Goal: Task Accomplishment & Management: Use online tool/utility

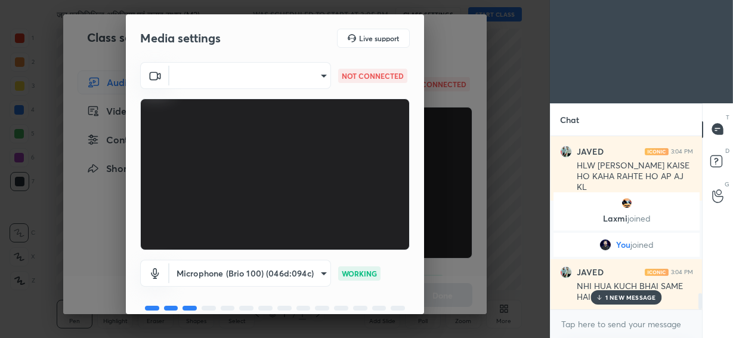
scroll to position [1760, 0]
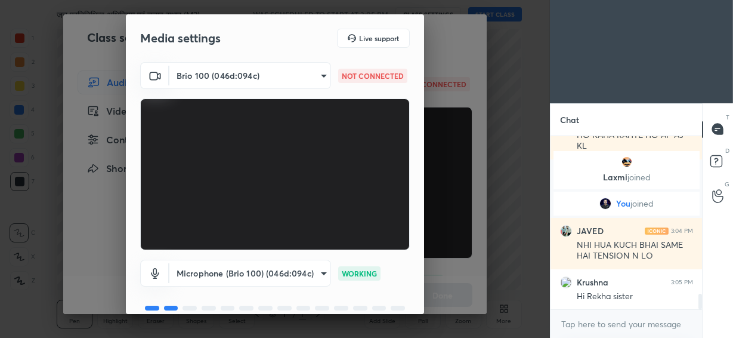
click at [272, 70] on body "1 2 3 4 5 6 7 C X Z C X Z E E Erase all H H जन प्रतिनिधित्व अधिनियम एवं चुनाव स…" at bounding box center [366, 169] width 733 height 338
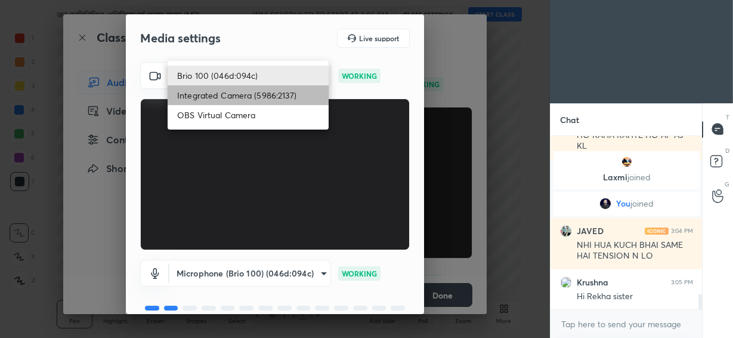
click at [255, 101] on li "Integrated Camera (5986:2137)" at bounding box center [248, 95] width 161 height 20
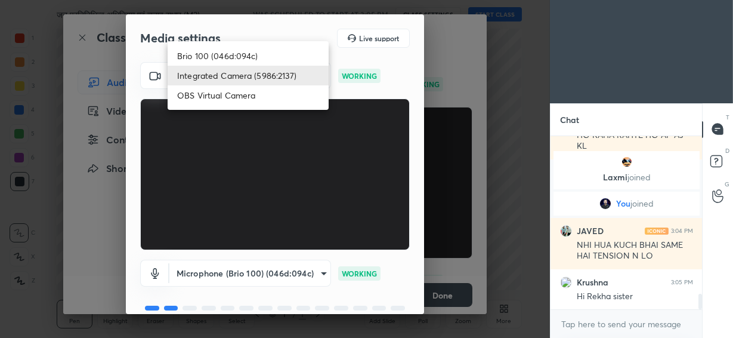
click at [250, 76] on body "1 2 3 4 5 6 7 C X Z C X Z E E Erase all H H जन प्रतिनिधित्व अधिनियम एवं चुनाव स…" at bounding box center [366, 169] width 733 height 338
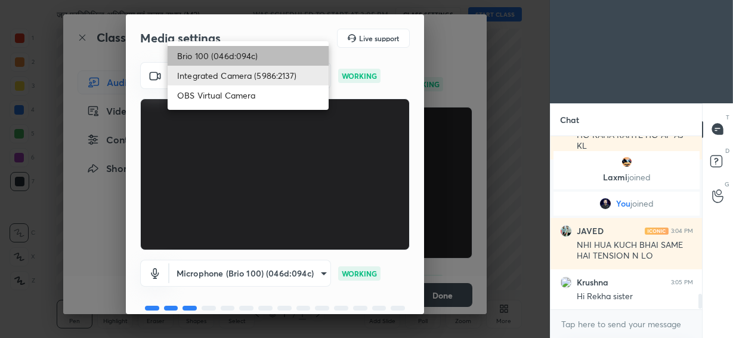
scroll to position [1802, 0]
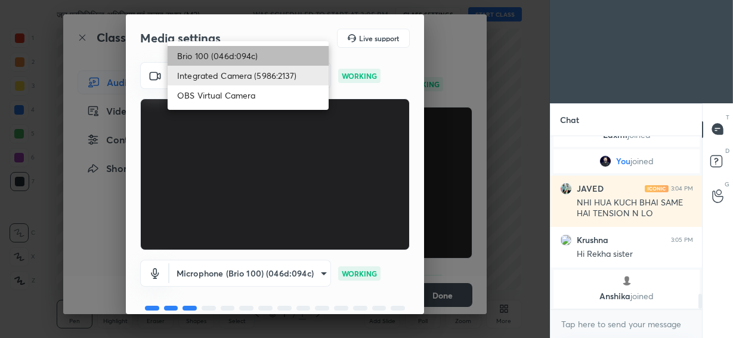
click at [245, 56] on li "Brio 100 (046d:094c)" at bounding box center [248, 56] width 161 height 20
type input "292883d4991fd39102ac9d716aacf3c397fbd837665ef94facf971ece0f88126"
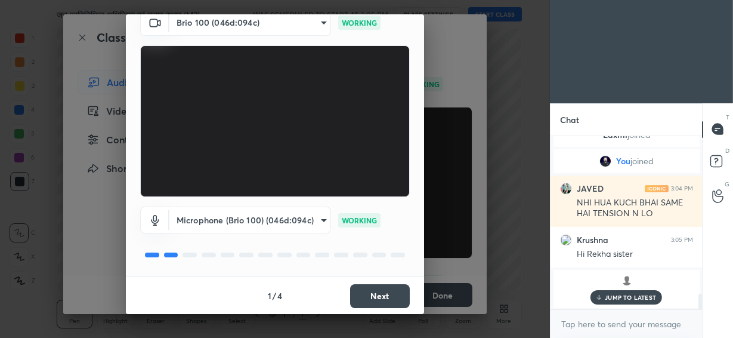
scroll to position [1498, 0]
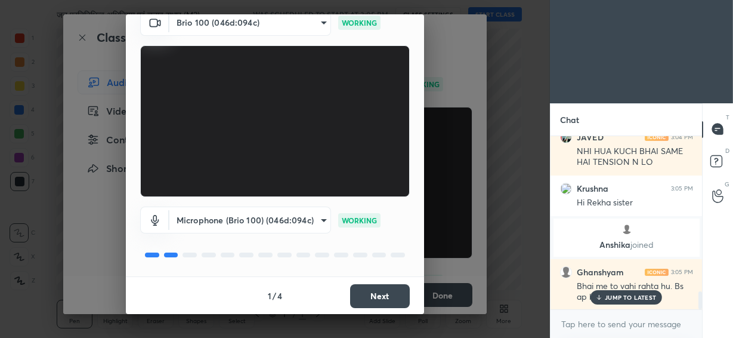
click at [380, 292] on button "Next" at bounding box center [380, 296] width 60 height 24
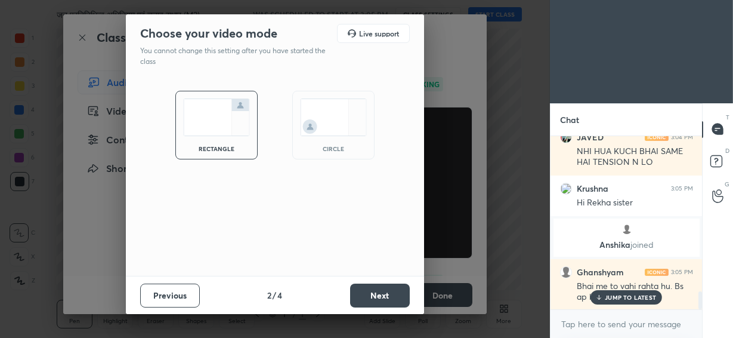
click at [327, 127] on img at bounding box center [333, 117] width 67 height 38
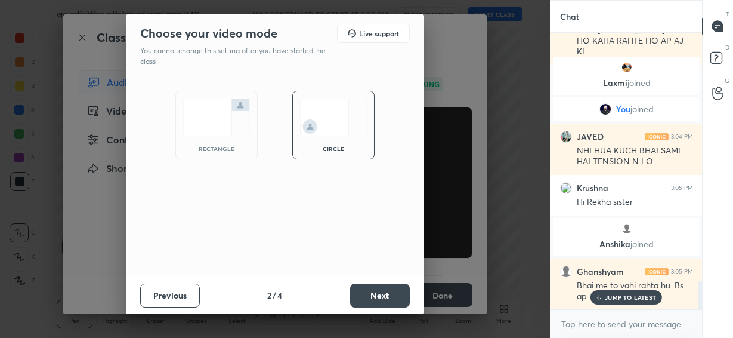
scroll to position [1395, 0]
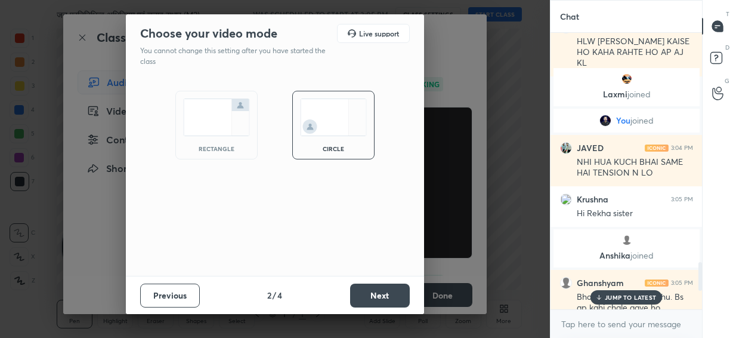
click at [367, 296] on button "Next" at bounding box center [380, 295] width 60 height 24
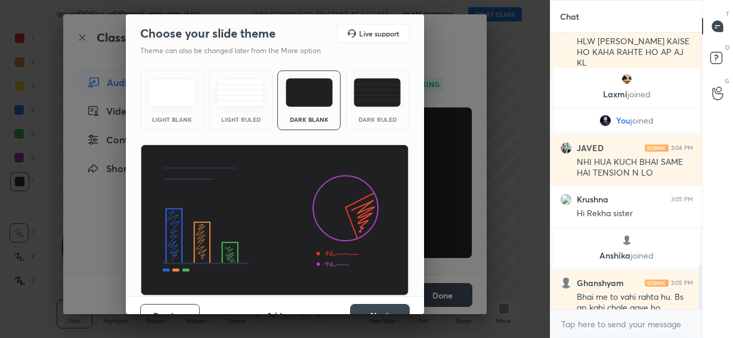
scroll to position [1449, 0]
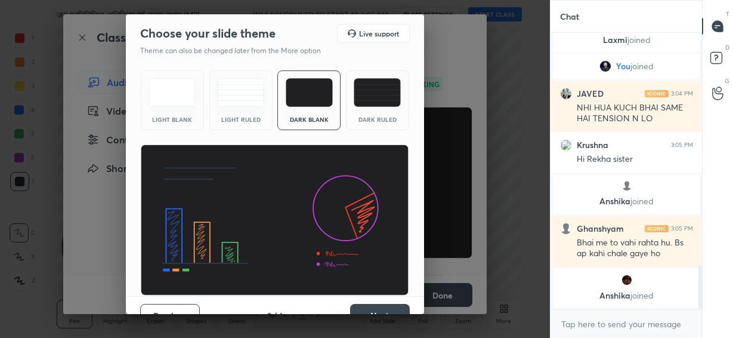
click at [386, 306] on button "Next" at bounding box center [380, 316] width 60 height 24
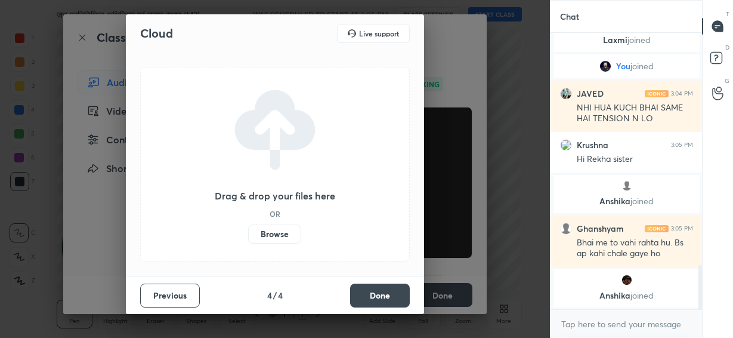
click at [370, 292] on button "Done" at bounding box center [380, 295] width 60 height 24
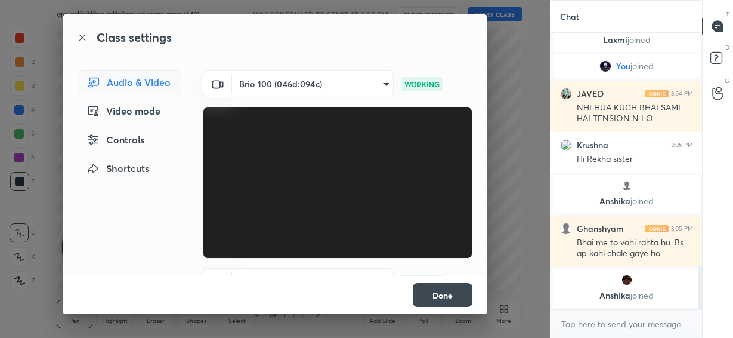
click at [438, 289] on button "Done" at bounding box center [443, 295] width 60 height 24
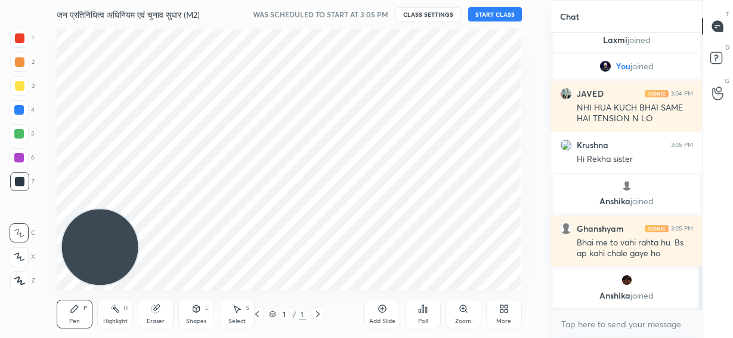
click at [375, 308] on div "Add Slide" at bounding box center [382, 313] width 36 height 29
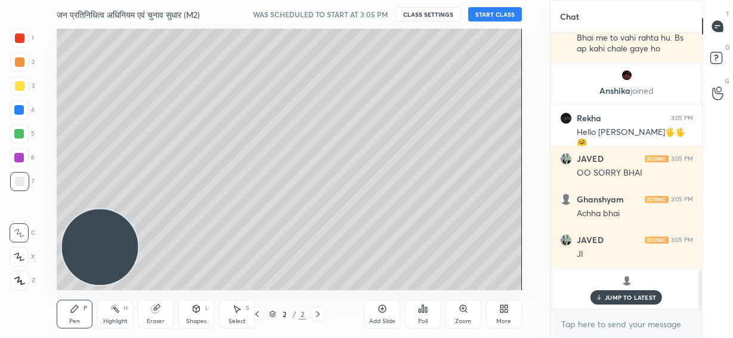
scroll to position [1639, 0]
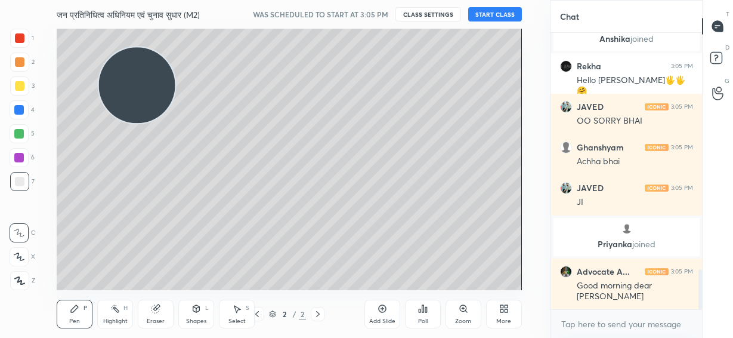
drag, startPoint x: 119, startPoint y: 233, endPoint x: 155, endPoint y: 75, distance: 161.5
click at [155, 75] on video at bounding box center [137, 85] width 76 height 76
drag, startPoint x: 133, startPoint y: 96, endPoint x: 88, endPoint y: 90, distance: 45.1
click at [95, 89] on video at bounding box center [133, 82] width 76 height 76
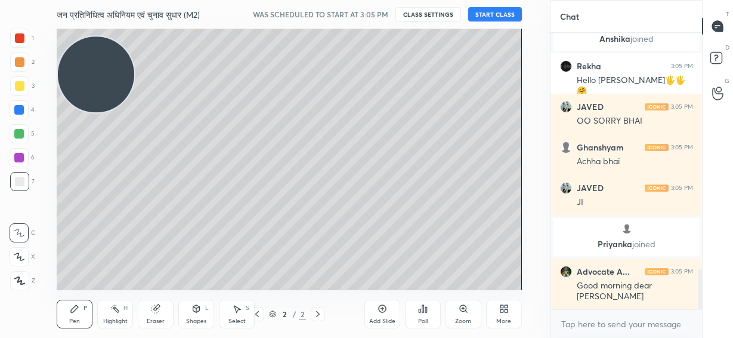
click at [497, 14] on button "START CLASS" at bounding box center [495, 14] width 54 height 14
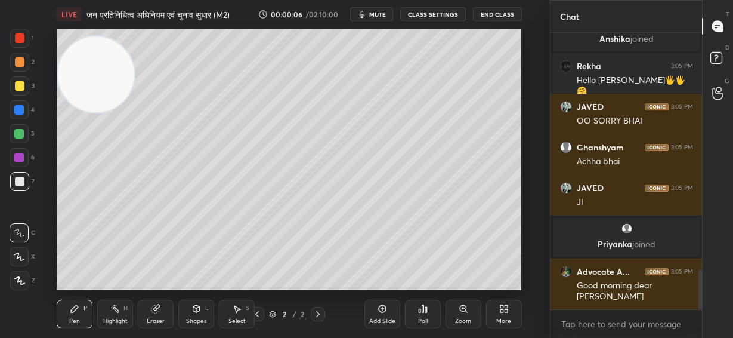
scroll to position [1681, 0]
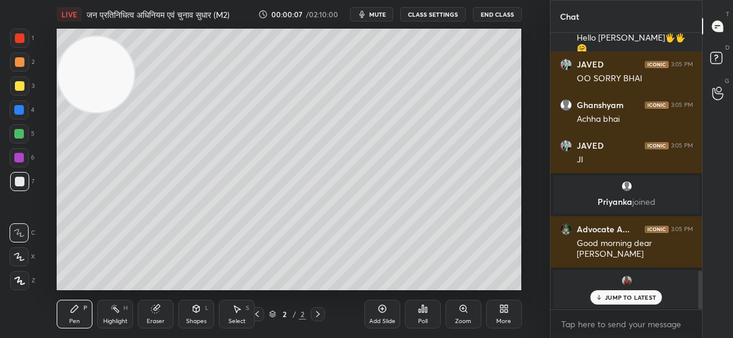
click at [625, 291] on p "Juli joined" at bounding box center [627, 296] width 132 height 10
click at [622, 298] on p "1 NEW MESSAGE" at bounding box center [630, 296] width 51 height 7
drag, startPoint x: 98, startPoint y: 94, endPoint x: 90, endPoint y: 91, distance: 8.9
click at [91, 91] on video at bounding box center [96, 73] width 76 height 76
click at [14, 254] on icon at bounding box center [19, 256] width 10 height 7
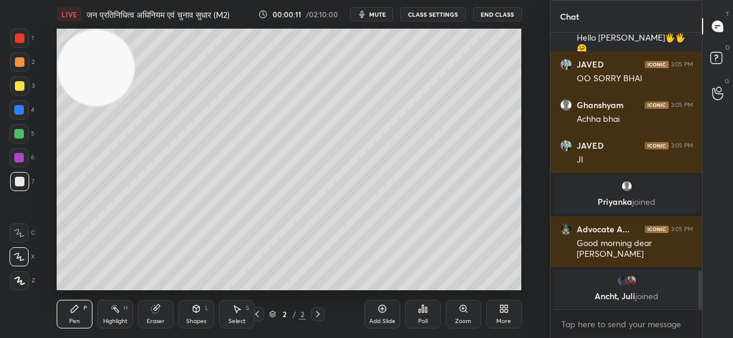
drag, startPoint x: 98, startPoint y: 90, endPoint x: 82, endPoint y: 83, distance: 17.4
click at [82, 83] on video at bounding box center [96, 68] width 76 height 76
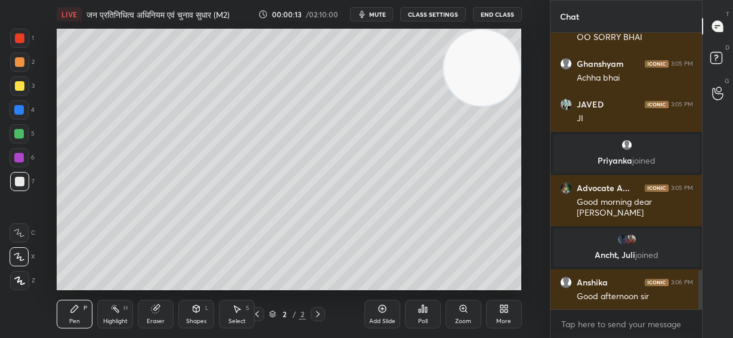
drag, startPoint x: 108, startPoint y: 73, endPoint x: 552, endPoint y: 17, distance: 447.9
click at [552, 17] on div "1 2 3 4 5 6 7 C X Z C X Z E E Erase all H H LIVE जन प्रतिनिधित्व अधिनियम एवं चु…" at bounding box center [366, 169] width 733 height 338
drag, startPoint x: 552, startPoint y: 17, endPoint x: 522, endPoint y: 41, distance: 38.6
click at [551, 18] on p "Chat" at bounding box center [569, 17] width 38 height 32
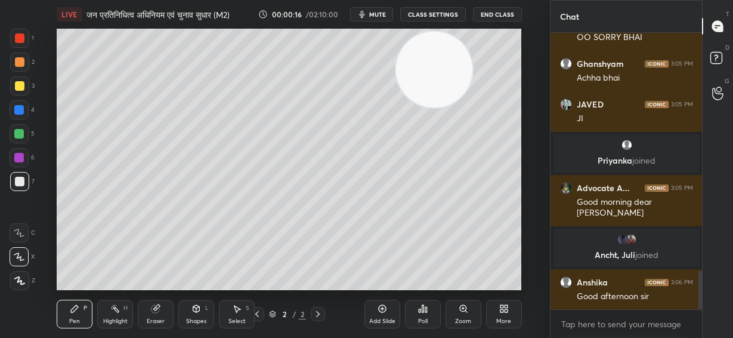
scroll to position [1738, 0]
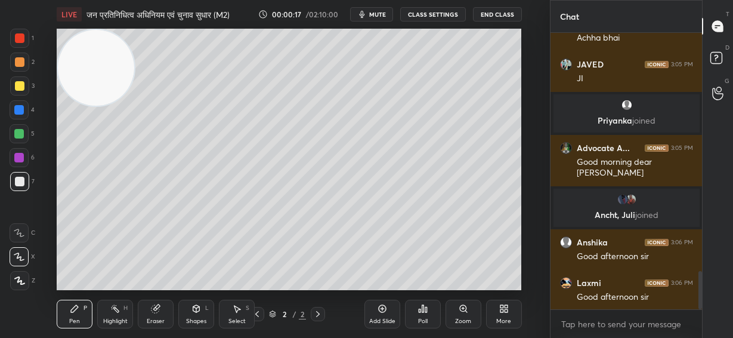
drag, startPoint x: 487, startPoint y: 73, endPoint x: 86, endPoint y: 64, distance: 400.9
click at [86, 64] on video at bounding box center [96, 68] width 76 height 76
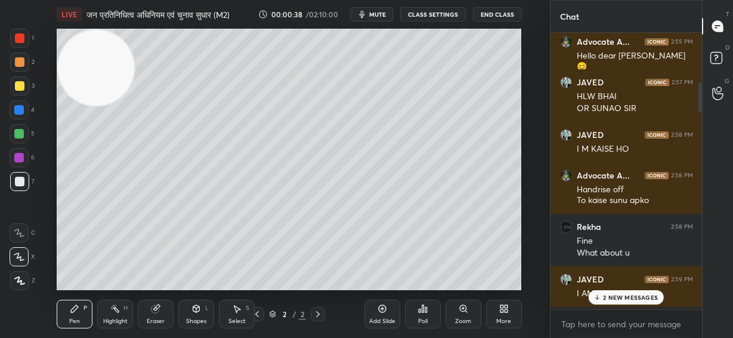
scroll to position [0, 0]
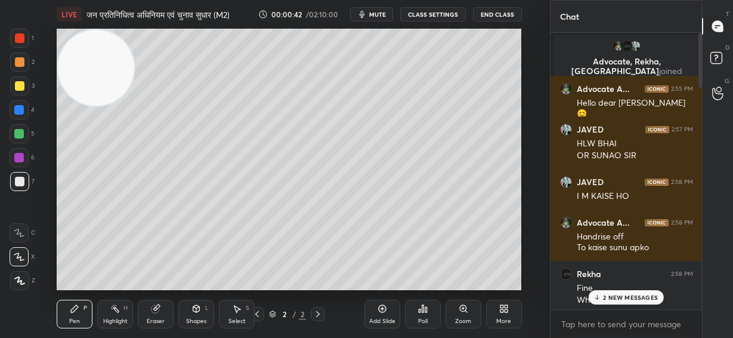
click at [618, 298] on p "2 NEW MESSAGES" at bounding box center [630, 296] width 55 height 7
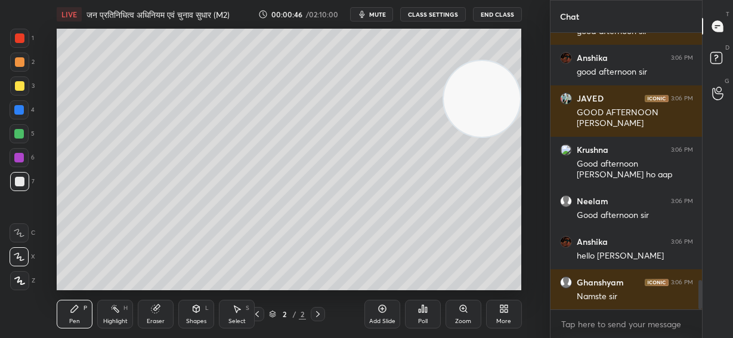
drag, startPoint x: 85, startPoint y: 85, endPoint x: 528, endPoint y: 116, distance: 443.6
click at [528, 116] on div "Setting up your live class Poll for secs No correct answer Start poll" at bounding box center [289, 159] width 502 height 261
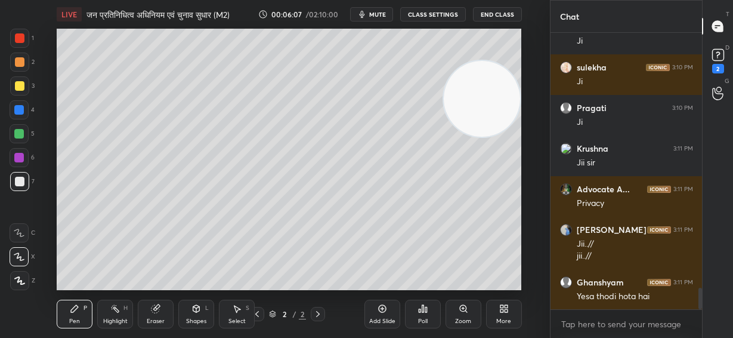
scroll to position [3298, 0]
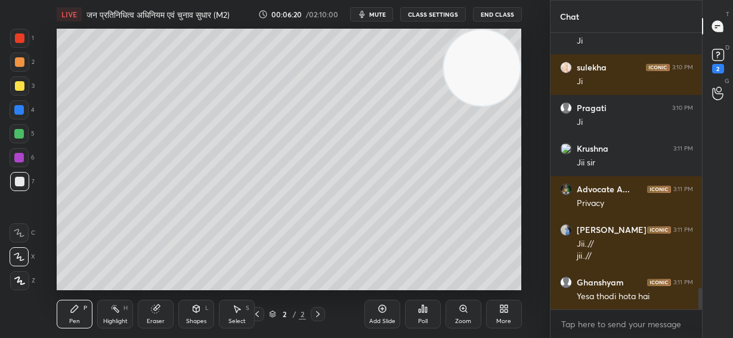
drag, startPoint x: 479, startPoint y: 123, endPoint x: 502, endPoint y: 77, distance: 51.5
click at [502, 77] on video at bounding box center [482, 68] width 76 height 76
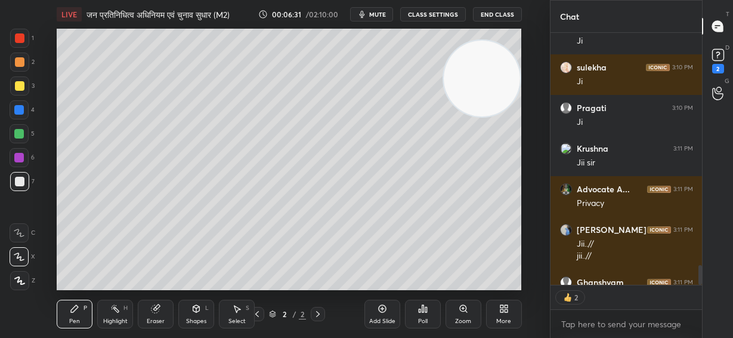
drag, startPoint x: 484, startPoint y: 75, endPoint x: 491, endPoint y: 86, distance: 13.1
click at [491, 86] on video at bounding box center [482, 79] width 76 height 76
click at [486, 73] on video at bounding box center [482, 70] width 76 height 76
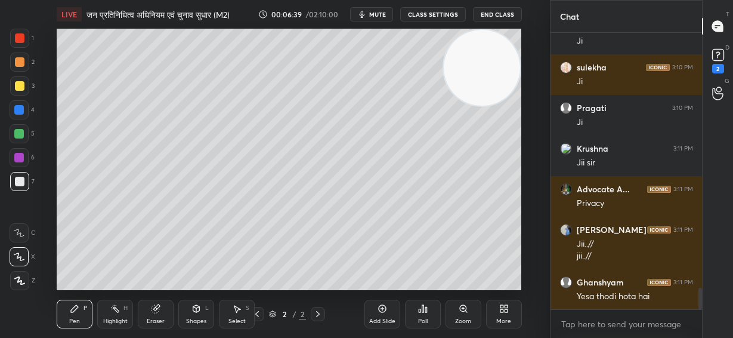
scroll to position [4, 4]
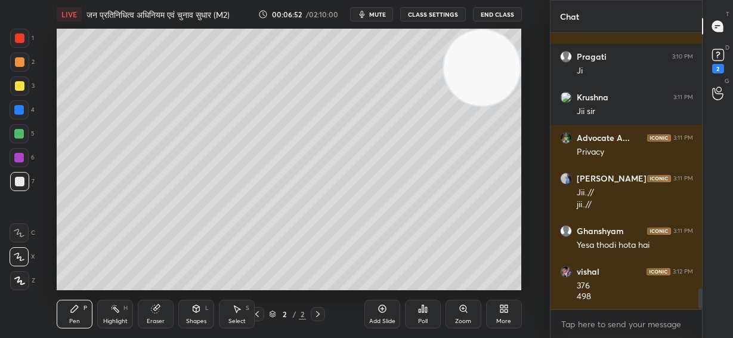
click at [21, 133] on div at bounding box center [19, 134] width 10 height 10
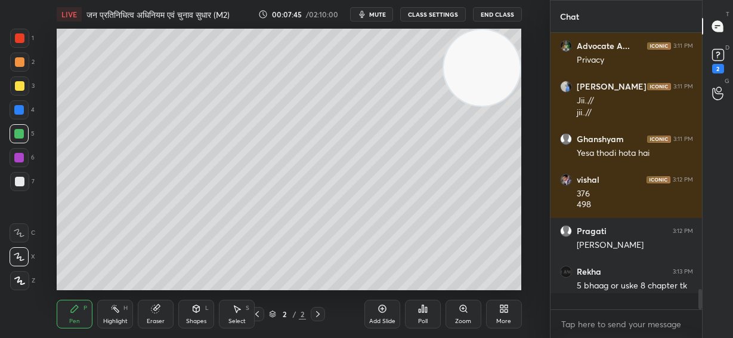
scroll to position [273, 148]
click at [717, 57] on icon at bounding box center [717, 57] width 1 height 1
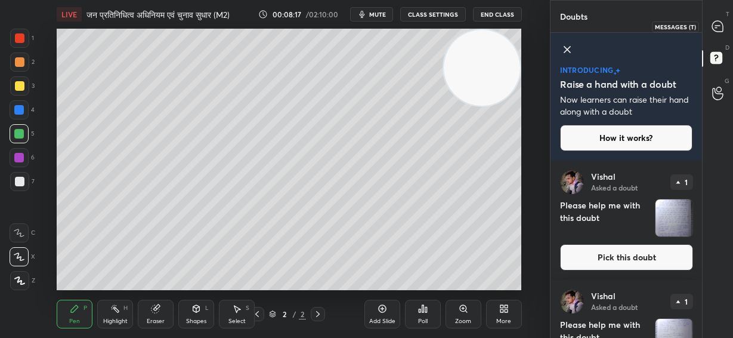
click at [721, 22] on icon at bounding box center [717, 26] width 11 height 11
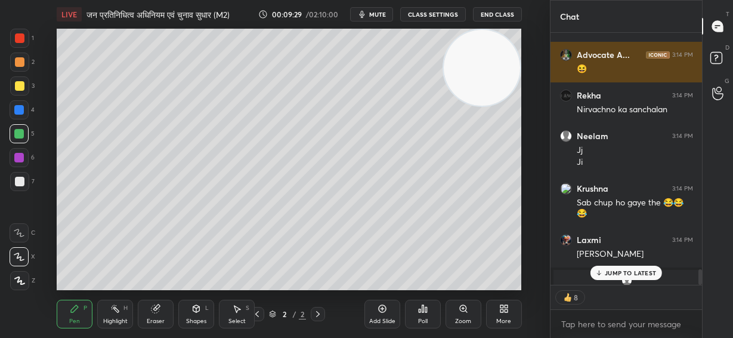
scroll to position [4190, 0]
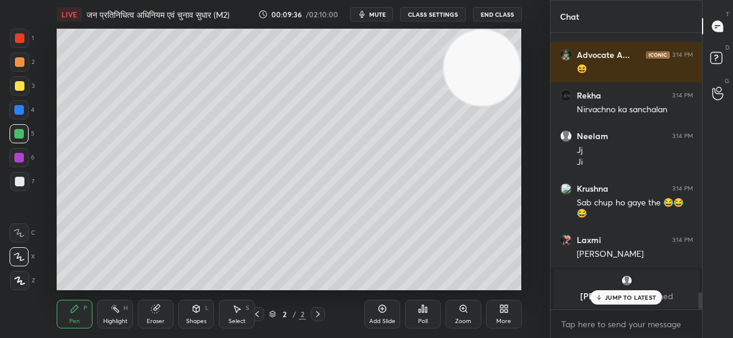
click at [20, 63] on div at bounding box center [20, 62] width 10 height 10
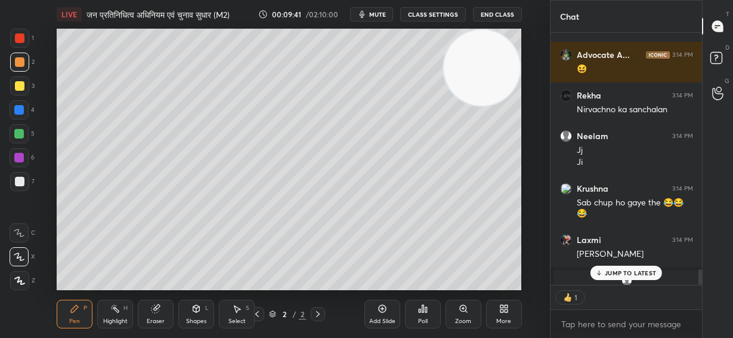
scroll to position [4, 4]
click at [19, 184] on div at bounding box center [20, 182] width 10 height 10
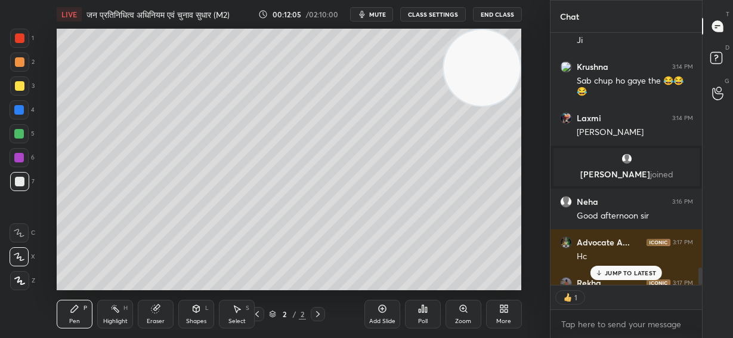
click at [383, 312] on icon at bounding box center [383, 309] width 10 height 10
drag, startPoint x: 482, startPoint y: 72, endPoint x: 491, endPoint y: 203, distance: 131.5
click at [496, 107] on video at bounding box center [482, 69] width 76 height 76
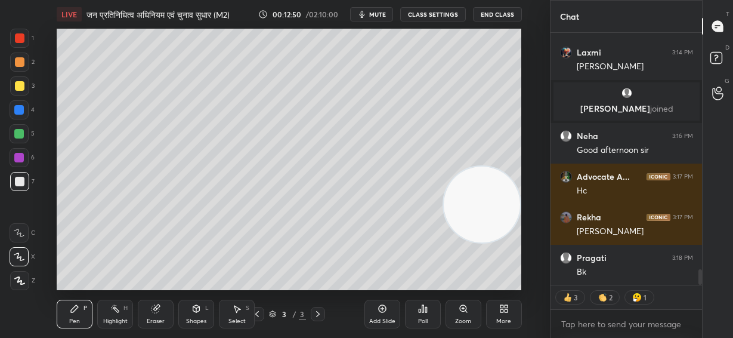
scroll to position [3764, 0]
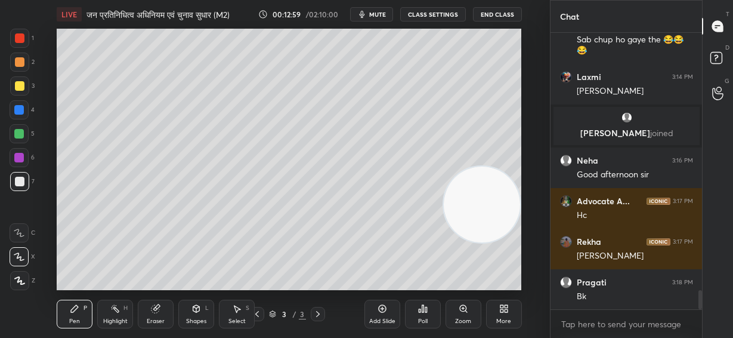
drag, startPoint x: 158, startPoint y: 315, endPoint x: 156, endPoint y: 290, distance: 24.6
click at [159, 312] on div "Eraser" at bounding box center [156, 313] width 36 height 29
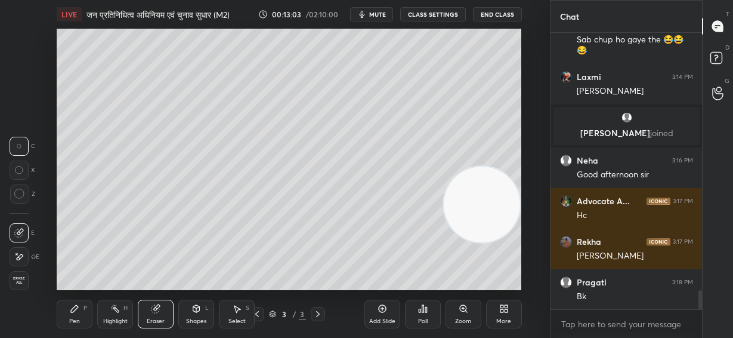
click at [72, 323] on div "Pen P" at bounding box center [75, 313] width 36 height 29
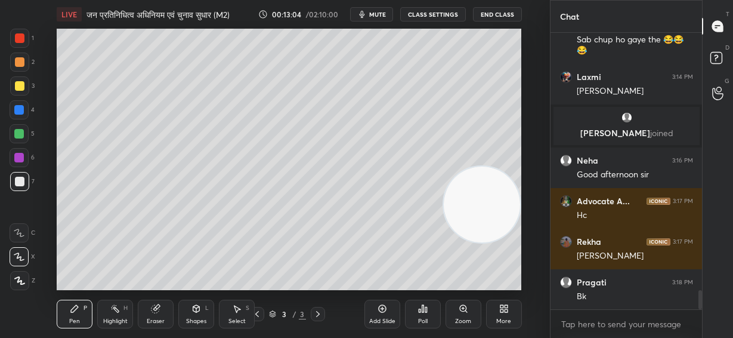
drag, startPoint x: 24, startPoint y: 64, endPoint x: 53, endPoint y: 79, distance: 33.1
click at [23, 63] on div at bounding box center [19, 61] width 19 height 19
click at [23, 181] on div at bounding box center [20, 182] width 10 height 10
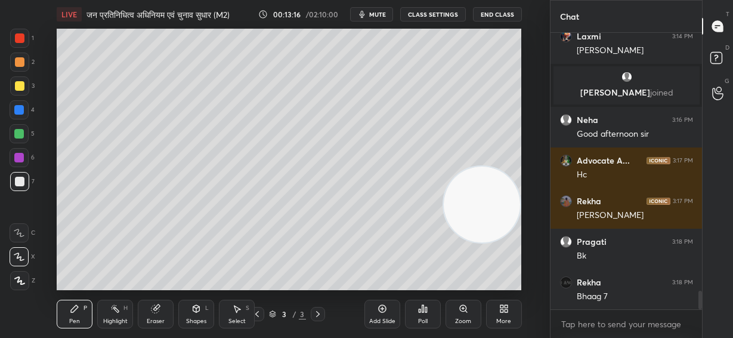
click at [258, 314] on icon at bounding box center [257, 314] width 10 height 10
click at [257, 315] on icon at bounding box center [257, 314] width 10 height 10
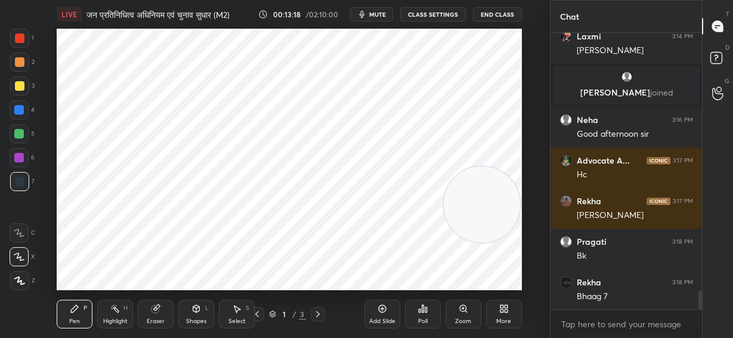
click at [318, 313] on icon at bounding box center [318, 314] width 10 height 10
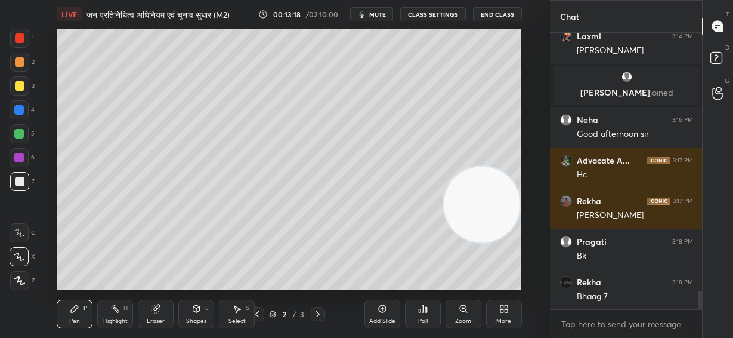
click at [318, 315] on icon at bounding box center [318, 314] width 10 height 10
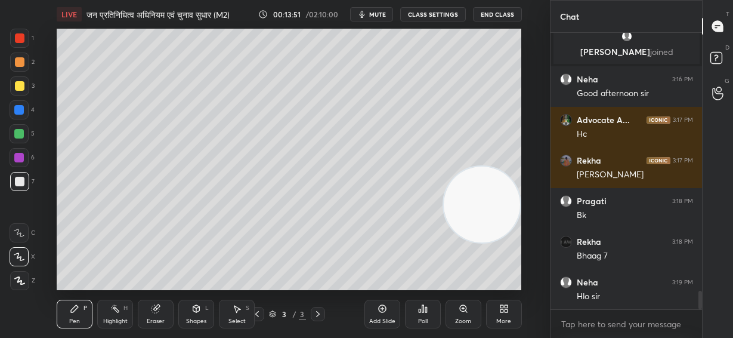
scroll to position [3885, 0]
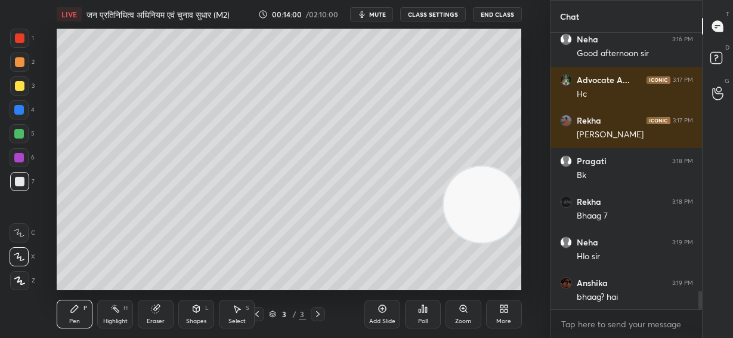
click at [157, 318] on div "Eraser" at bounding box center [156, 321] width 18 height 6
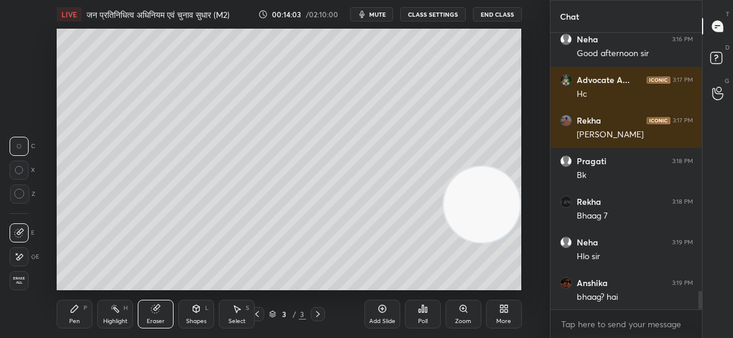
drag, startPoint x: 75, startPoint y: 300, endPoint x: 76, endPoint y: 290, distance: 9.6
click at [75, 302] on div "Pen P" at bounding box center [75, 313] width 36 height 29
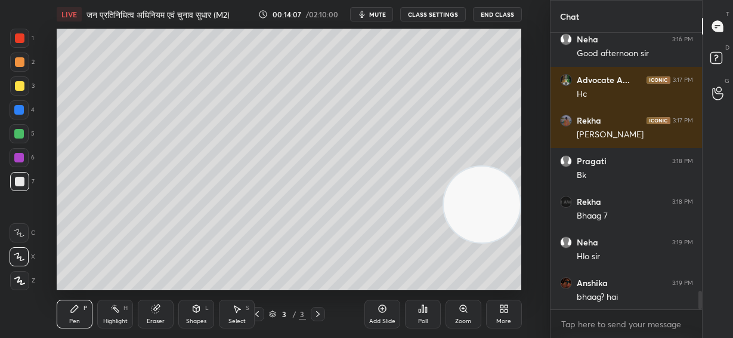
click at [24, 64] on div at bounding box center [19, 61] width 19 height 19
click at [18, 182] on div at bounding box center [20, 182] width 10 height 10
drag, startPoint x: 21, startPoint y: 181, endPoint x: 26, endPoint y: 178, distance: 6.1
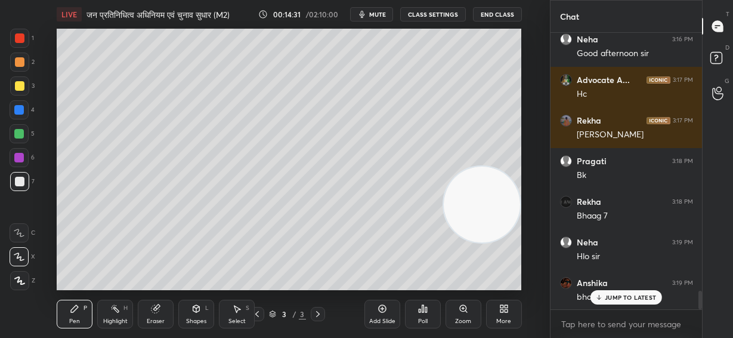
click at [21, 182] on div at bounding box center [20, 182] width 10 height 10
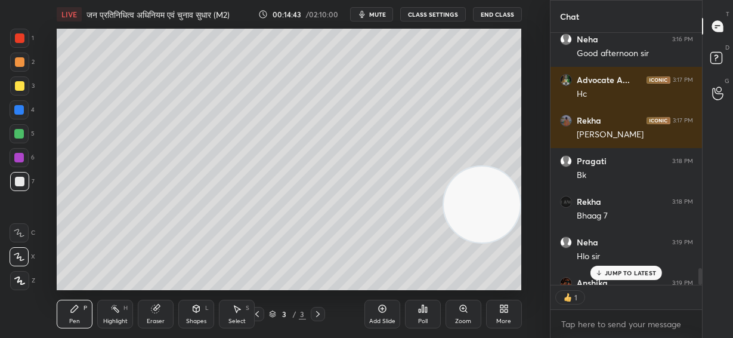
scroll to position [4, 4]
click at [20, 154] on div at bounding box center [19, 158] width 10 height 10
click at [505, 166] on video at bounding box center [482, 204] width 76 height 76
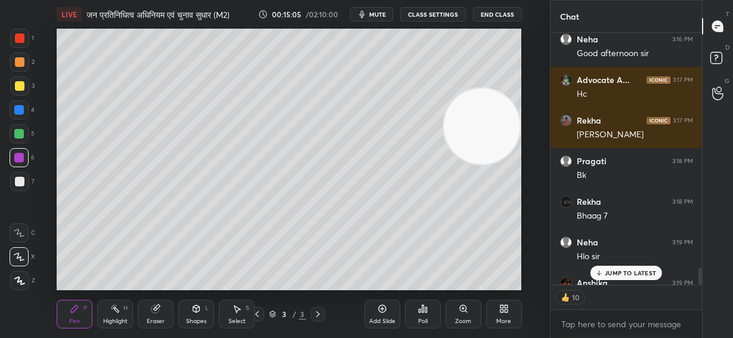
click at [611, 274] on p "JUMP TO LATEST" at bounding box center [630, 272] width 51 height 7
drag, startPoint x: 19, startPoint y: 61, endPoint x: 26, endPoint y: 63, distance: 7.4
click at [20, 63] on div at bounding box center [20, 62] width 10 height 10
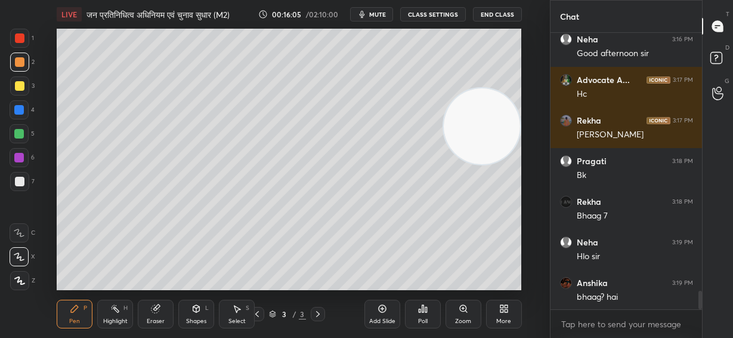
click at [21, 135] on div at bounding box center [19, 134] width 10 height 10
click at [385, 312] on icon at bounding box center [383, 309] width 10 height 10
click at [21, 64] on div at bounding box center [20, 62] width 10 height 10
drag, startPoint x: 380, startPoint y: 10, endPoint x: 375, endPoint y: 14, distance: 6.5
click at [379, 10] on span "mute" at bounding box center [377, 14] width 17 height 8
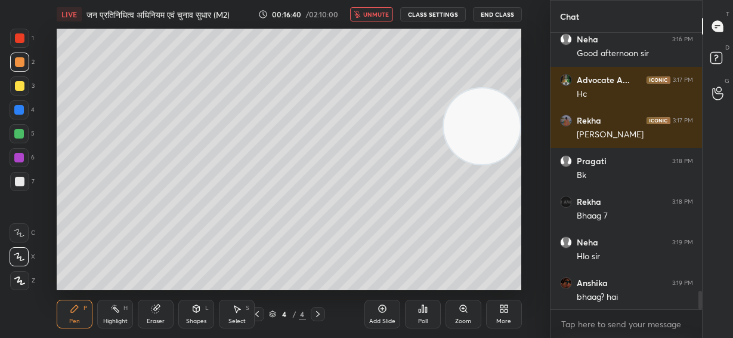
scroll to position [4, 4]
click at [364, 16] on button "unmute" at bounding box center [371, 14] width 43 height 14
click at [385, 8] on button "mute" at bounding box center [371, 14] width 43 height 14
click at [375, 15] on span "unmute" at bounding box center [376, 14] width 26 height 8
click at [379, 13] on span "mute" at bounding box center [377, 14] width 17 height 8
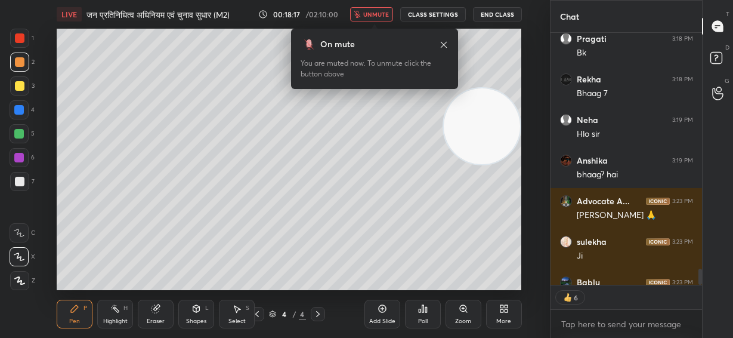
click at [370, 14] on span "unmute" at bounding box center [376, 14] width 26 height 8
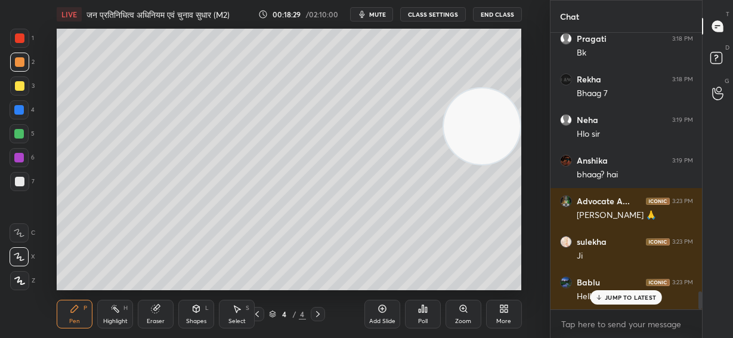
scroll to position [4048, 0]
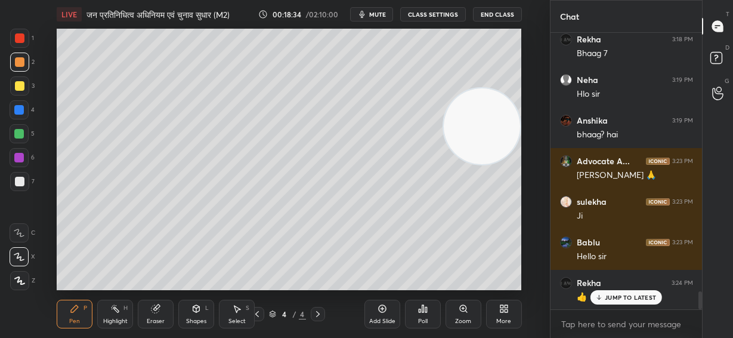
click at [19, 85] on div at bounding box center [20, 86] width 10 height 10
click at [21, 180] on div at bounding box center [20, 182] width 10 height 10
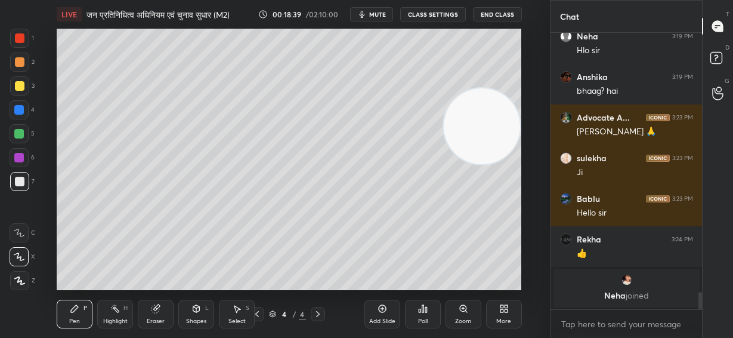
scroll to position [4132, 0]
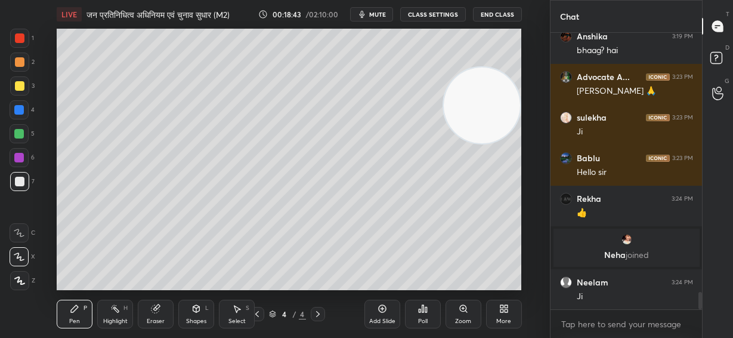
drag, startPoint x: 505, startPoint y: 115, endPoint x: 520, endPoint y: 63, distance: 53.6
click at [521, 63] on div "Setting up your live class Poll for secs No correct answer Start poll" at bounding box center [289, 159] width 502 height 261
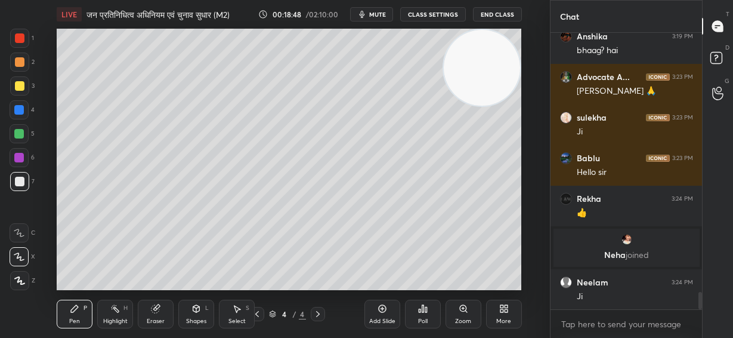
drag, startPoint x: 490, startPoint y: 76, endPoint x: 469, endPoint y: 82, distance: 21.6
click at [495, 66] on video at bounding box center [482, 68] width 76 height 76
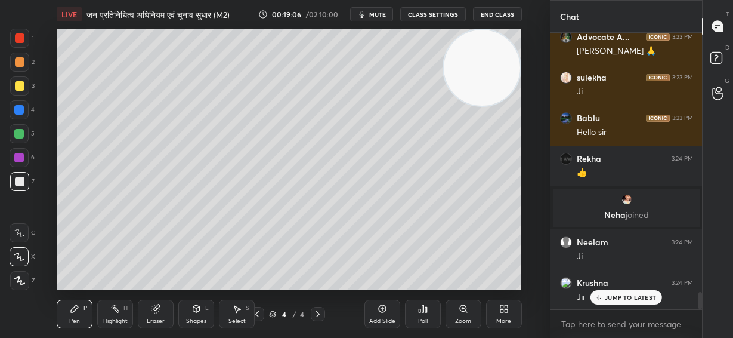
click at [637, 298] on p "JUMP TO LATEST" at bounding box center [630, 296] width 51 height 7
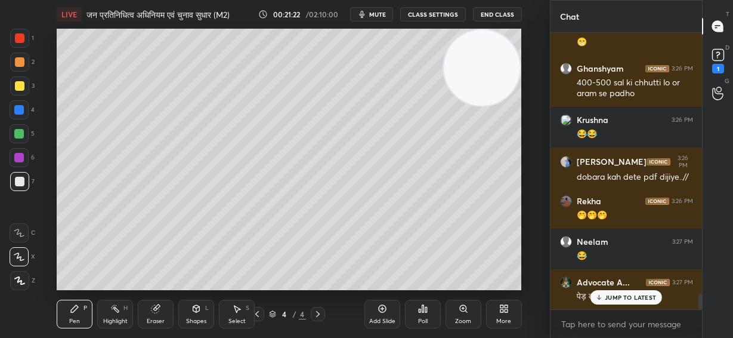
scroll to position [4582, 0]
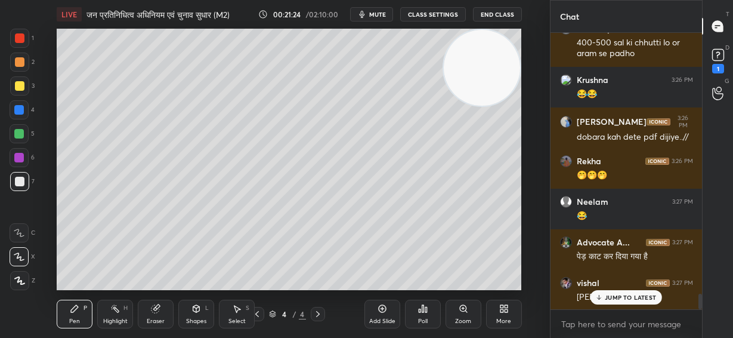
click at [160, 314] on div "Eraser" at bounding box center [156, 313] width 36 height 29
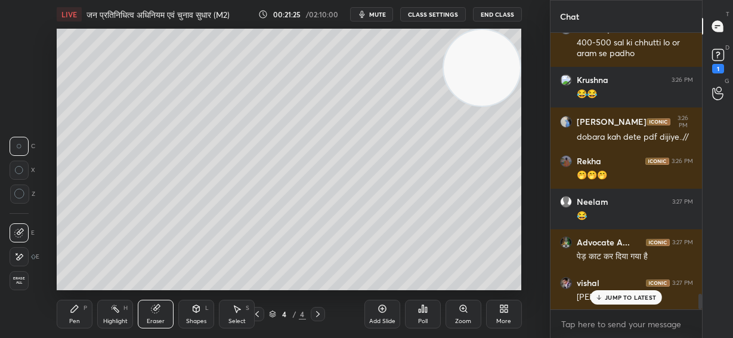
drag, startPoint x: 22, startPoint y: 251, endPoint x: 47, endPoint y: 240, distance: 26.7
click at [23, 251] on div at bounding box center [19, 256] width 19 height 19
click at [77, 315] on div "Pen P" at bounding box center [75, 313] width 36 height 29
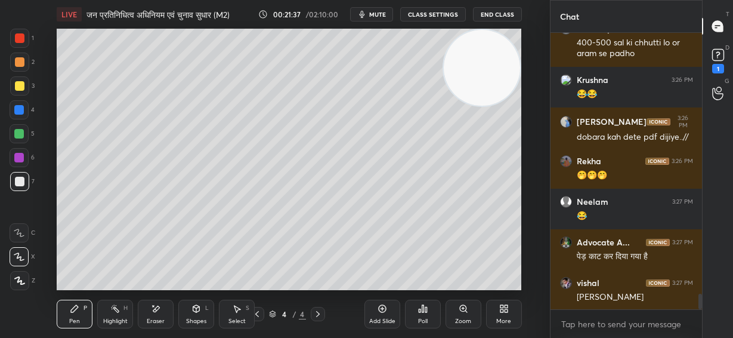
scroll to position [4634, 0]
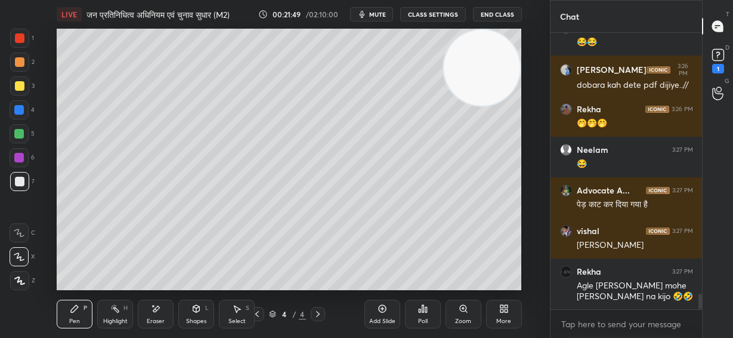
click at [154, 305] on icon at bounding box center [156, 309] width 10 height 10
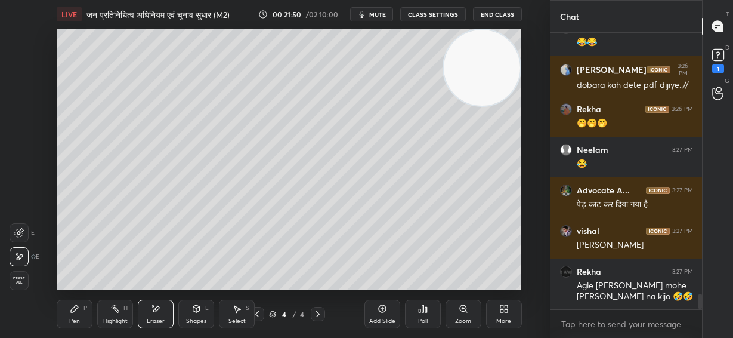
click at [74, 311] on div "Pen P" at bounding box center [75, 313] width 36 height 29
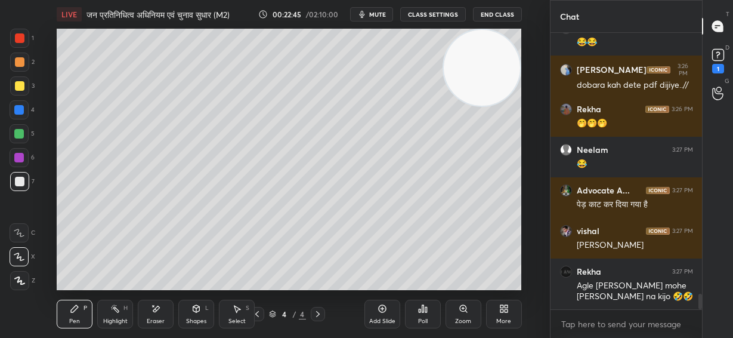
click at [18, 160] on div at bounding box center [19, 158] width 10 height 10
click at [20, 180] on div at bounding box center [20, 182] width 10 height 10
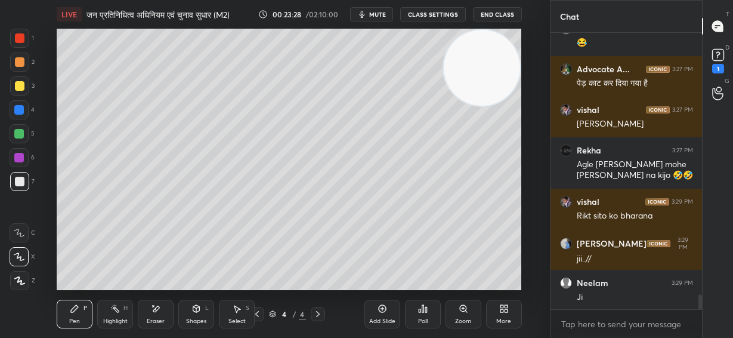
scroll to position [4796, 0]
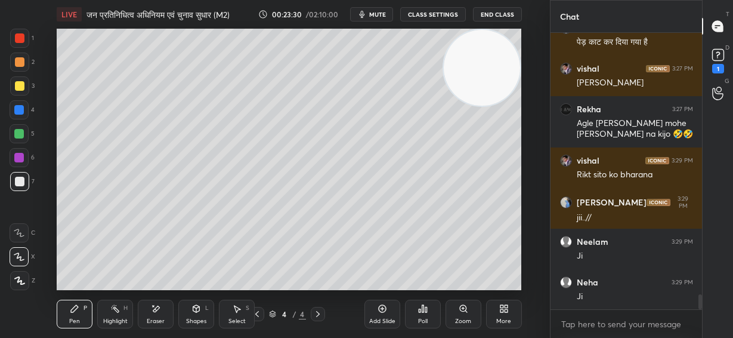
click at [382, 311] on icon at bounding box center [383, 309] width 10 height 10
drag, startPoint x: 22, startPoint y: 57, endPoint x: 53, endPoint y: 53, distance: 31.3
click at [26, 57] on div at bounding box center [19, 61] width 19 height 19
click at [23, 184] on div at bounding box center [20, 182] width 10 height 10
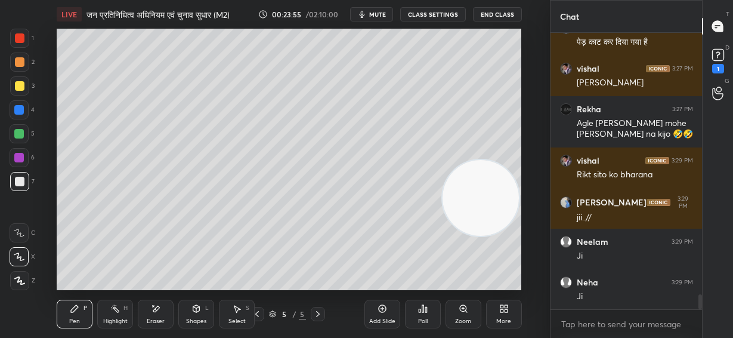
drag, startPoint x: 490, startPoint y: 68, endPoint x: 464, endPoint y: 216, distance: 150.7
click at [490, 222] on video at bounding box center [481, 198] width 76 height 76
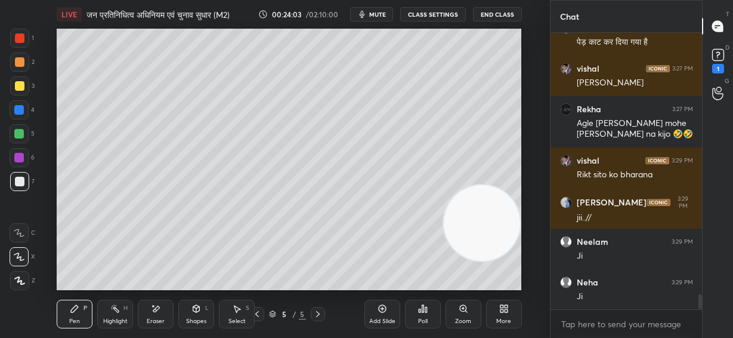
click at [163, 315] on div "Eraser" at bounding box center [156, 313] width 36 height 29
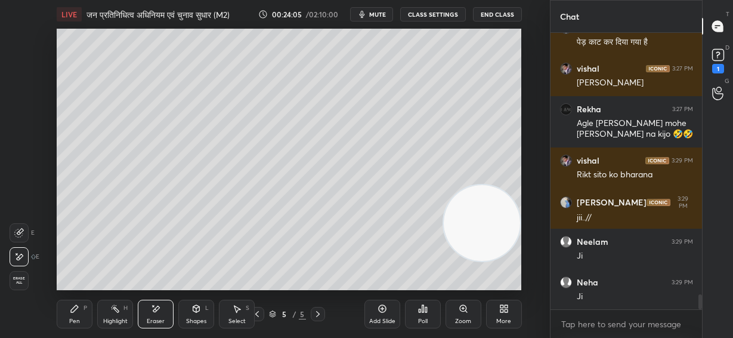
click at [85, 315] on div "Pen P" at bounding box center [75, 313] width 36 height 29
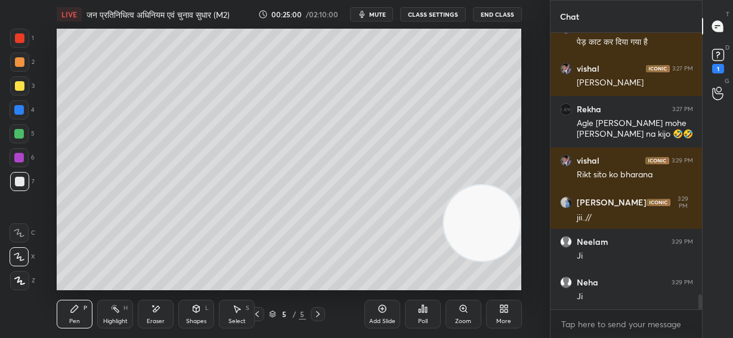
click at [21, 131] on div at bounding box center [19, 134] width 10 height 10
click at [16, 182] on div at bounding box center [20, 182] width 10 height 10
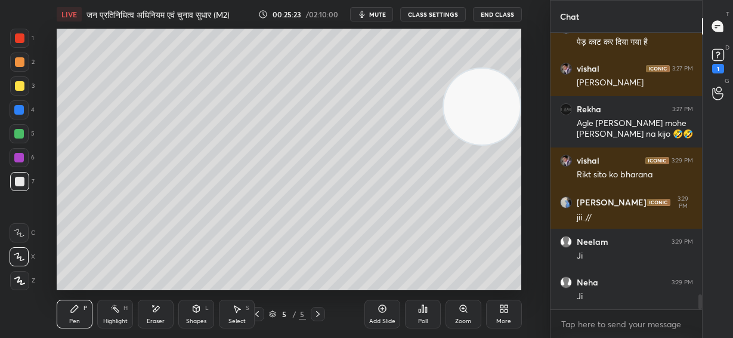
drag, startPoint x: 469, startPoint y: 224, endPoint x: 505, endPoint y: 103, distance: 126.4
click at [539, 67] on div "Setting up your live class Poll for secs No correct answer Start poll" at bounding box center [289, 159] width 502 height 261
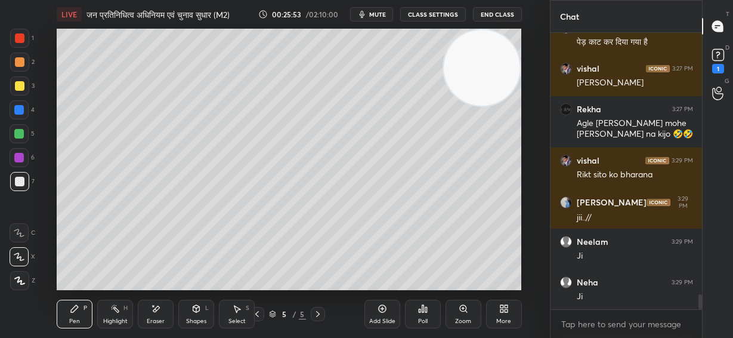
click at [20, 159] on div at bounding box center [19, 158] width 10 height 10
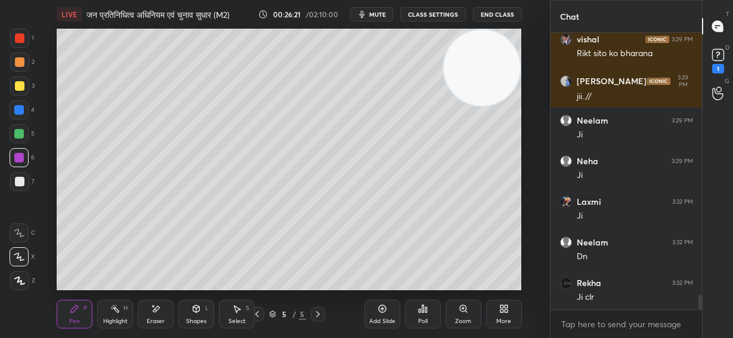
scroll to position [4958, 0]
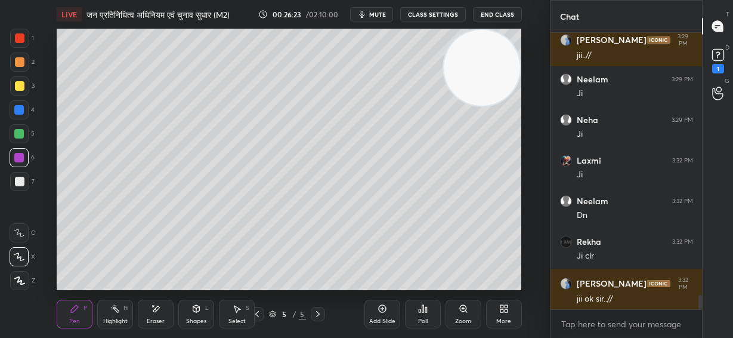
click at [384, 311] on icon at bounding box center [383, 309] width 10 height 10
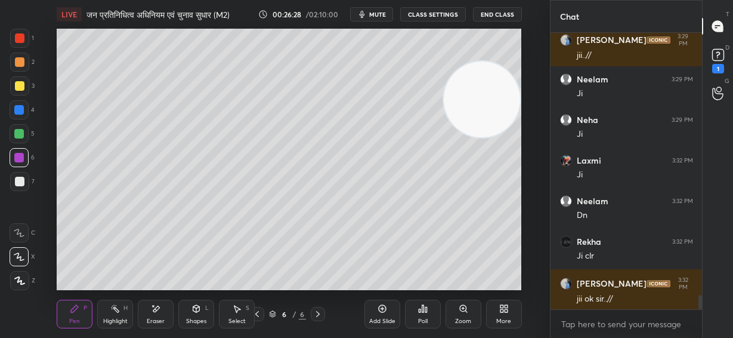
drag, startPoint x: 479, startPoint y: 59, endPoint x: 494, endPoint y: 91, distance: 34.7
click at [494, 91] on video at bounding box center [482, 99] width 76 height 76
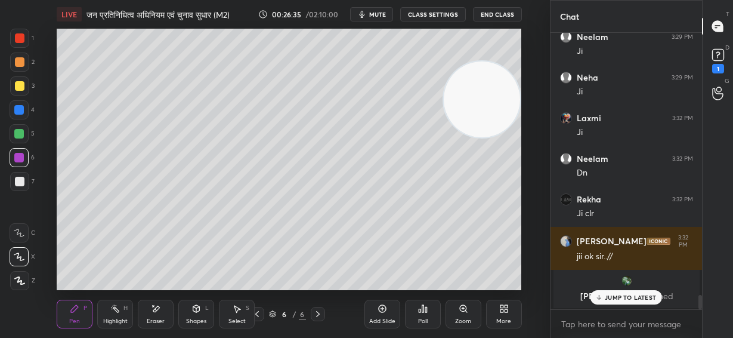
click at [19, 62] on div at bounding box center [20, 62] width 10 height 10
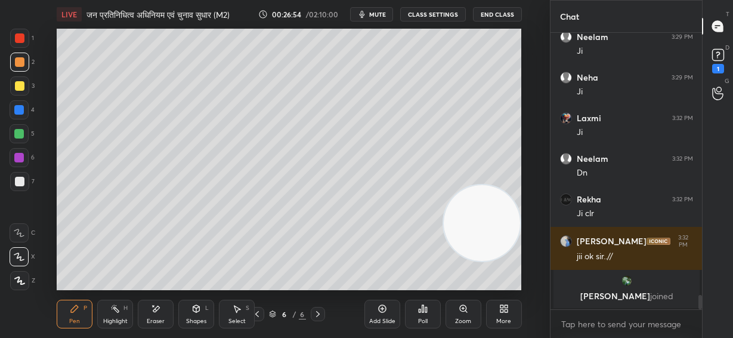
drag, startPoint x: 505, startPoint y: 216, endPoint x: 495, endPoint y: 221, distance: 10.7
click at [500, 247] on video at bounding box center [482, 223] width 76 height 76
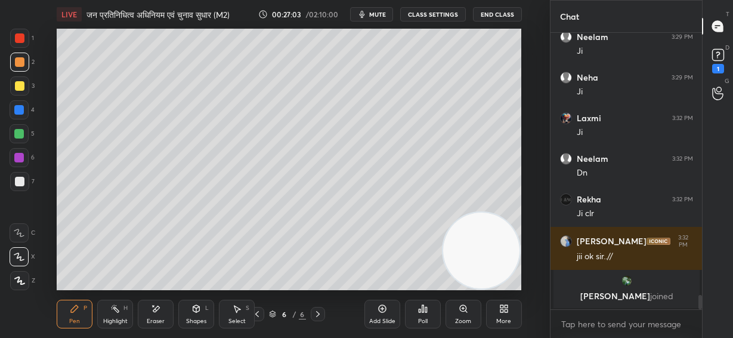
click at [196, 315] on div "Shapes L" at bounding box center [196, 313] width 36 height 29
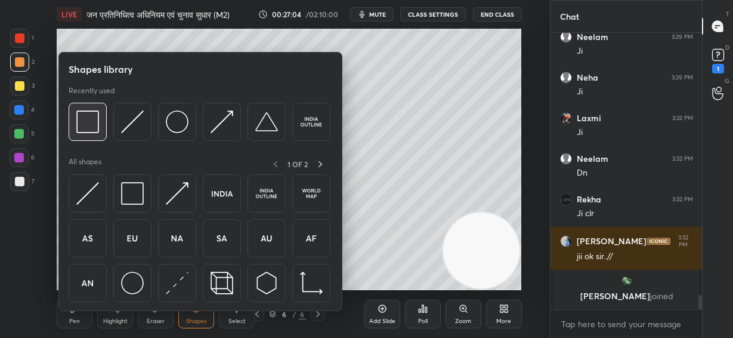
click at [86, 125] on img at bounding box center [87, 121] width 23 height 23
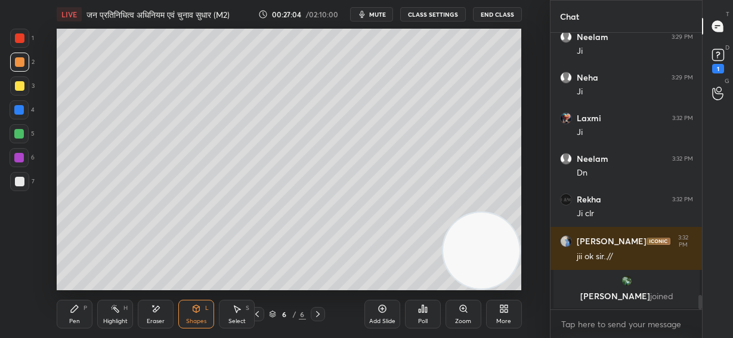
drag, startPoint x: 18, startPoint y: 83, endPoint x: 33, endPoint y: 74, distance: 17.7
click at [20, 83] on div at bounding box center [20, 86] width 10 height 10
click at [21, 184] on div at bounding box center [20, 182] width 10 height 10
drag, startPoint x: 76, startPoint y: 307, endPoint x: 89, endPoint y: 295, distance: 17.7
click at [76, 307] on icon at bounding box center [74, 308] width 7 height 7
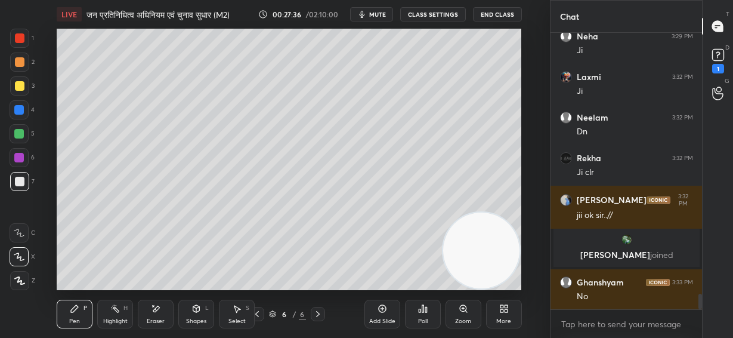
scroll to position [4792, 0]
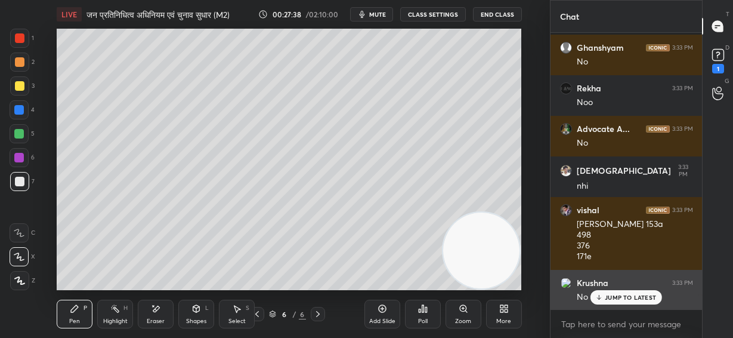
click at [629, 299] on p "JUMP TO LATEST" at bounding box center [630, 296] width 51 height 7
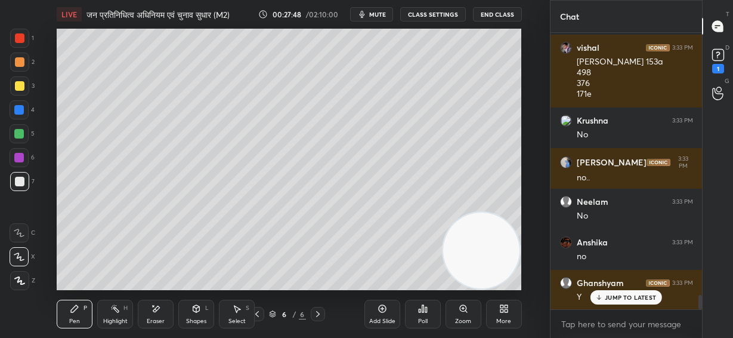
scroll to position [5149, 0]
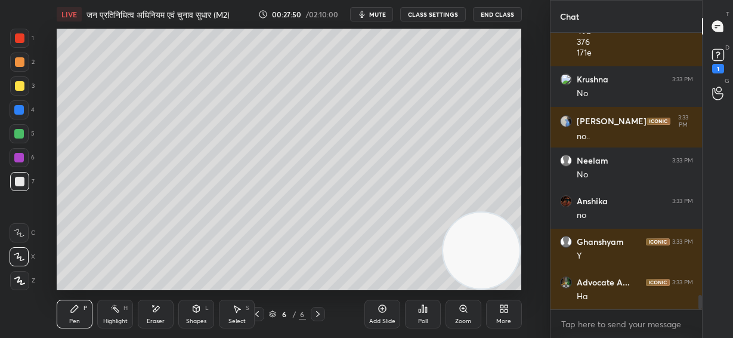
drag, startPoint x: 480, startPoint y: 250, endPoint x: 544, endPoint y: 107, distance: 157.3
click at [544, 107] on div "1 2 3 4 5 6 7 C X Z E E Erase all H H LIVE जन प्रतिनिधित्व अधिनियम एवं चुनाव सु…" at bounding box center [275, 169] width 550 height 338
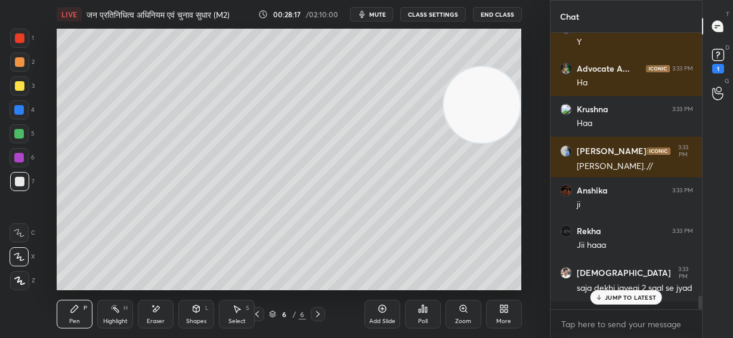
scroll to position [5403, 0]
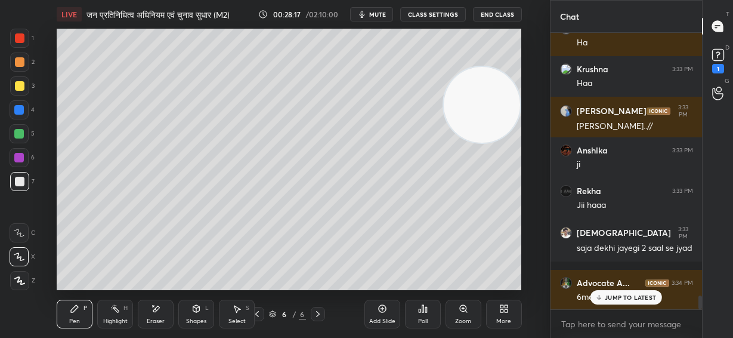
click at [388, 311] on div "Add Slide" at bounding box center [382, 313] width 36 height 29
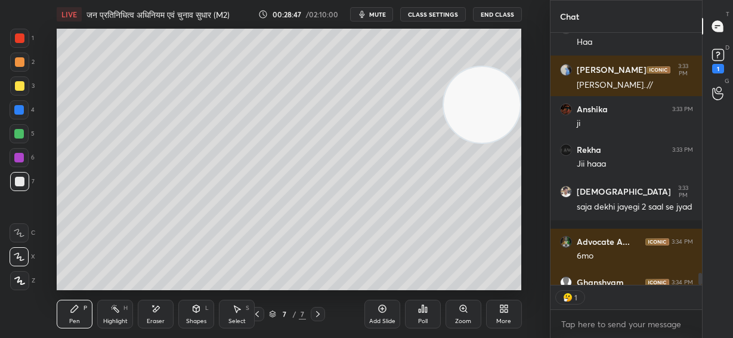
scroll to position [5509, 0]
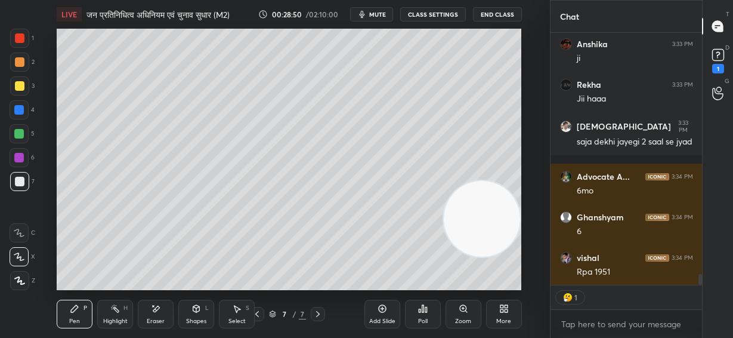
drag, startPoint x: 478, startPoint y: 106, endPoint x: 457, endPoint y: 221, distance: 116.5
click at [478, 257] on video at bounding box center [482, 219] width 76 height 76
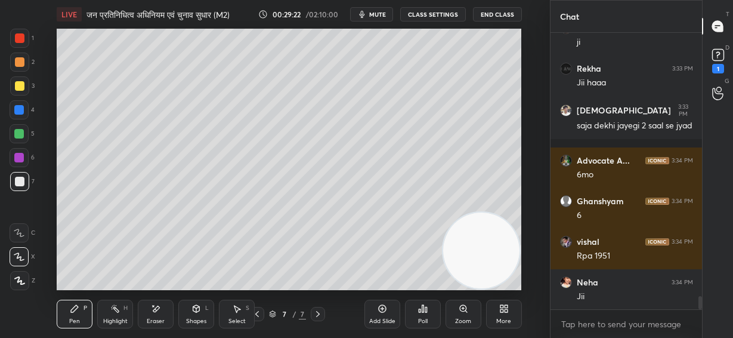
scroll to position [5565, 0]
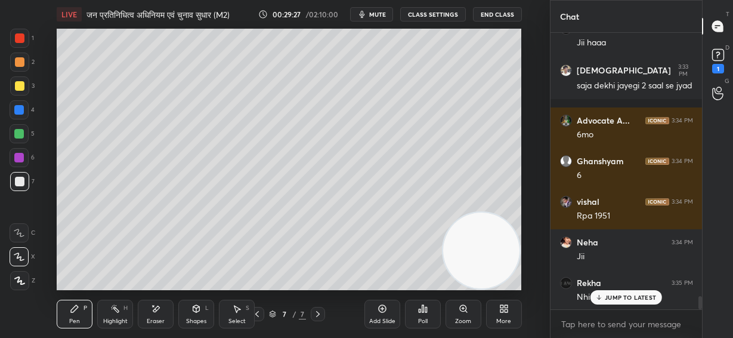
click at [259, 312] on icon at bounding box center [257, 314] width 10 height 10
click at [22, 159] on div at bounding box center [19, 158] width 10 height 10
click at [22, 137] on div at bounding box center [19, 134] width 10 height 10
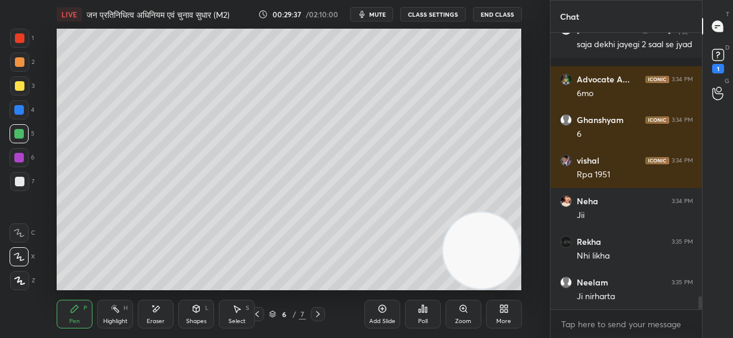
drag, startPoint x: 21, startPoint y: 178, endPoint x: 55, endPoint y: 199, distance: 40.2
click at [22, 178] on div at bounding box center [20, 182] width 10 height 10
drag, startPoint x: 158, startPoint y: 315, endPoint x: 194, endPoint y: 301, distance: 38.9
click at [161, 314] on div "Eraser" at bounding box center [156, 313] width 36 height 29
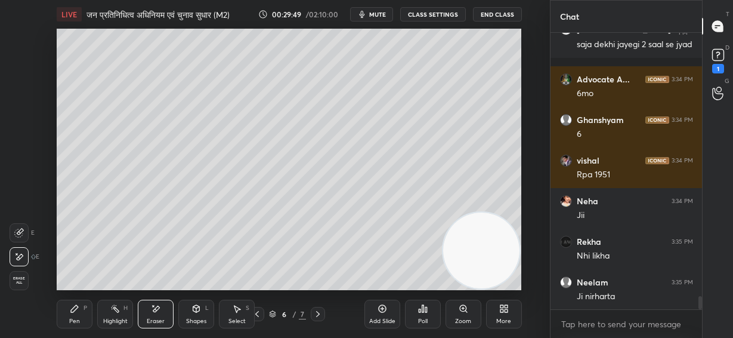
click at [89, 303] on div "Pen P" at bounding box center [75, 313] width 36 height 29
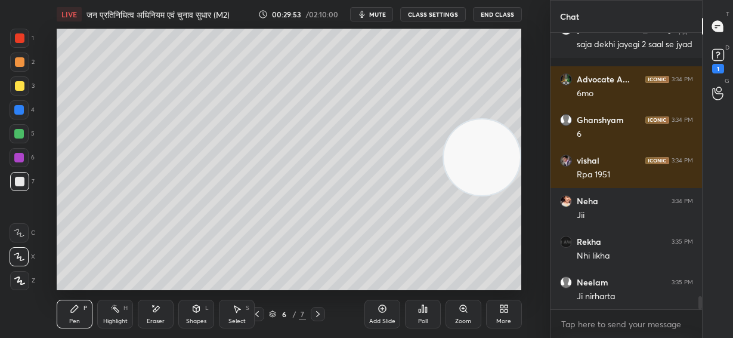
drag, startPoint x: 488, startPoint y: 215, endPoint x: 497, endPoint y: 147, distance: 68.5
click at [502, 143] on video at bounding box center [482, 157] width 76 height 76
drag, startPoint x: 507, startPoint y: 144, endPoint x: 518, endPoint y: 70, distance: 74.8
click at [519, 104] on video at bounding box center [482, 142] width 76 height 76
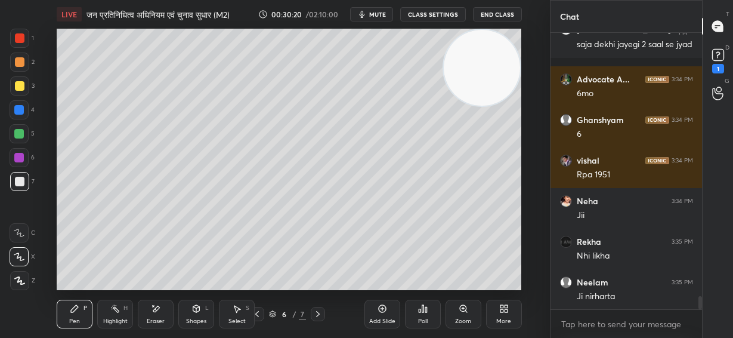
scroll to position [5646, 0]
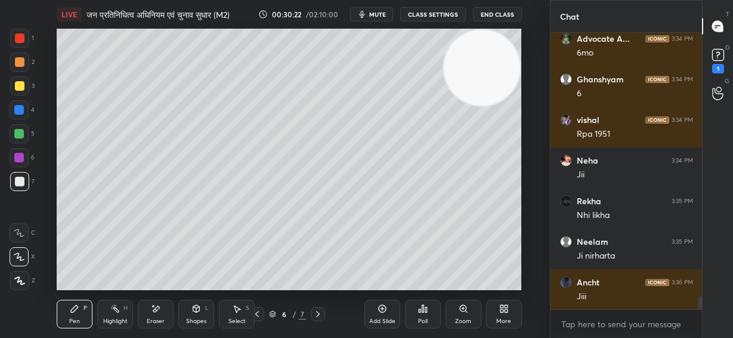
click at [521, 185] on div "Setting up your live class Poll for secs No correct answer Start poll" at bounding box center [289, 159] width 502 height 261
click at [525, 185] on div "Setting up your live class Poll for secs No correct answer Start poll" at bounding box center [289, 159] width 502 height 261
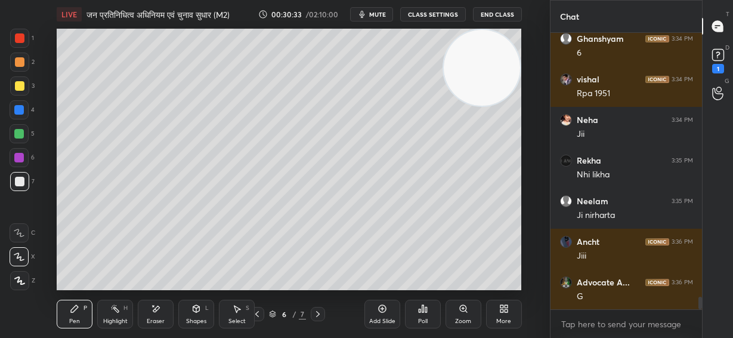
click at [320, 313] on icon at bounding box center [318, 314] width 10 height 10
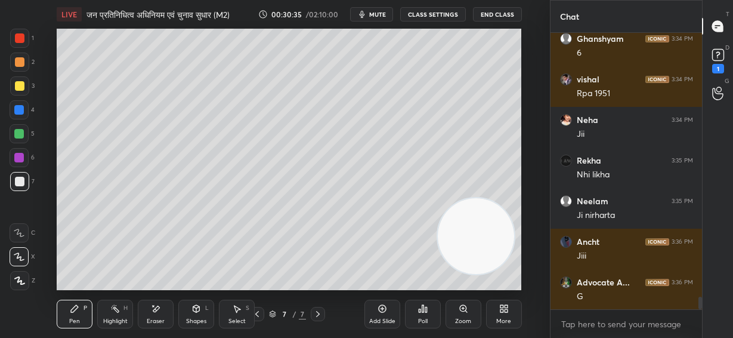
drag, startPoint x: 474, startPoint y: 78, endPoint x: 466, endPoint y: 248, distance: 170.1
click at [466, 248] on video at bounding box center [476, 236] width 76 height 76
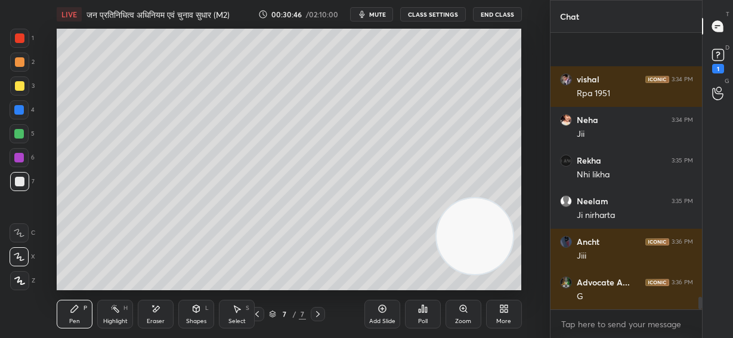
scroll to position [5768, 0]
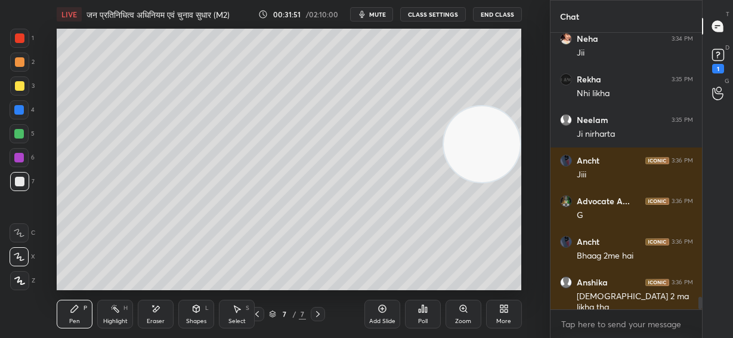
drag, startPoint x: 475, startPoint y: 227, endPoint x: 453, endPoint y: 72, distance: 156.6
click at [500, 11] on div "LIVE जन प्रतिनिधित्व अधिनियम एवं चुनाव सुधार (M2) 00:31:51 / 02:10:00 mute CLAS…" at bounding box center [289, 169] width 502 height 338
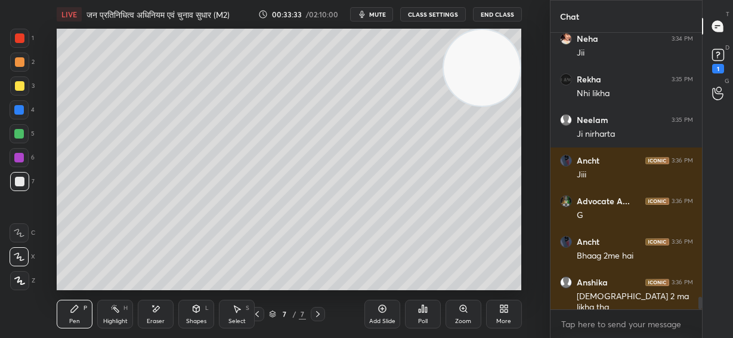
click at [261, 311] on icon at bounding box center [257, 314] width 10 height 10
click at [260, 315] on icon at bounding box center [257, 314] width 10 height 10
click at [320, 314] on icon at bounding box center [318, 314] width 10 height 10
drag, startPoint x: 19, startPoint y: 122, endPoint x: 23, endPoint y: 129, distance: 8.8
click at [20, 123] on div "1 2 3 4 5 6 7" at bounding box center [22, 112] width 25 height 167
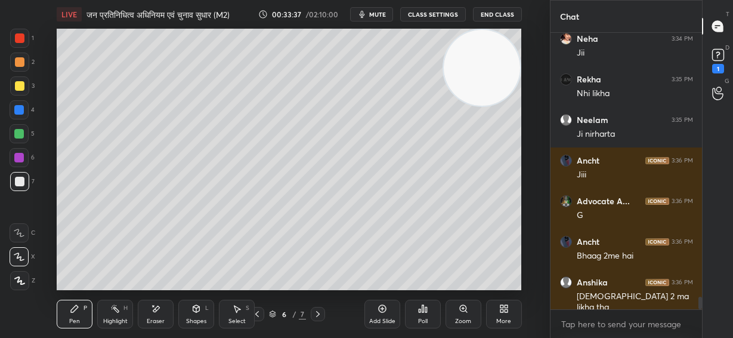
click at [19, 134] on div at bounding box center [19, 134] width 10 height 10
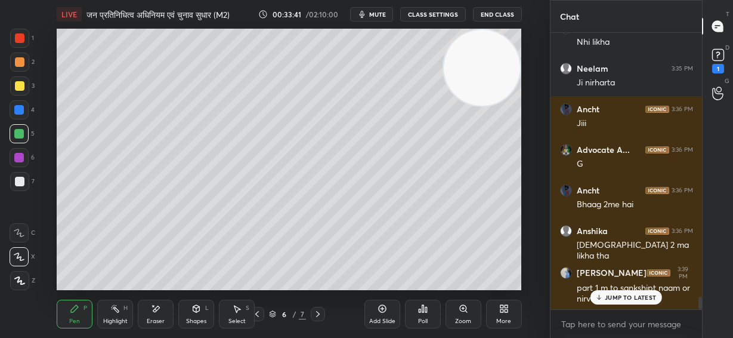
scroll to position [5859, 0]
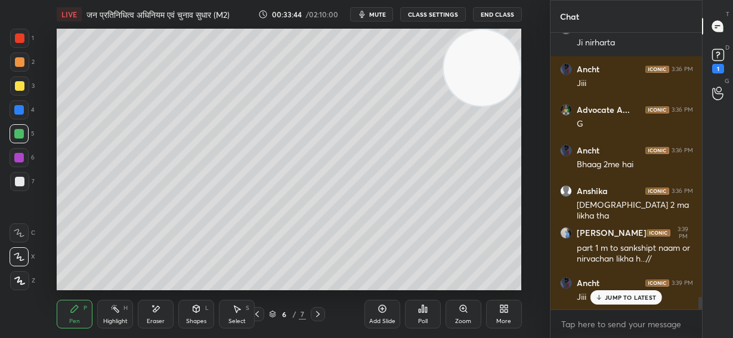
click at [633, 299] on p "JUMP TO LATEST" at bounding box center [630, 296] width 51 height 7
click at [490, 78] on video at bounding box center [482, 68] width 76 height 76
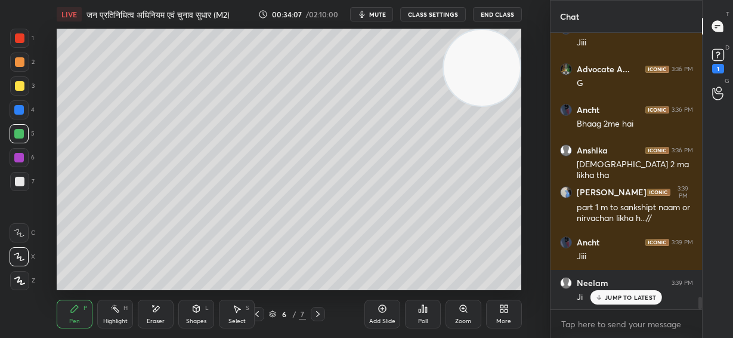
click at [319, 315] on icon at bounding box center [318, 314] width 10 height 10
click at [320, 312] on icon at bounding box center [318, 314] width 10 height 10
click at [319, 313] on icon at bounding box center [318, 314] width 10 height 10
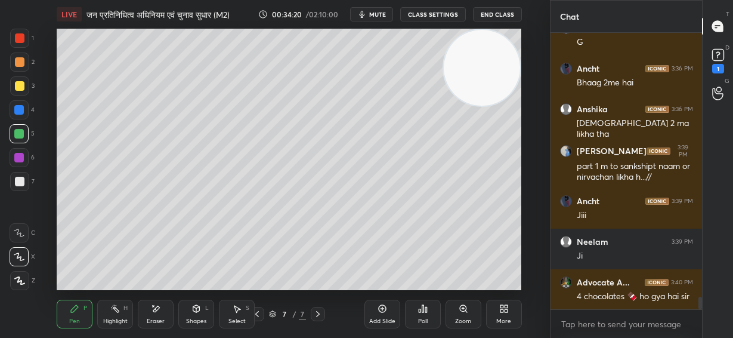
drag, startPoint x: 19, startPoint y: 85, endPoint x: 37, endPoint y: 92, distance: 19.5
click at [20, 85] on div at bounding box center [20, 86] width 10 height 10
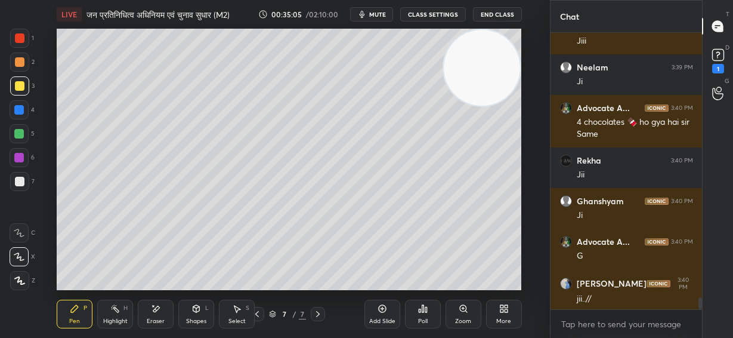
scroll to position [6155, 0]
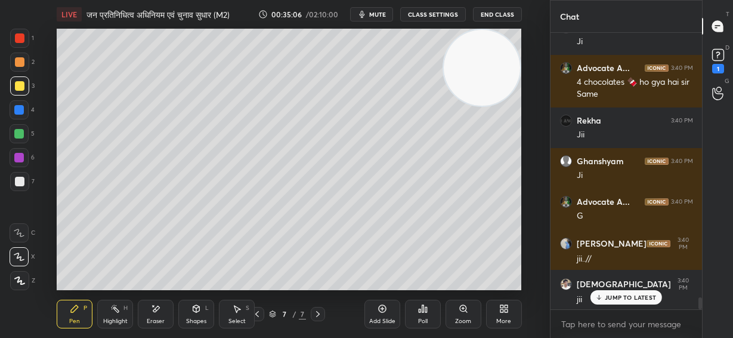
click at [383, 314] on div "Add Slide" at bounding box center [382, 313] width 36 height 29
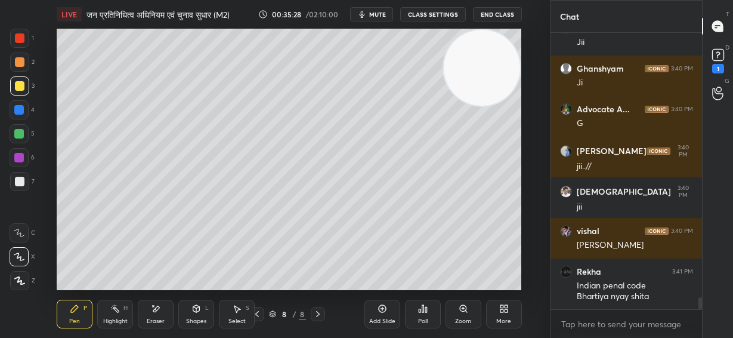
scroll to position [6290, 0]
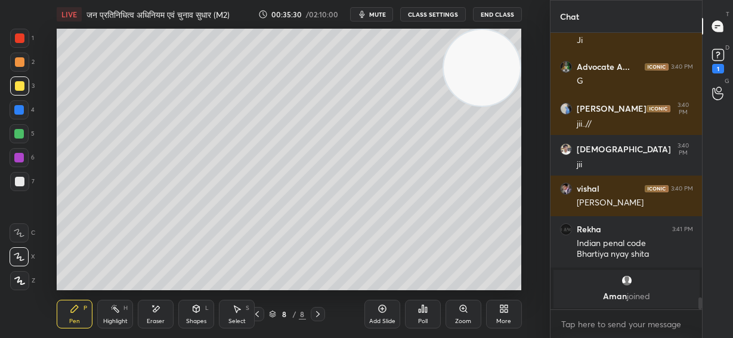
click at [19, 178] on div at bounding box center [20, 182] width 10 height 10
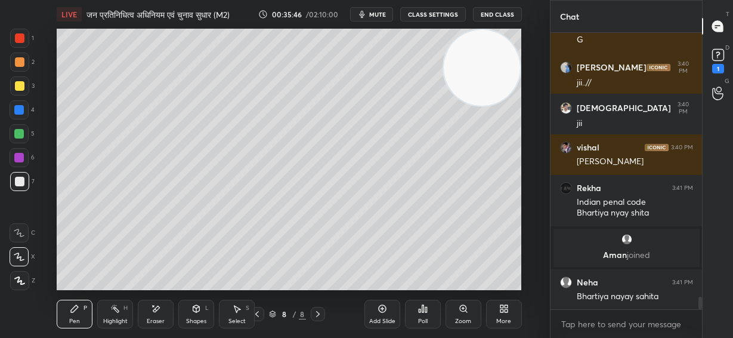
scroll to position [5897, 0]
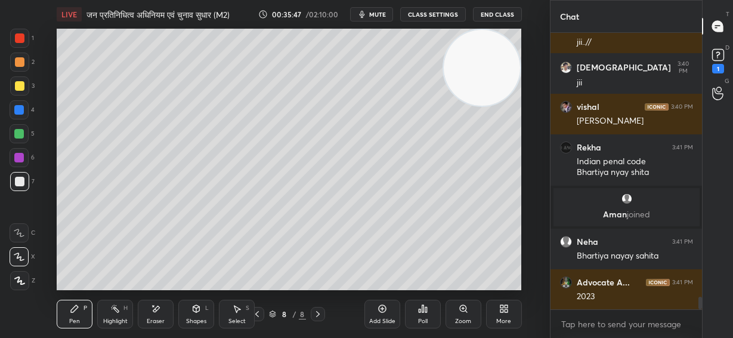
click at [19, 81] on div at bounding box center [20, 86] width 10 height 10
drag, startPoint x: 20, startPoint y: 180, endPoint x: 49, endPoint y: 165, distance: 33.3
click at [22, 180] on div at bounding box center [20, 182] width 10 height 10
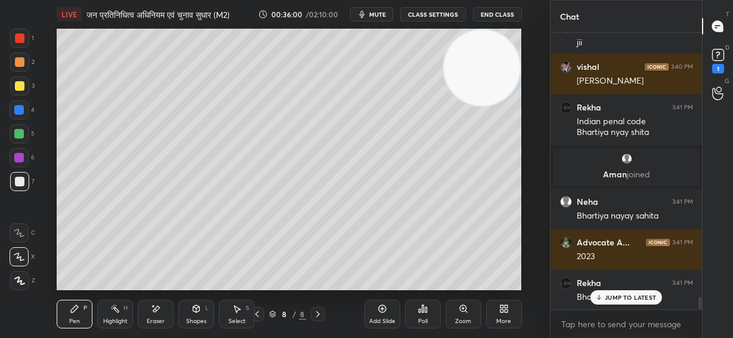
click at [162, 312] on div "Eraser" at bounding box center [156, 313] width 36 height 29
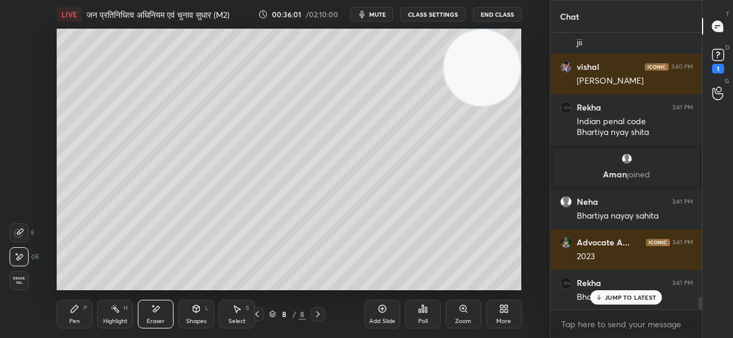
drag, startPoint x: 59, startPoint y: 305, endPoint x: 67, endPoint y: 303, distance: 8.1
click at [63, 305] on div "Pen P" at bounding box center [75, 313] width 36 height 29
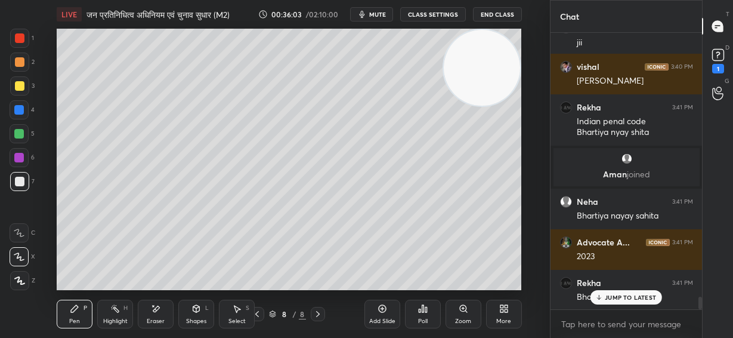
click at [159, 305] on icon at bounding box center [156, 309] width 10 height 10
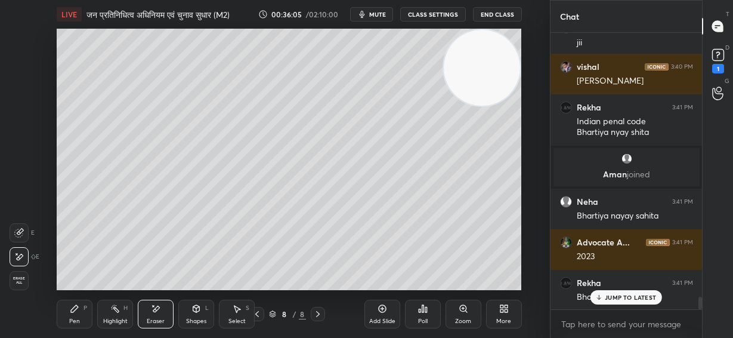
click at [79, 305] on icon at bounding box center [75, 309] width 10 height 10
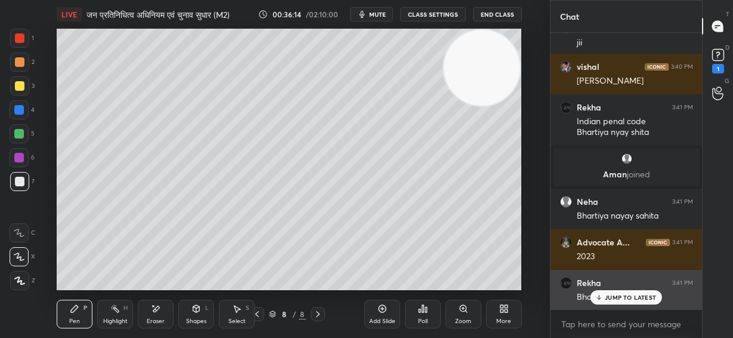
click at [629, 302] on div "JUMP TO LATEST" at bounding box center [626, 297] width 72 height 14
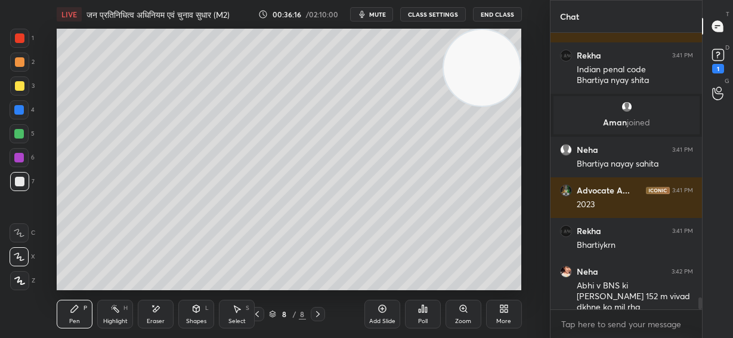
click at [630, 337] on div "Close" at bounding box center [366, 338] width 733 height 0
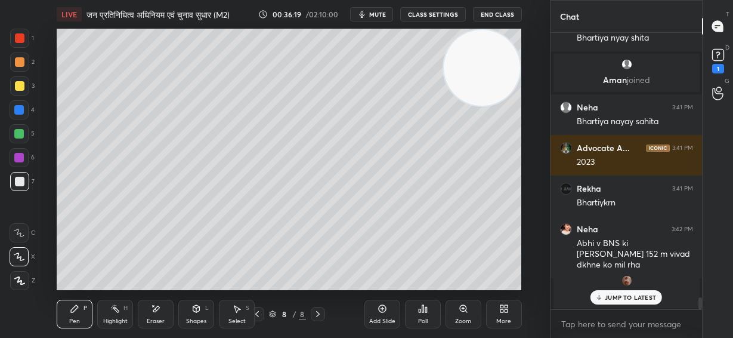
click at [493, 77] on video at bounding box center [482, 68] width 76 height 76
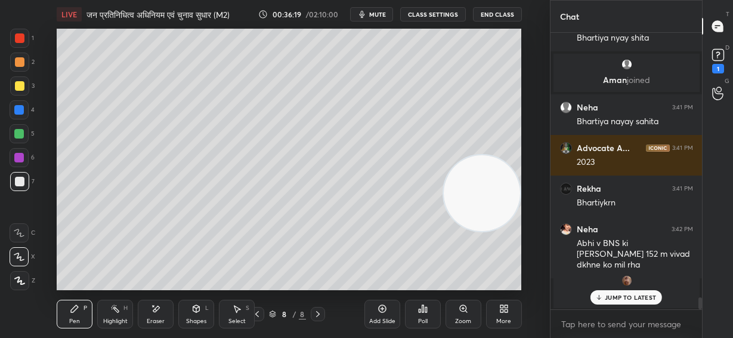
drag, startPoint x: 483, startPoint y: 73, endPoint x: 497, endPoint y: 196, distance: 124.3
click at [498, 199] on video at bounding box center [482, 193] width 76 height 76
drag, startPoint x: 22, startPoint y: 64, endPoint x: 31, endPoint y: 64, distance: 9.0
click at [22, 65] on div at bounding box center [20, 62] width 10 height 10
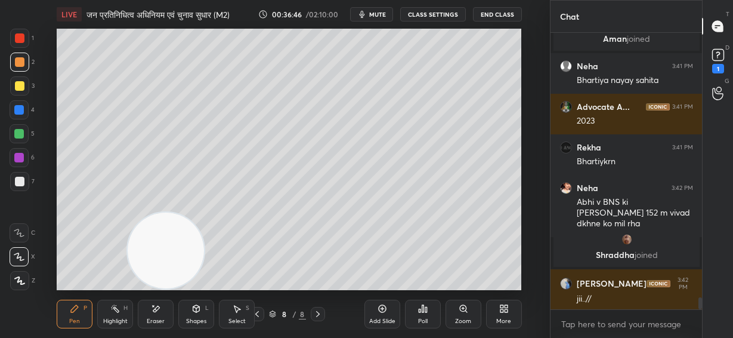
drag, startPoint x: 480, startPoint y: 203, endPoint x: 162, endPoint y: 269, distance: 324.7
click at [162, 277] on video at bounding box center [166, 250] width 76 height 76
click at [17, 88] on div at bounding box center [20, 86] width 10 height 10
click at [24, 60] on div at bounding box center [19, 61] width 19 height 19
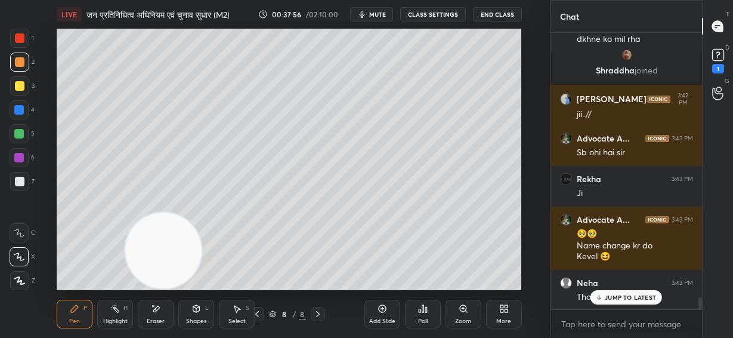
scroll to position [6243, 0]
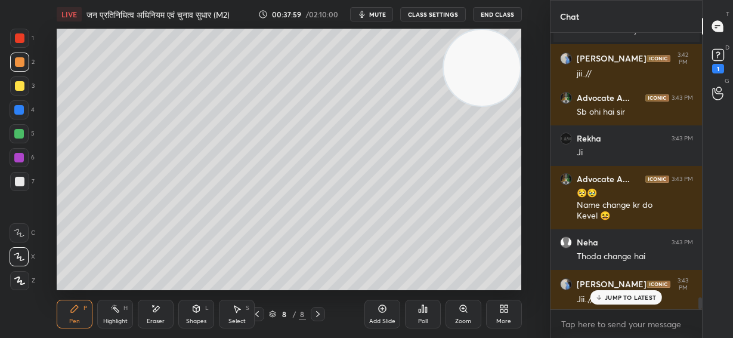
drag, startPoint x: 152, startPoint y: 250, endPoint x: 477, endPoint y: 61, distance: 375.5
click at [479, 60] on video at bounding box center [482, 68] width 76 height 76
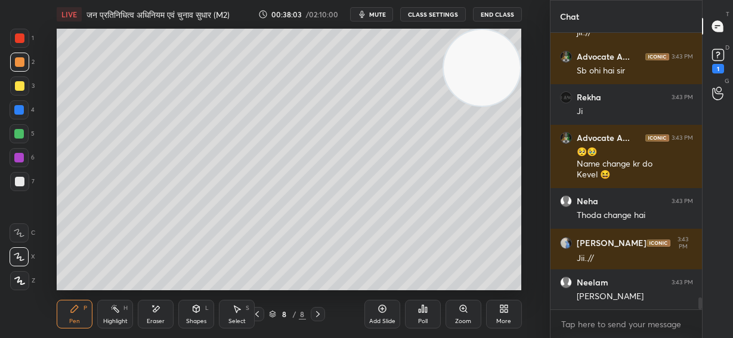
click at [157, 317] on div "Eraser" at bounding box center [156, 313] width 36 height 29
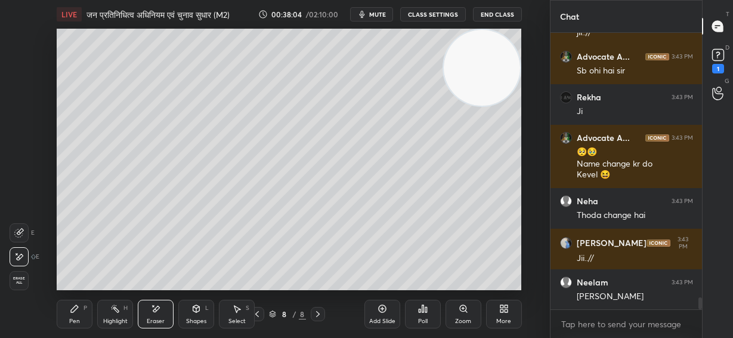
click at [20, 279] on span "Erase all" at bounding box center [19, 280] width 18 height 8
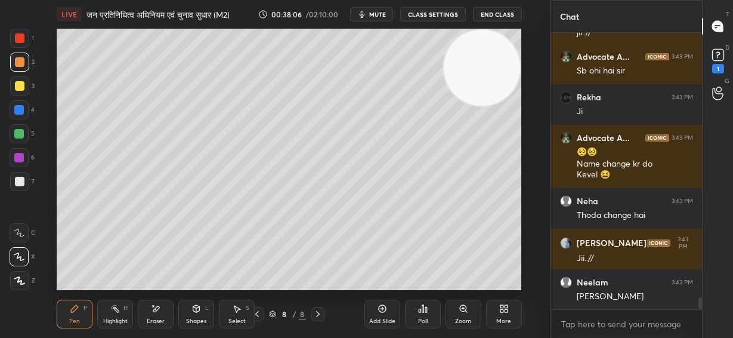
click at [23, 184] on div at bounding box center [20, 182] width 10 height 10
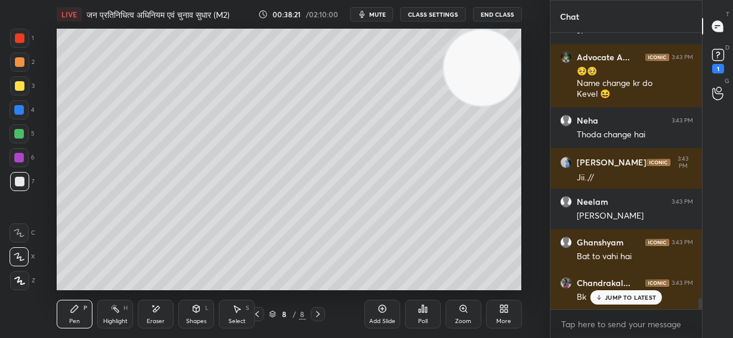
scroll to position [6409, 0]
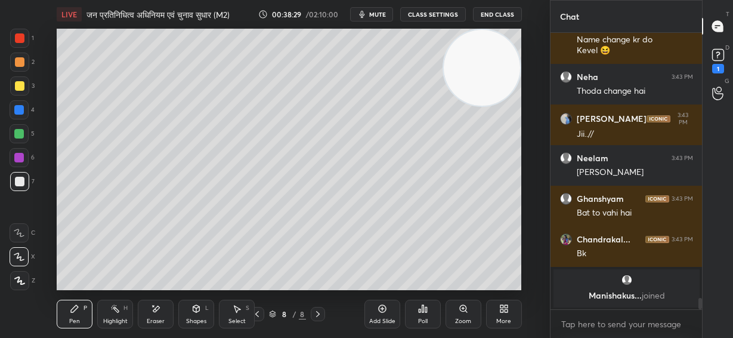
drag, startPoint x: 487, startPoint y: 78, endPoint x: 474, endPoint y: 326, distance: 248.5
click at [475, 329] on div "LIVE जन प्रतिनिधित्व अधिनियम एवं चुनाव सुधार (M2) 00:38:29 / 02:10:00 mute CLAS…" at bounding box center [289, 169] width 502 height 338
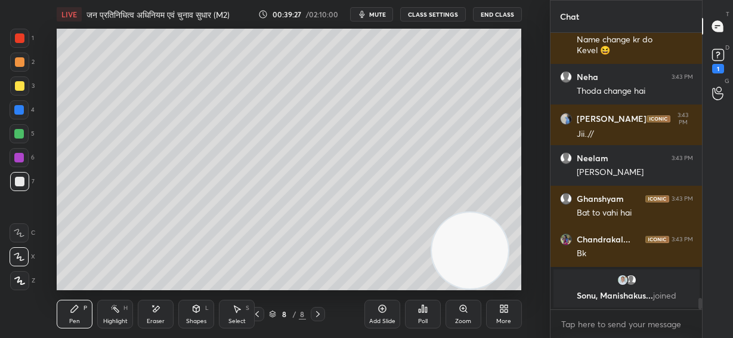
click at [21, 131] on div at bounding box center [19, 134] width 10 height 10
drag, startPoint x: 165, startPoint y: 317, endPoint x: 173, endPoint y: 296, distance: 22.8
click at [166, 316] on div "Eraser" at bounding box center [156, 313] width 36 height 29
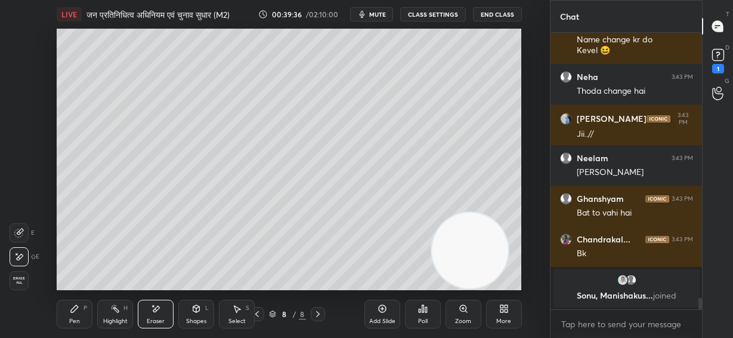
click at [90, 303] on div "Pen P" at bounding box center [75, 313] width 36 height 29
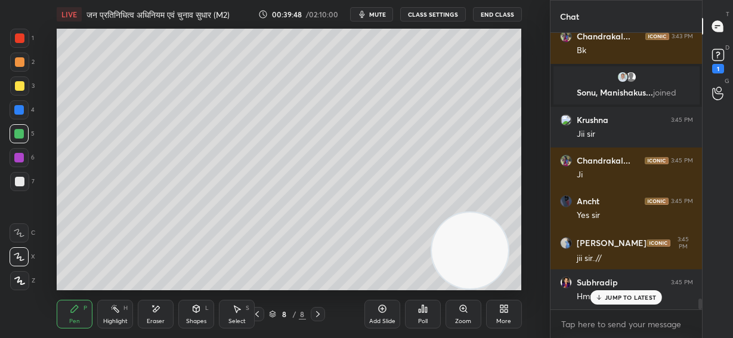
scroll to position [6651, 0]
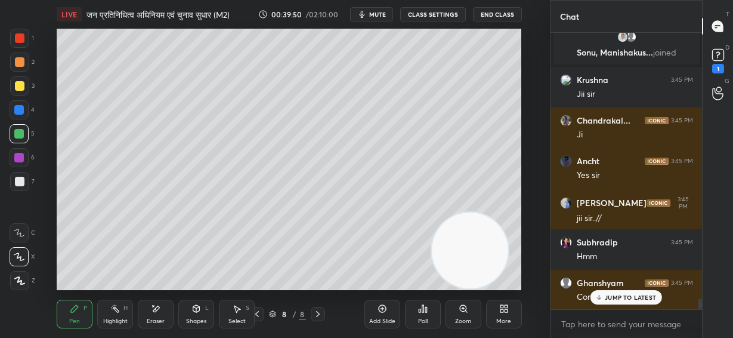
click at [638, 301] on p "JUMP TO LATEST" at bounding box center [630, 296] width 51 height 7
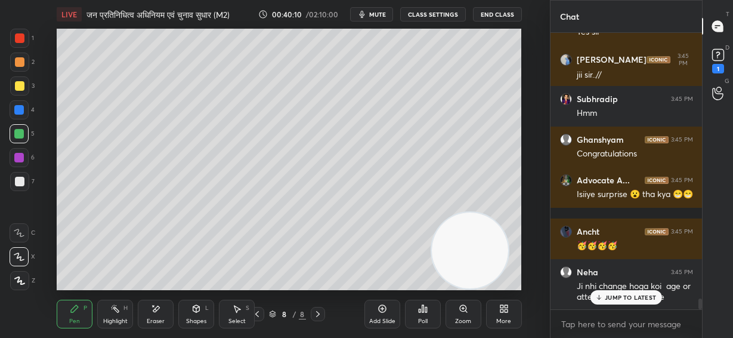
scroll to position [6835, 0]
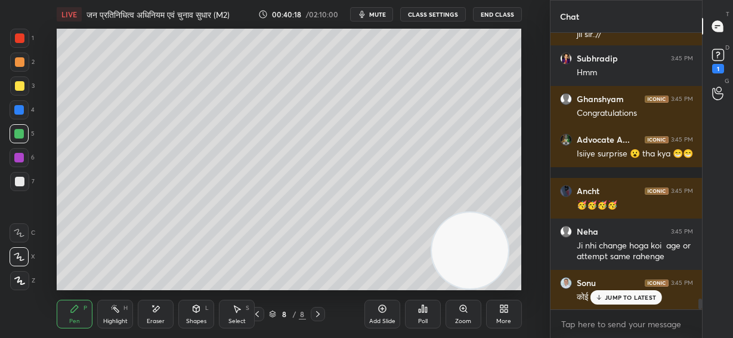
drag, startPoint x: 477, startPoint y: 217, endPoint x: 532, endPoint y: 54, distance: 171.8
click at [532, 54] on div "Setting up your live class Poll for secs No correct answer Start poll" at bounding box center [289, 159] width 502 height 261
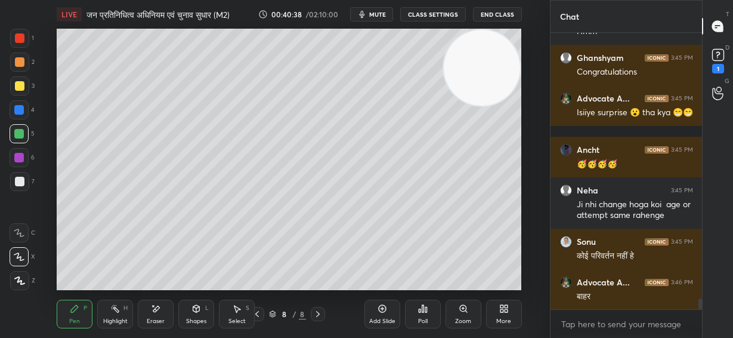
scroll to position [6917, 0]
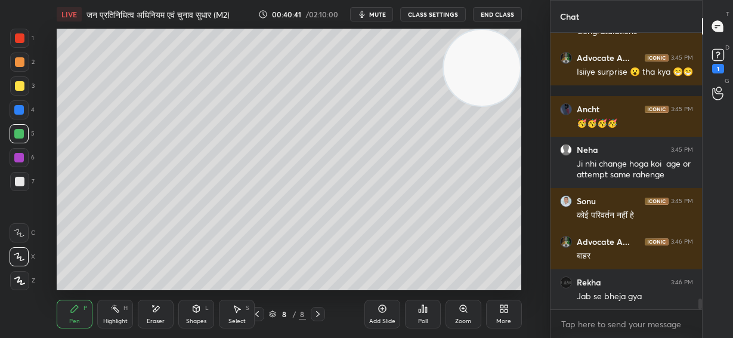
click at [156, 310] on icon at bounding box center [156, 309] width 10 height 10
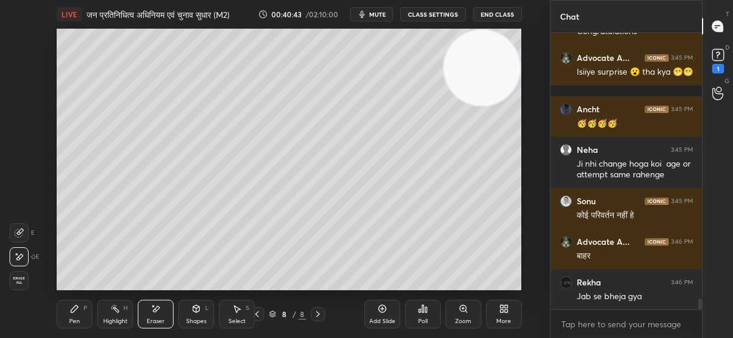
click at [72, 314] on div "Pen P" at bounding box center [75, 313] width 36 height 29
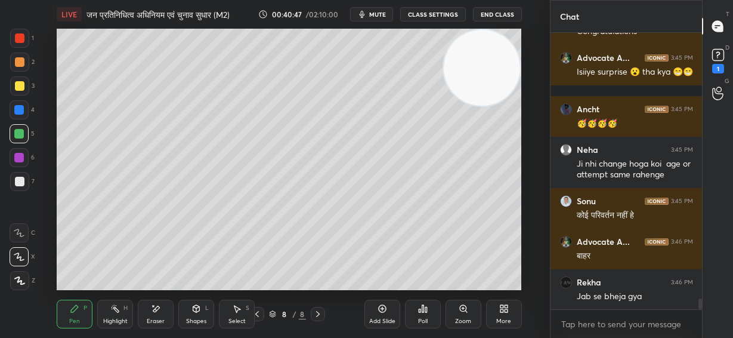
scroll to position [6957, 0]
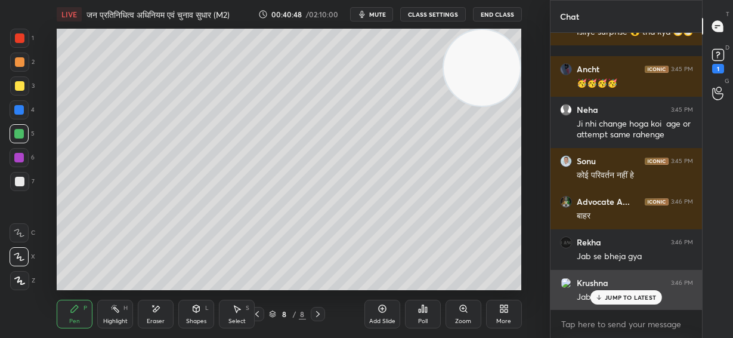
click at [629, 298] on p "JUMP TO LATEST" at bounding box center [630, 296] width 51 height 7
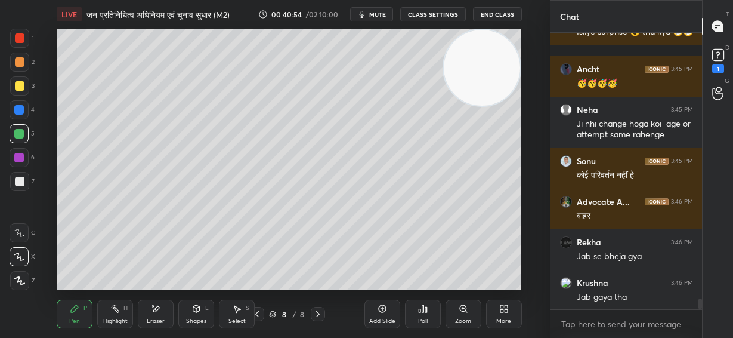
scroll to position [6997, 0]
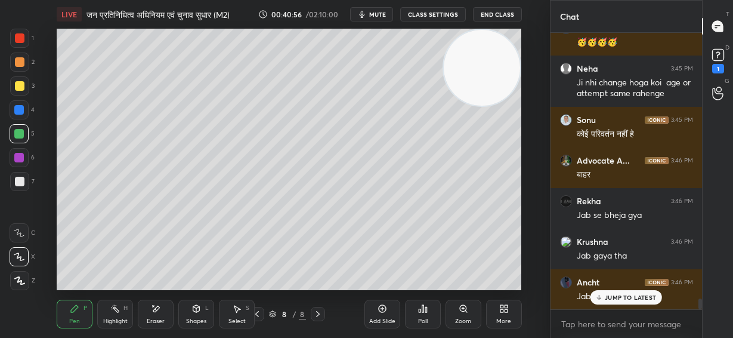
drag, startPoint x: 156, startPoint y: 312, endPoint x: 205, endPoint y: 295, distance: 52.1
click at [159, 312] on icon at bounding box center [156, 309] width 10 height 10
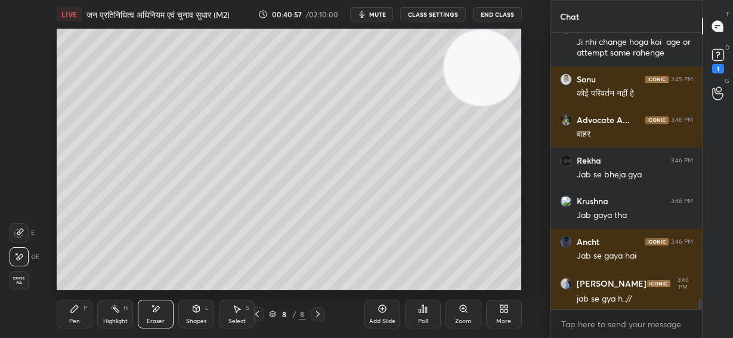
scroll to position [7079, 0]
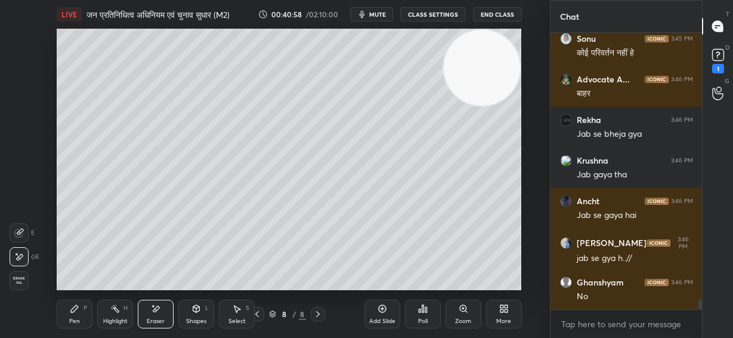
click at [74, 314] on div "Pen P" at bounding box center [75, 313] width 36 height 29
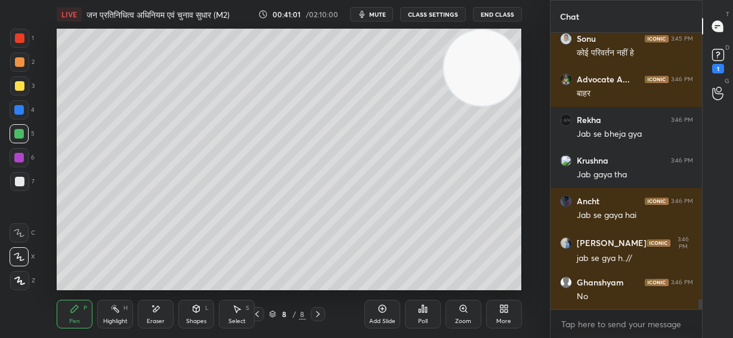
scroll to position [7119, 0]
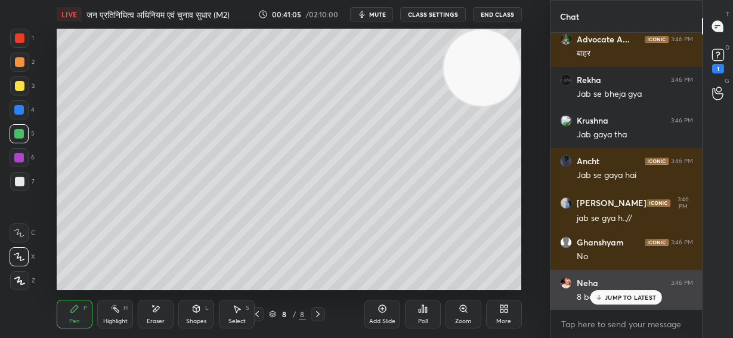
click at [618, 301] on div "JUMP TO LATEST" at bounding box center [626, 297] width 72 height 14
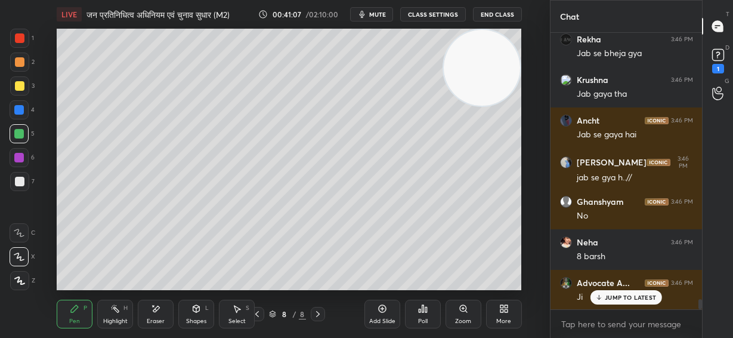
click at [153, 314] on div "Eraser" at bounding box center [156, 313] width 36 height 29
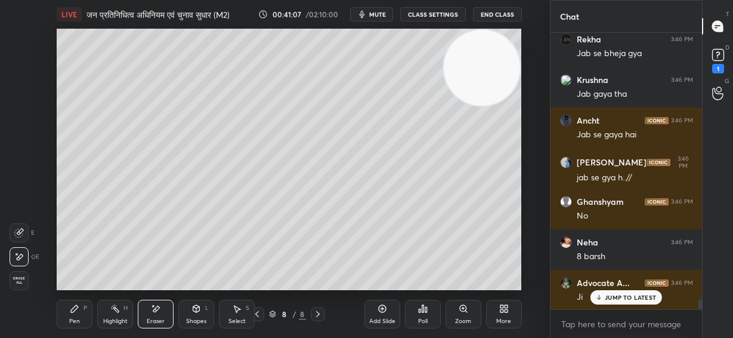
scroll to position [7201, 0]
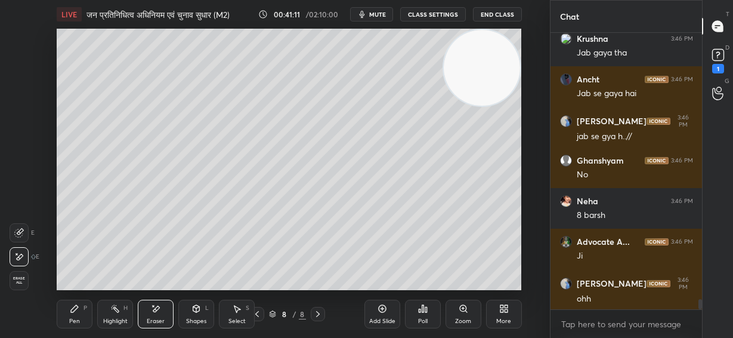
click at [77, 312] on icon at bounding box center [75, 309] width 10 height 10
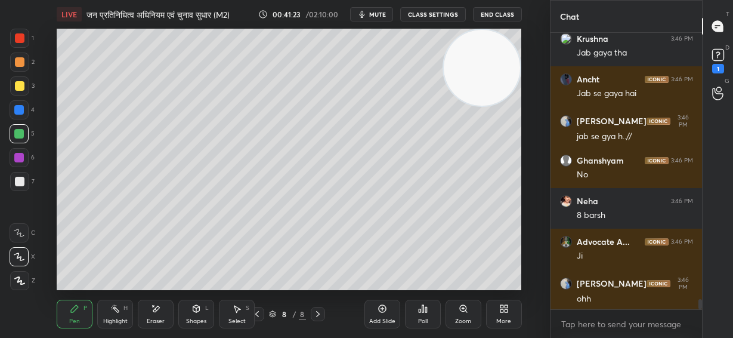
scroll to position [7241, 0]
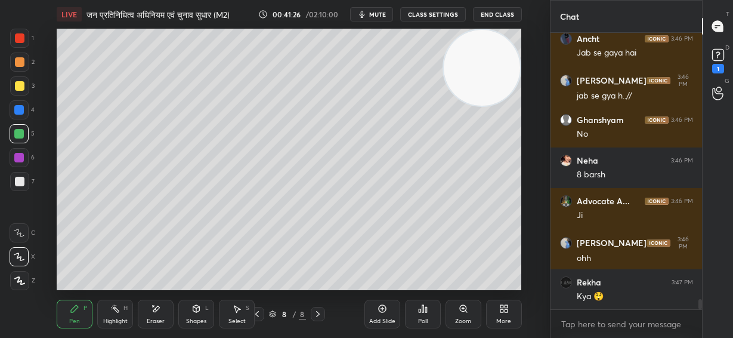
click at [20, 63] on div at bounding box center [20, 62] width 10 height 10
click at [18, 86] on div at bounding box center [20, 86] width 10 height 10
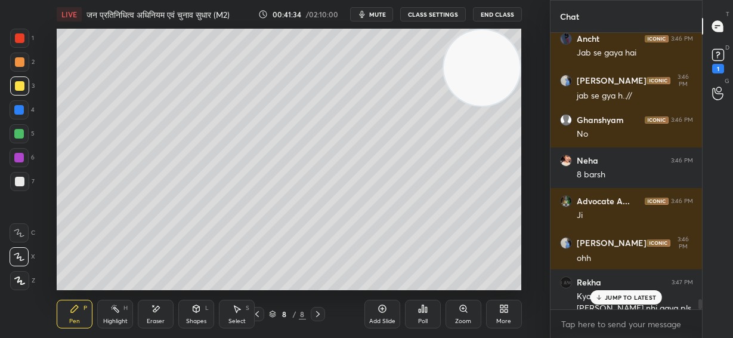
scroll to position [7263, 0]
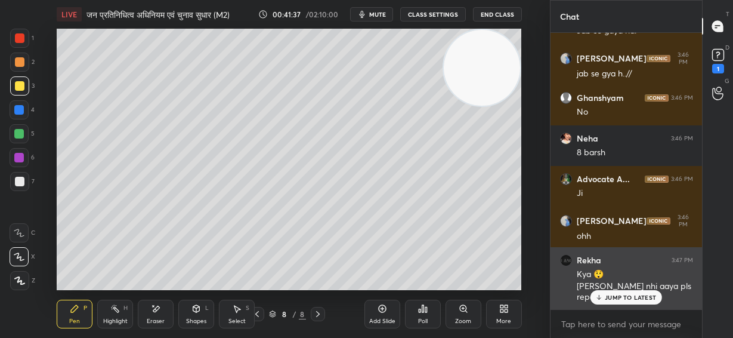
click at [611, 299] on p "JUMP TO LATEST" at bounding box center [630, 296] width 51 height 7
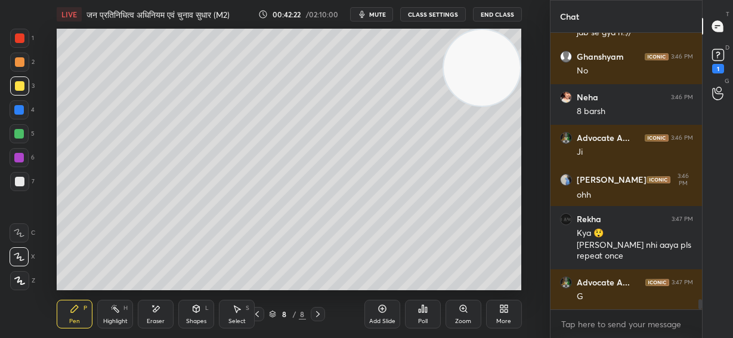
scroll to position [7345, 0]
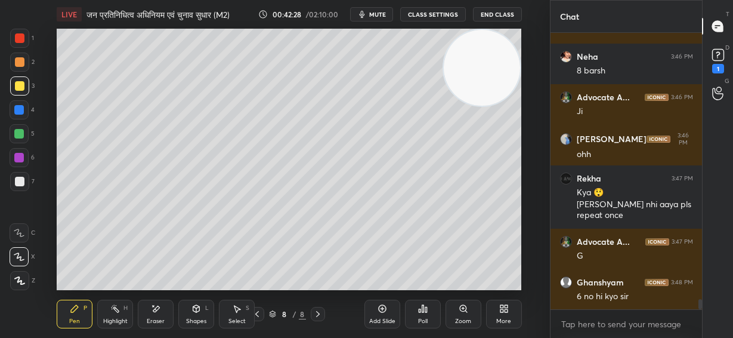
click at [23, 179] on div at bounding box center [20, 182] width 10 height 10
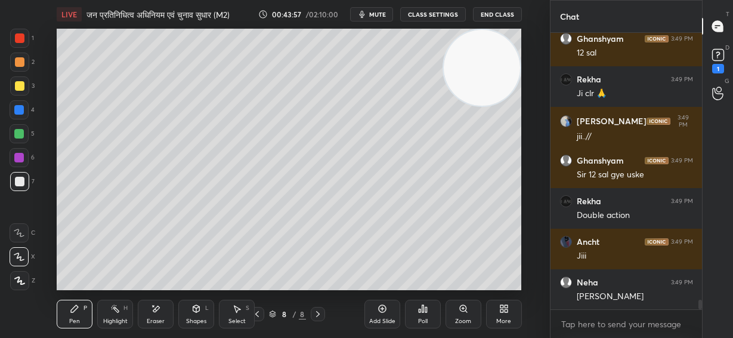
scroll to position [7669, 0]
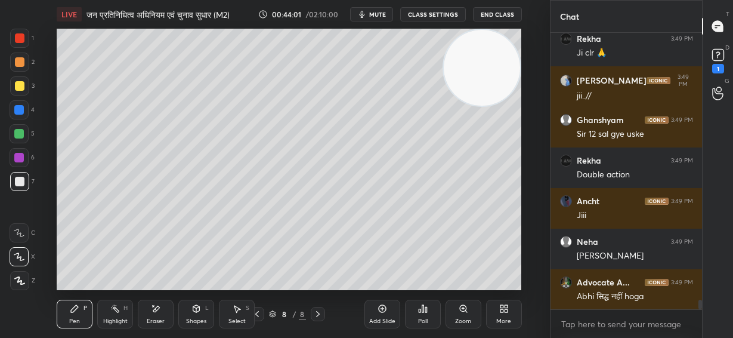
click at [379, 307] on icon at bounding box center [382, 309] width 8 height 8
click at [19, 84] on div at bounding box center [20, 86] width 10 height 10
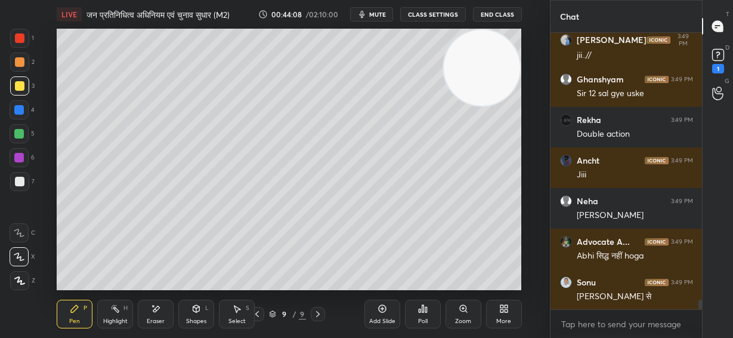
scroll to position [7750, 0]
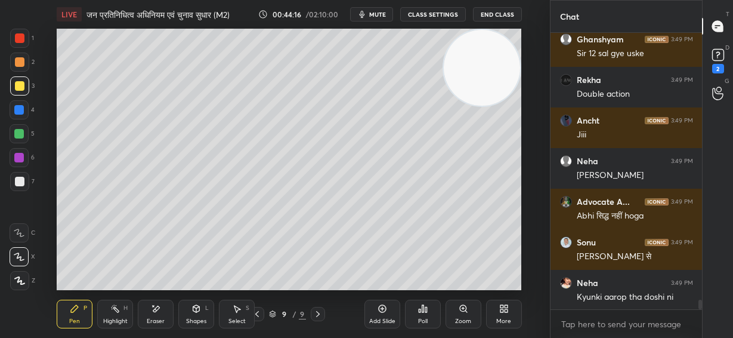
click at [18, 64] on div at bounding box center [20, 62] width 10 height 10
click at [18, 184] on div at bounding box center [20, 182] width 10 height 10
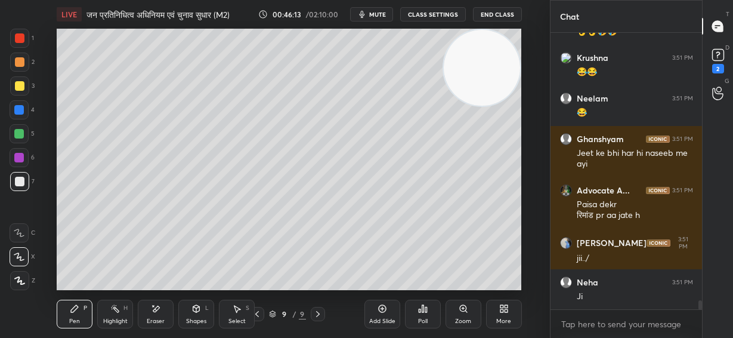
scroll to position [8461, 0]
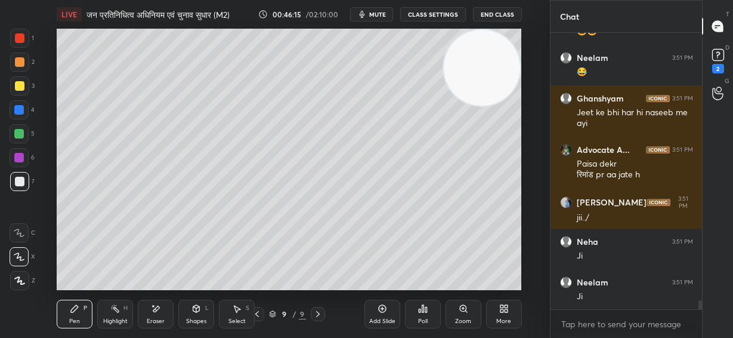
click at [154, 315] on div "Eraser" at bounding box center [156, 313] width 36 height 29
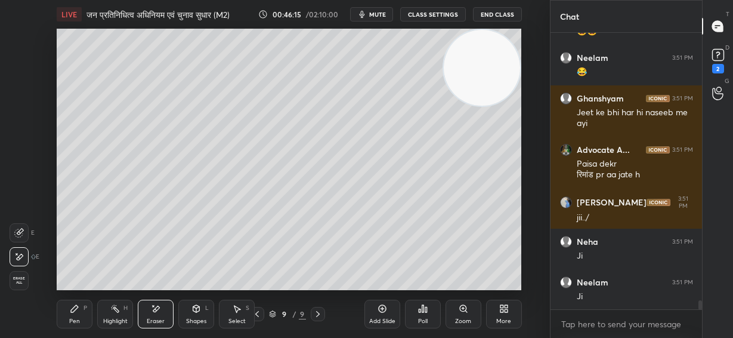
click at [20, 276] on span "Erase all" at bounding box center [19, 280] width 18 height 8
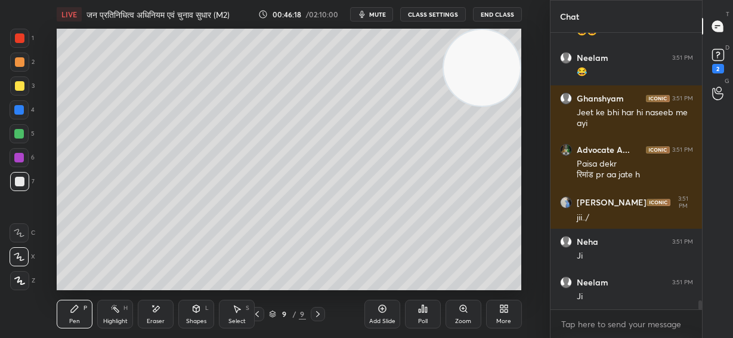
scroll to position [8502, 0]
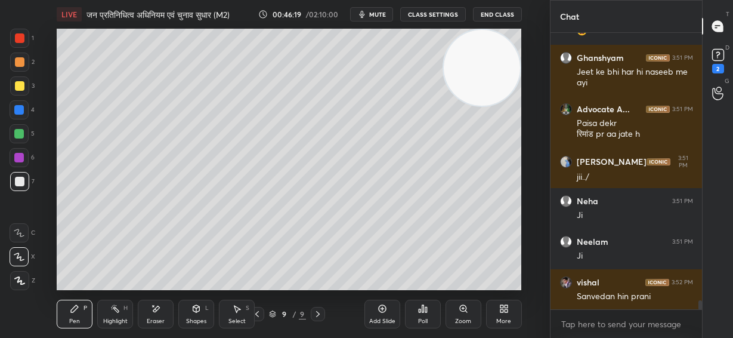
click at [23, 58] on div at bounding box center [20, 62] width 10 height 10
click at [24, 35] on div at bounding box center [19, 38] width 19 height 19
click at [22, 61] on div at bounding box center [20, 62] width 10 height 10
drag, startPoint x: 508, startPoint y: 212, endPoint x: 506, endPoint y: 246, distance: 34.0
click at [506, 106] on video at bounding box center [482, 68] width 76 height 76
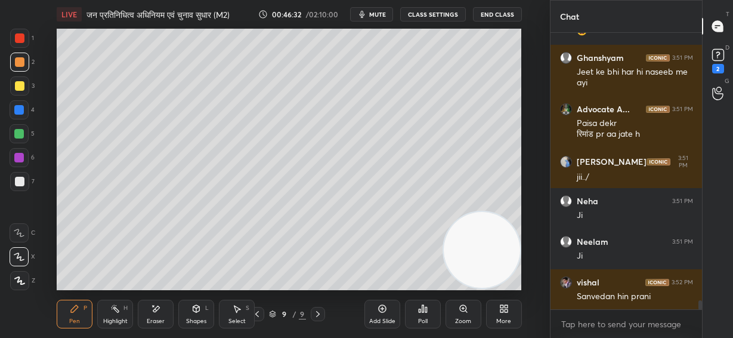
click at [197, 315] on div "Shapes L" at bounding box center [196, 313] width 36 height 29
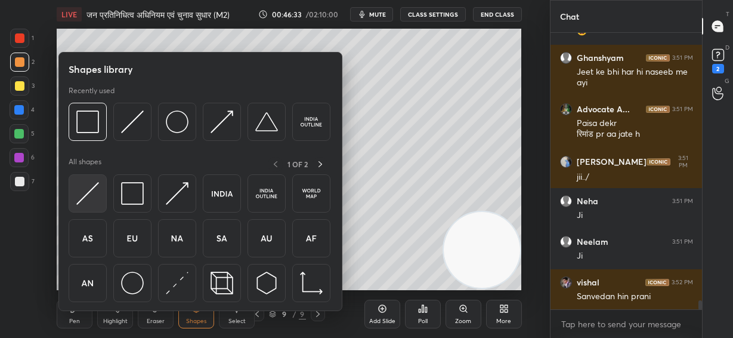
click at [83, 194] on img at bounding box center [87, 193] width 23 height 23
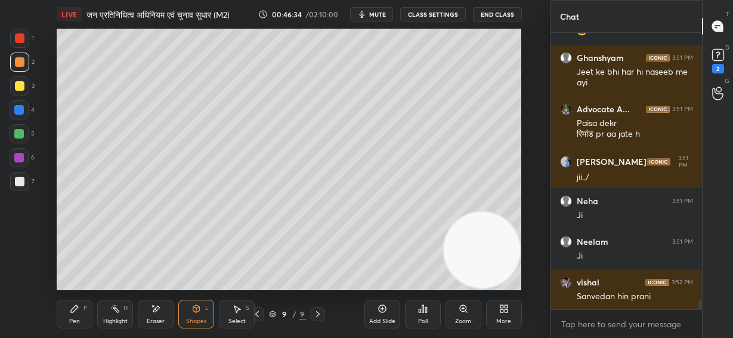
drag, startPoint x: 19, startPoint y: 133, endPoint x: 29, endPoint y: 127, distance: 11.8
click at [20, 133] on div at bounding box center [19, 134] width 10 height 10
drag, startPoint x: 78, startPoint y: 314, endPoint x: 82, endPoint y: 308, distance: 6.8
click at [81, 314] on div "Pen P" at bounding box center [75, 313] width 36 height 29
click at [20, 181] on div at bounding box center [20, 182] width 10 height 10
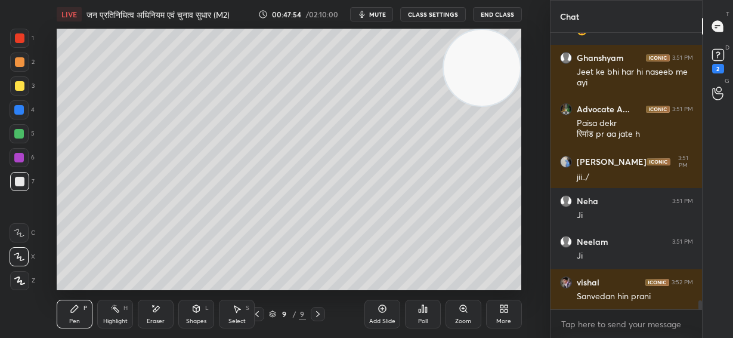
drag, startPoint x: 494, startPoint y: 260, endPoint x: 494, endPoint y: 47, distance: 212.9
click at [494, 47] on video at bounding box center [482, 68] width 76 height 76
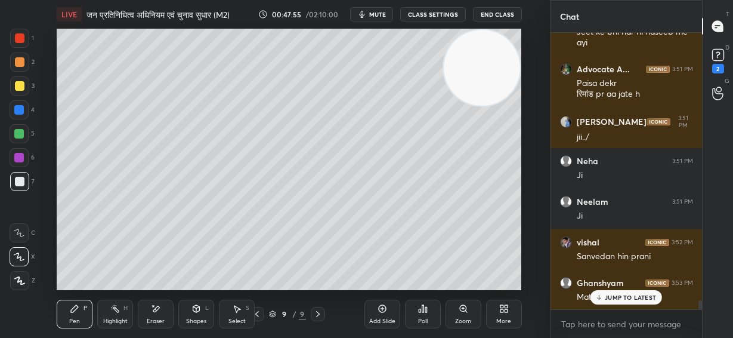
drag, startPoint x: 612, startPoint y: 298, endPoint x: 611, endPoint y: 282, distance: 16.2
click at [612, 298] on p "JUMP TO LATEST" at bounding box center [630, 296] width 51 height 7
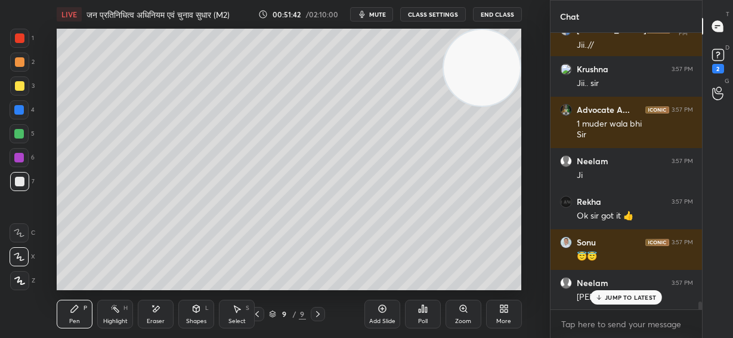
scroll to position [9544, 0]
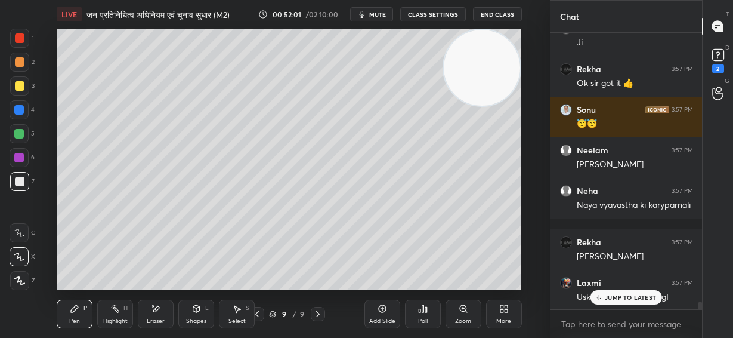
click at [521, 140] on div "Setting up your live class Poll for secs No correct answer Start poll" at bounding box center [289, 159] width 502 height 261
click at [521, 151] on div "Setting up your live class Poll for secs No correct answer Start poll" at bounding box center [289, 159] width 502 height 261
click at [630, 298] on p "JUMP TO LATEST" at bounding box center [630, 296] width 51 height 7
click at [20, 86] on div at bounding box center [20, 86] width 10 height 10
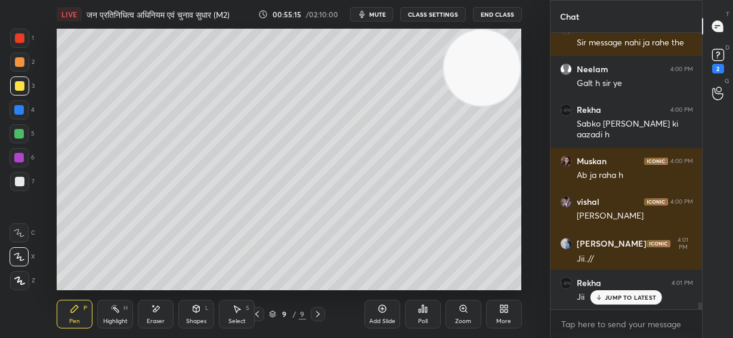
scroll to position [10893, 0]
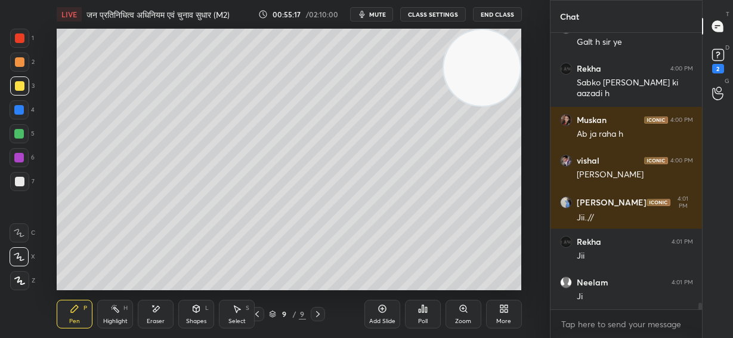
click at [15, 181] on div at bounding box center [20, 182] width 10 height 10
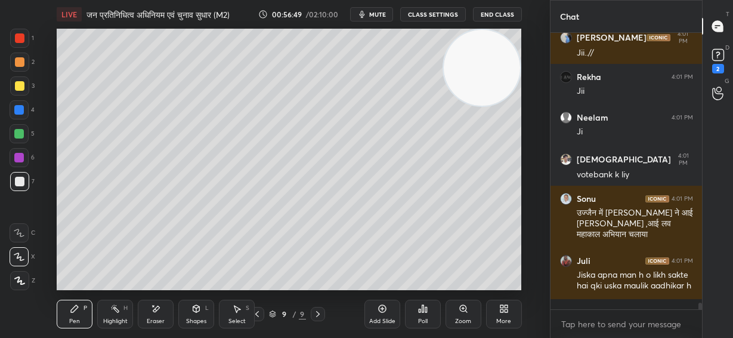
scroll to position [11098, 0]
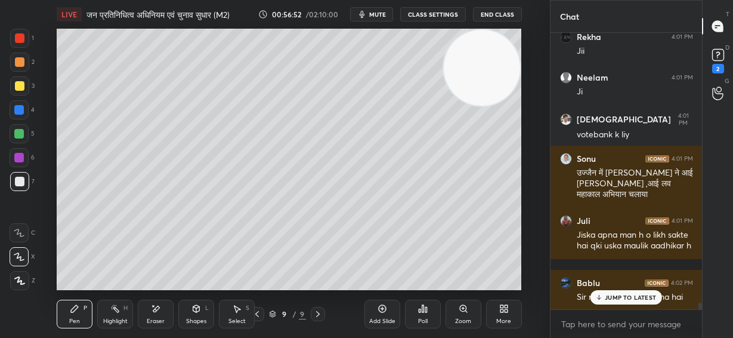
click at [640, 291] on div "JUMP TO LATEST" at bounding box center [626, 297] width 72 height 14
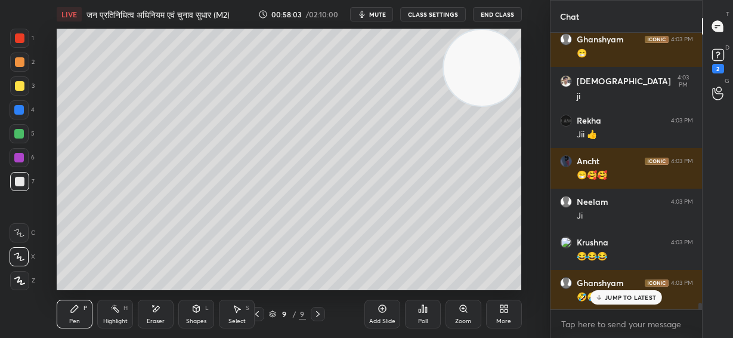
scroll to position [11545, 0]
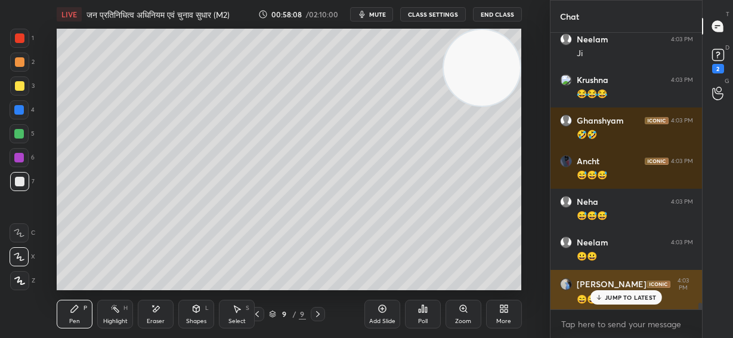
click at [630, 296] on p "JUMP TO LATEST" at bounding box center [630, 296] width 51 height 7
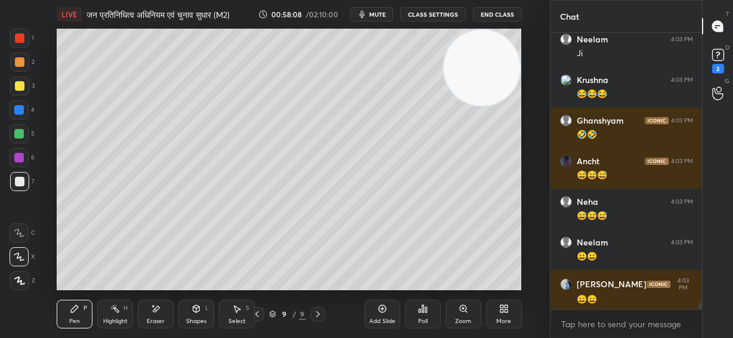
scroll to position [11666, 0]
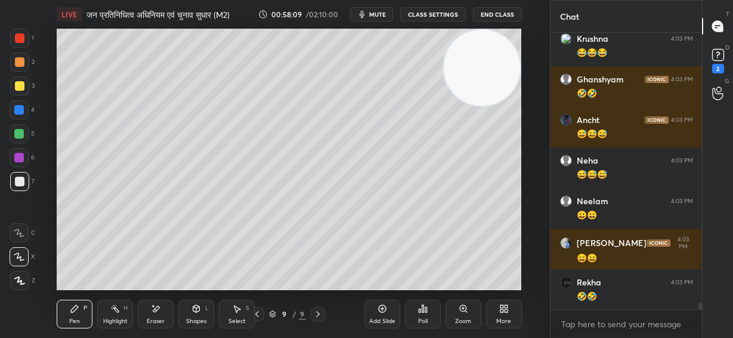
click at [381, 314] on div "Add Slide" at bounding box center [382, 313] width 36 height 29
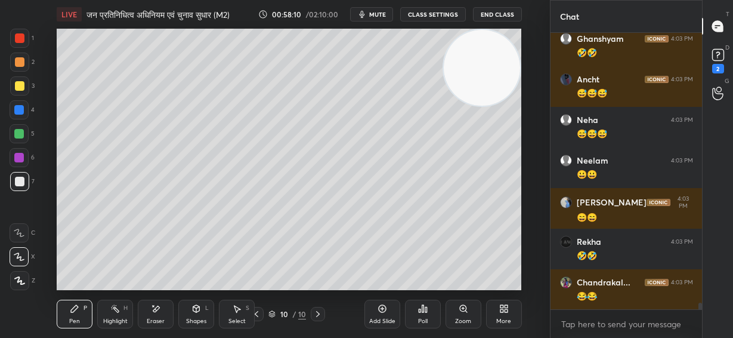
click at [19, 60] on div at bounding box center [20, 62] width 10 height 10
click at [193, 315] on div "Shapes L" at bounding box center [196, 313] width 36 height 29
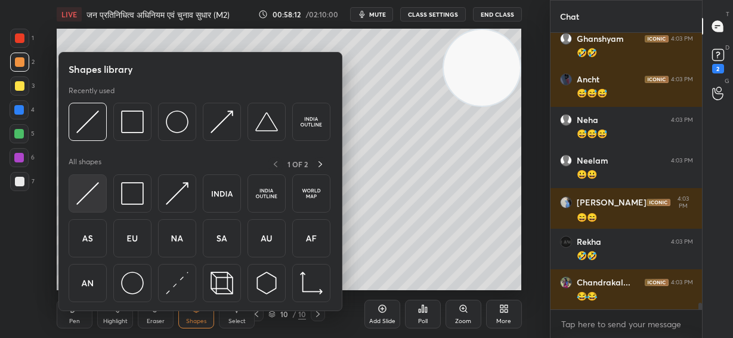
click at [95, 194] on img at bounding box center [87, 193] width 23 height 23
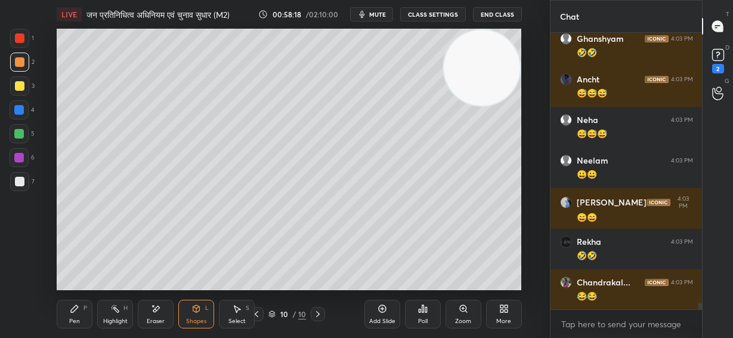
click at [83, 315] on div "Pen P" at bounding box center [75, 313] width 36 height 29
drag, startPoint x: 18, startPoint y: 86, endPoint x: 25, endPoint y: 78, distance: 10.2
click at [20, 86] on div at bounding box center [20, 86] width 10 height 10
click at [21, 39] on div at bounding box center [20, 38] width 10 height 10
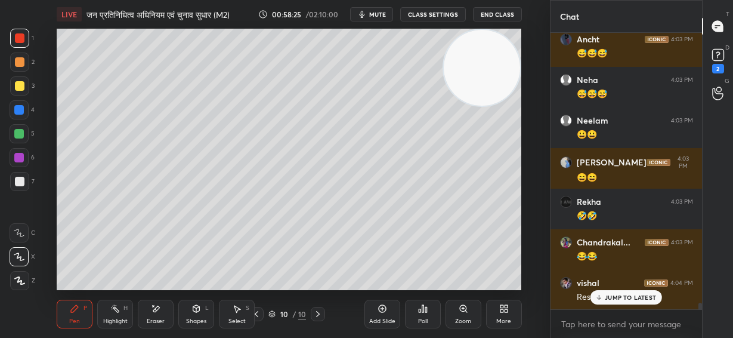
click at [16, 85] on div at bounding box center [20, 86] width 10 height 10
click at [16, 111] on div at bounding box center [19, 110] width 10 height 10
click at [20, 131] on div at bounding box center [19, 134] width 10 height 10
drag, startPoint x: 21, startPoint y: 182, endPoint x: 48, endPoint y: 180, distance: 26.9
click at [22, 182] on div at bounding box center [20, 182] width 10 height 10
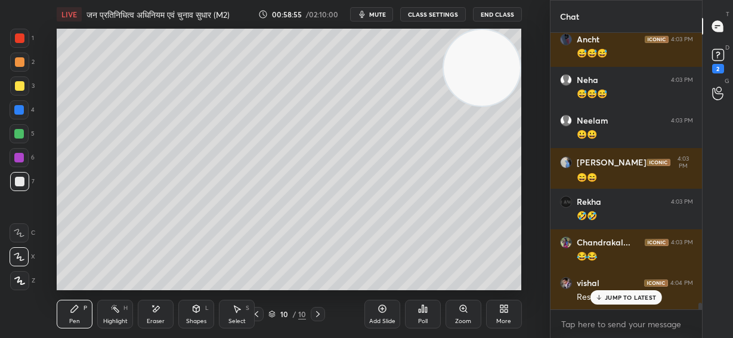
drag, startPoint x: 494, startPoint y: 215, endPoint x: 477, endPoint y: 234, distance: 26.2
click at [490, 106] on video at bounding box center [482, 68] width 76 height 76
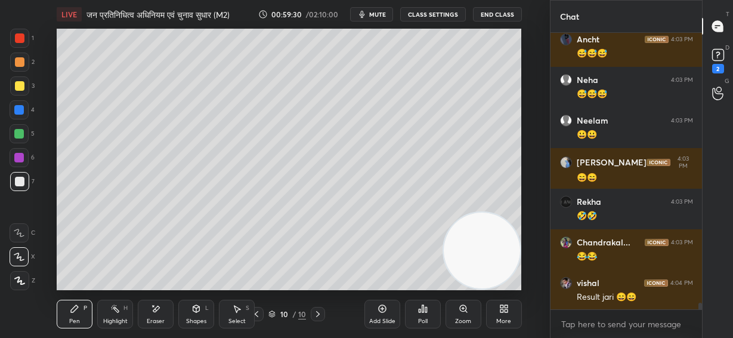
scroll to position [11790, 0]
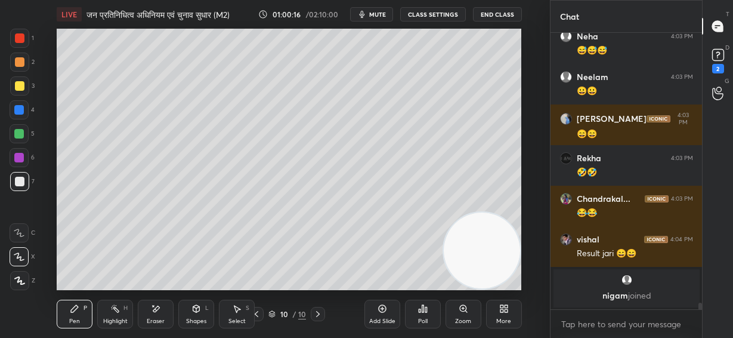
click at [522, 160] on div "Setting up your live class Poll for secs No correct answer Start poll" at bounding box center [289, 159] width 502 height 261
click at [525, 150] on div "Setting up your live class Poll for secs No correct answer Start poll" at bounding box center [289, 159] width 502 height 261
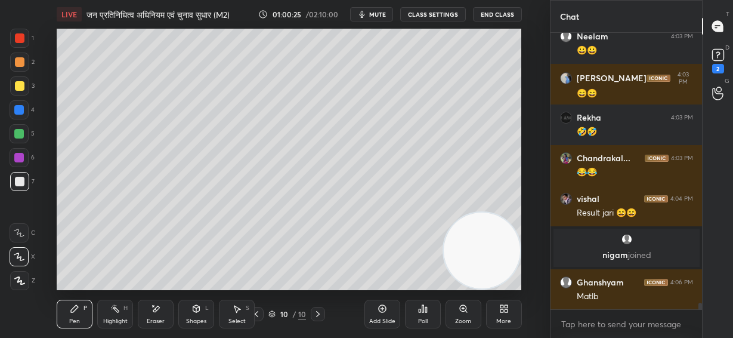
click at [13, 86] on div at bounding box center [19, 85] width 19 height 19
click at [196, 318] on div "Shapes" at bounding box center [196, 321] width 20 height 6
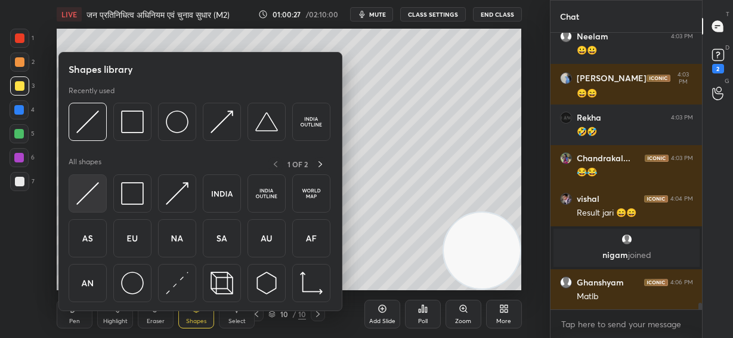
click at [96, 197] on img at bounding box center [87, 193] width 23 height 23
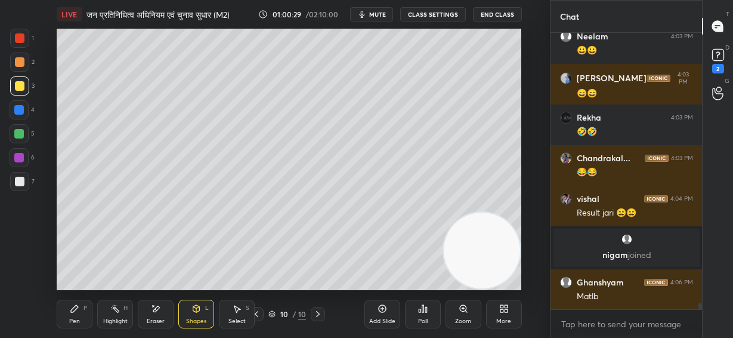
click at [522, 61] on div "Setting up your live class Poll for secs No correct answer Start poll" at bounding box center [289, 159] width 502 height 261
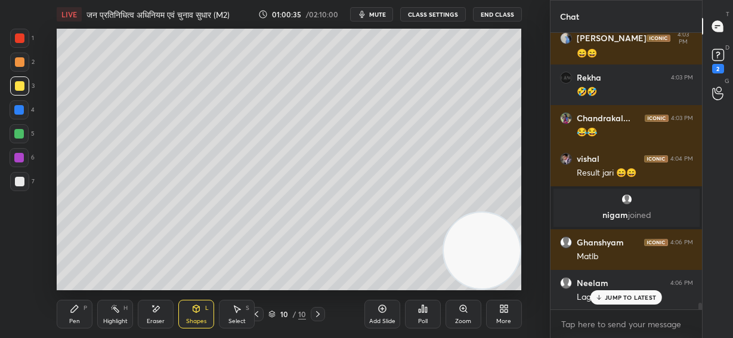
scroll to position [11911, 0]
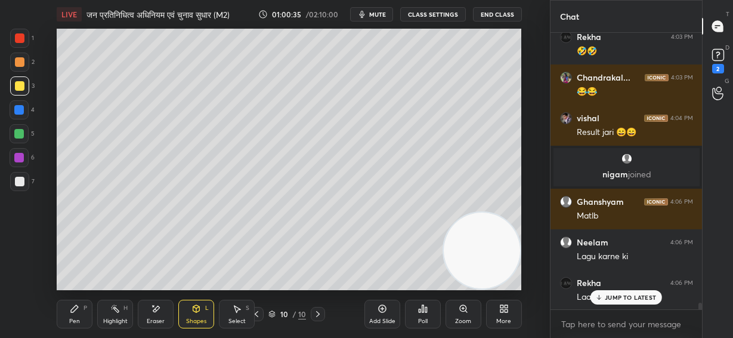
drag, startPoint x: 77, startPoint y: 318, endPoint x: 83, endPoint y: 311, distance: 10.2
click at [79, 320] on div "Pen" at bounding box center [74, 321] width 11 height 6
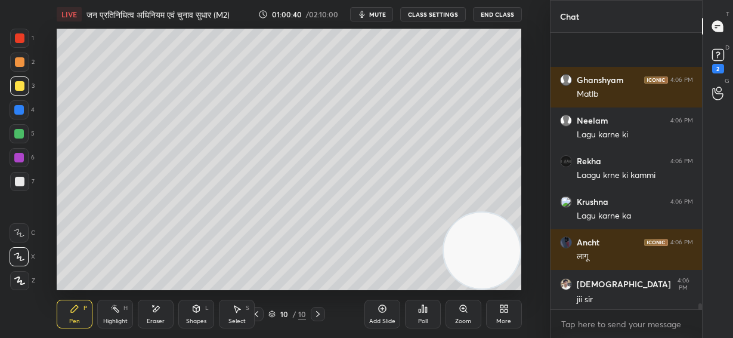
scroll to position [12115, 0]
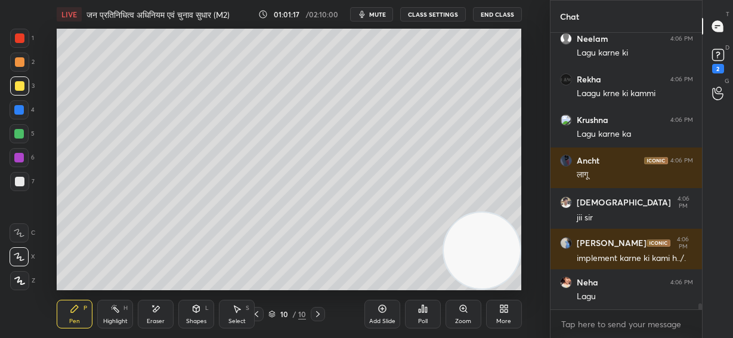
click at [20, 180] on div at bounding box center [20, 182] width 10 height 10
click at [524, 200] on div "Setting up your live class Poll for secs No correct answer Start poll" at bounding box center [289, 159] width 502 height 261
drag, startPoint x: 500, startPoint y: 187, endPoint x: 501, endPoint y: 47, distance: 139.6
click at [501, 212] on video at bounding box center [482, 250] width 76 height 76
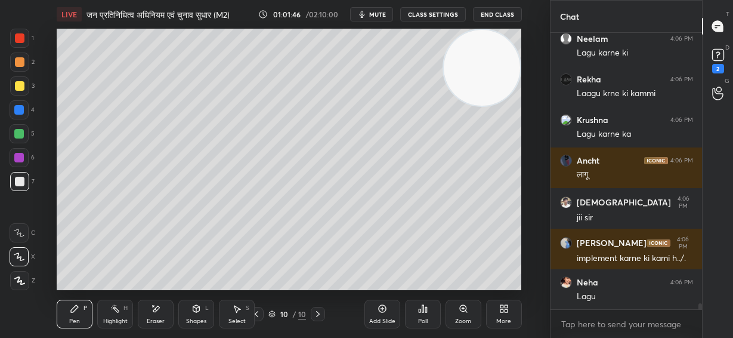
drag, startPoint x: 157, startPoint y: 317, endPoint x: 194, endPoint y: 296, distance: 42.2
click at [162, 315] on div "Eraser" at bounding box center [156, 313] width 36 height 29
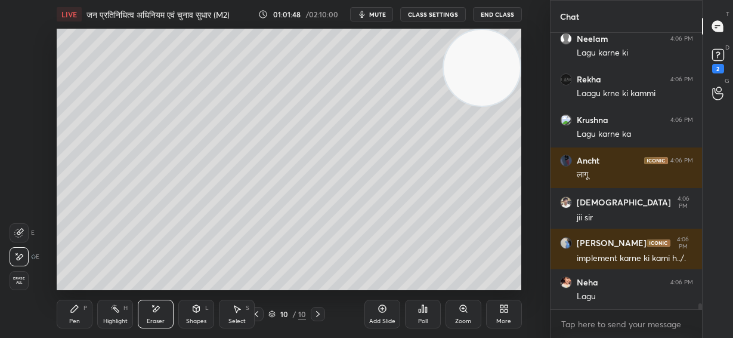
click at [86, 313] on div "Pen P" at bounding box center [75, 313] width 36 height 29
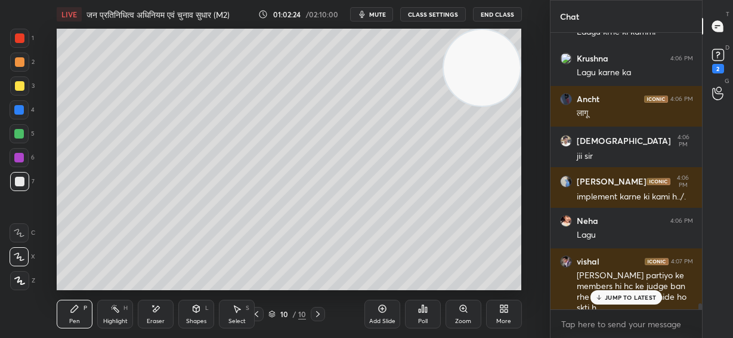
scroll to position [12217, 0]
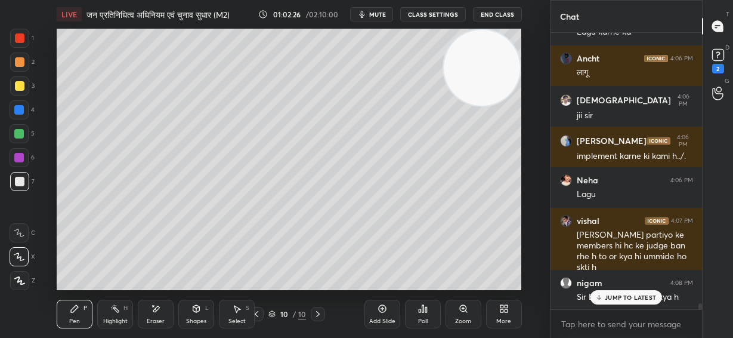
click at [637, 301] on div "JUMP TO LATEST" at bounding box center [626, 297] width 72 height 14
click at [258, 311] on icon at bounding box center [257, 314] width 10 height 10
click at [258, 312] on icon at bounding box center [257, 314] width 10 height 10
click at [258, 314] on icon at bounding box center [257, 314] width 10 height 10
click at [259, 312] on icon at bounding box center [257, 314] width 10 height 10
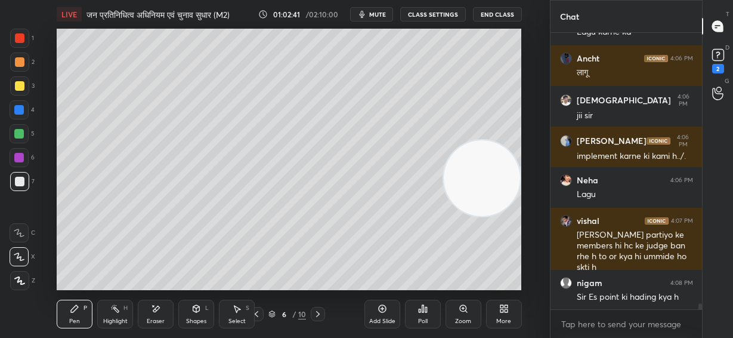
drag, startPoint x: 500, startPoint y: 58, endPoint x: 460, endPoint y: 144, distance: 94.2
click at [506, 168] on video at bounding box center [482, 178] width 76 height 76
click at [320, 315] on icon at bounding box center [318, 314] width 10 height 10
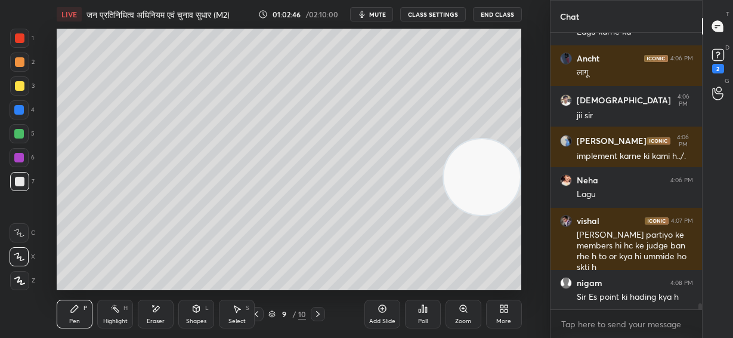
click at [320, 315] on icon at bounding box center [318, 314] width 10 height 10
drag, startPoint x: 155, startPoint y: 310, endPoint x: 134, endPoint y: 293, distance: 26.7
click at [153, 310] on icon at bounding box center [156, 308] width 7 height 6
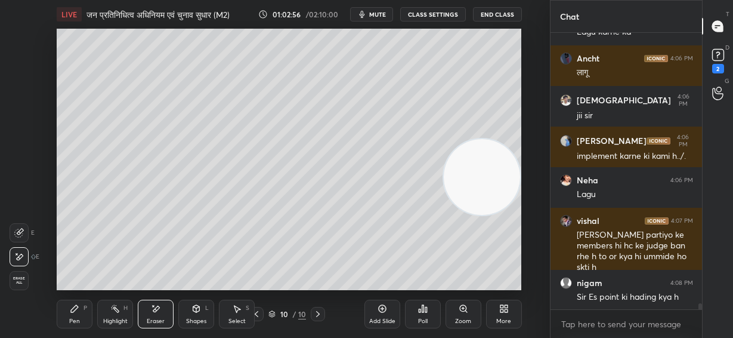
click at [72, 312] on icon at bounding box center [74, 308] width 7 height 7
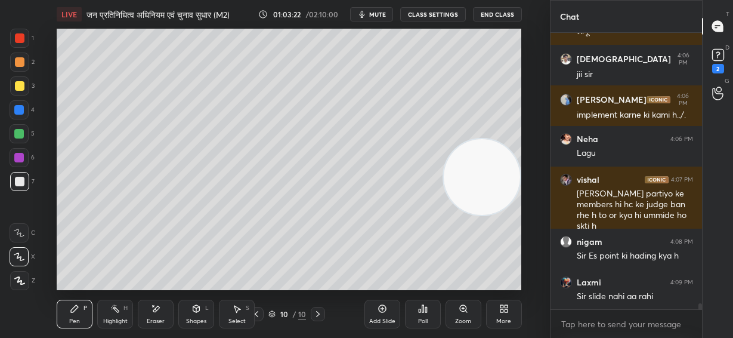
scroll to position [12298, 0]
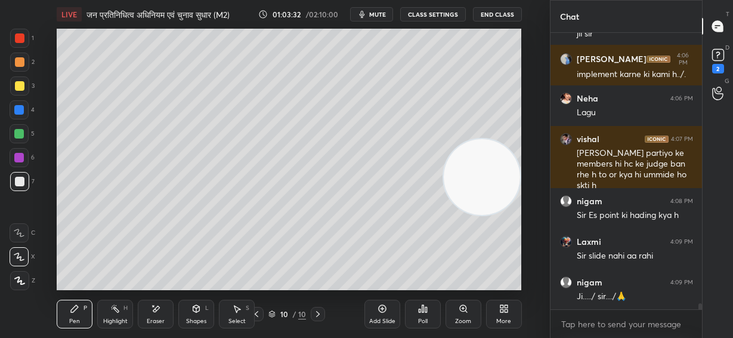
click at [380, 281] on div "LIVE जन प्रतिनिधित्व अधिनियम एवं चुनाव सुधार (M2) 01:03:32 / 02:10:00 mute CLAS…" at bounding box center [289, 169] width 502 height 338
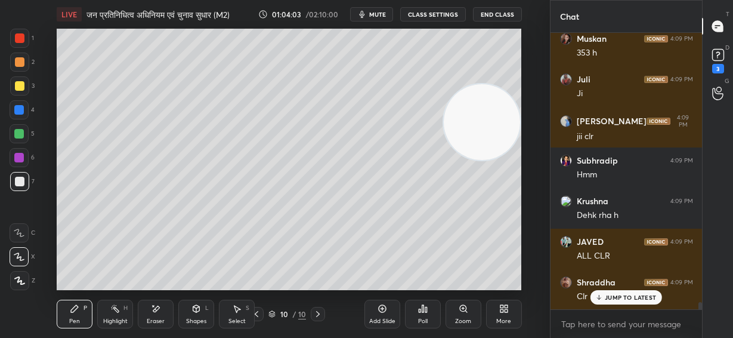
scroll to position [10831, 0]
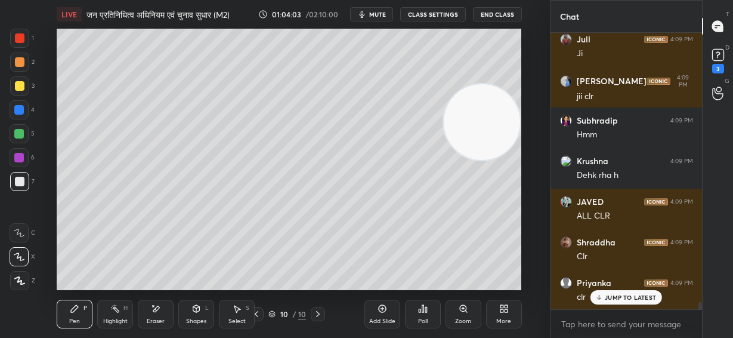
drag, startPoint x: 491, startPoint y: 172, endPoint x: 528, endPoint y: 103, distance: 78.4
click at [531, 99] on div "Setting up your live class Poll for secs No correct answer Start poll" at bounding box center [289, 159] width 502 height 261
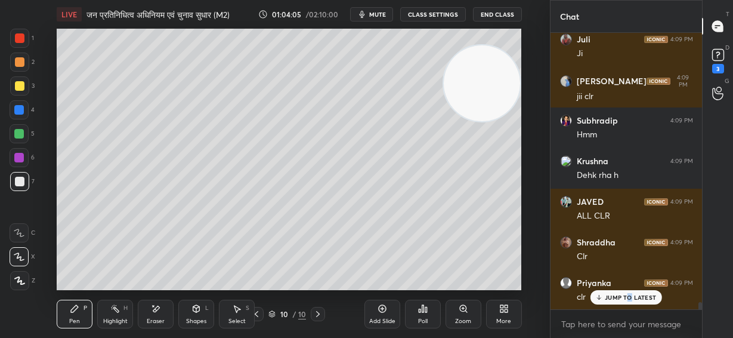
drag, startPoint x: 630, startPoint y: 296, endPoint x: 558, endPoint y: 296, distance: 71.6
click at [627, 296] on p "JUMP TO LATEST" at bounding box center [630, 296] width 51 height 7
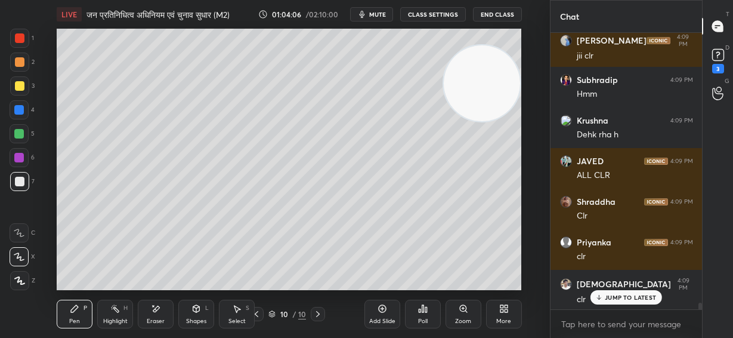
scroll to position [10912, 0]
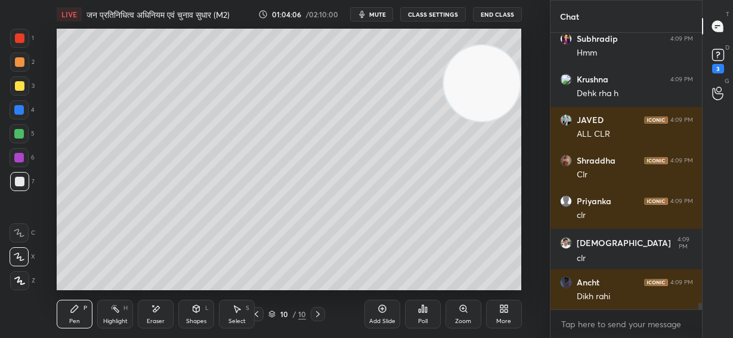
click at [631, 337] on div "Close" at bounding box center [366, 338] width 733 height 0
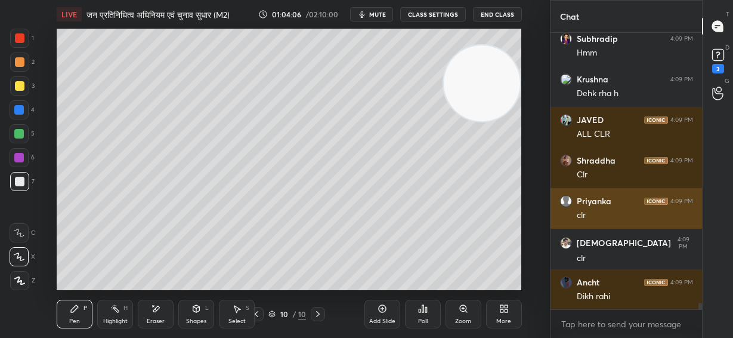
click at [624, 198] on div "Priyanka 4:09 PM" at bounding box center [626, 201] width 133 height 12
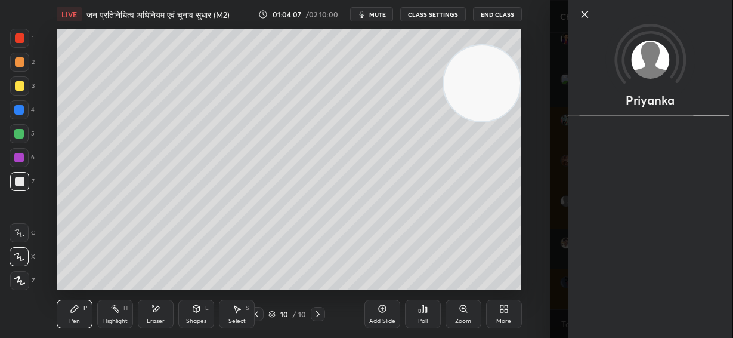
click at [583, 16] on icon at bounding box center [584, 14] width 6 height 6
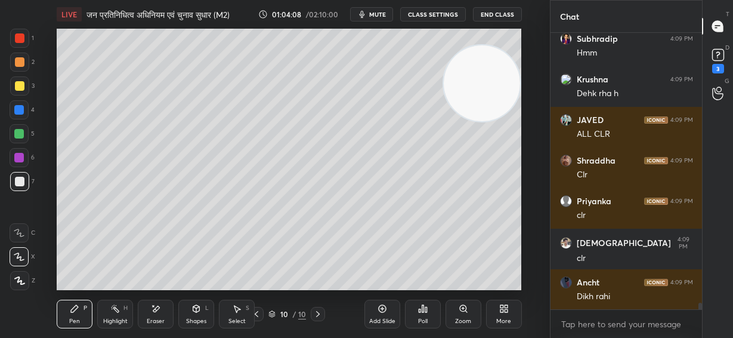
click at [388, 311] on div "Add Slide" at bounding box center [382, 313] width 36 height 29
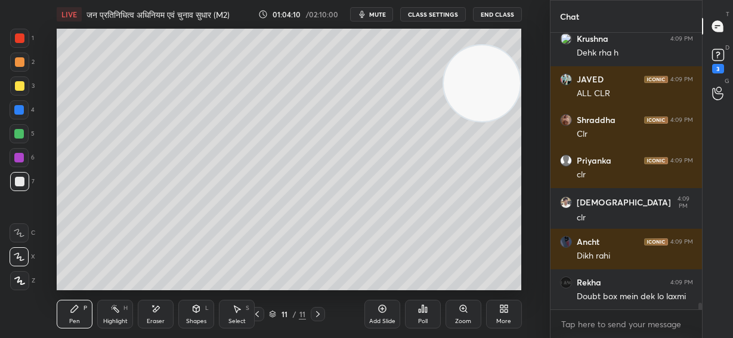
click at [20, 85] on div at bounding box center [20, 86] width 10 height 10
click at [190, 311] on div "Shapes L" at bounding box center [196, 313] width 36 height 29
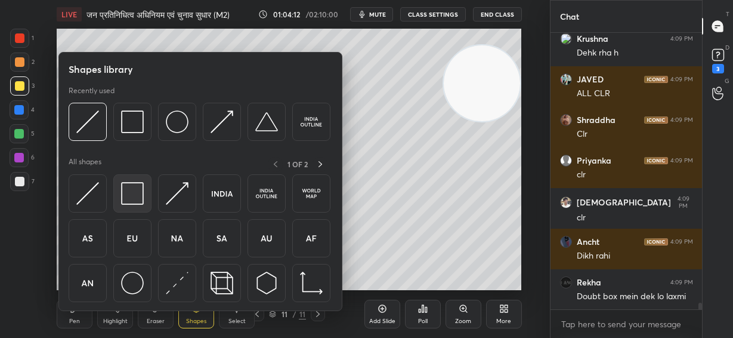
scroll to position [10993, 0]
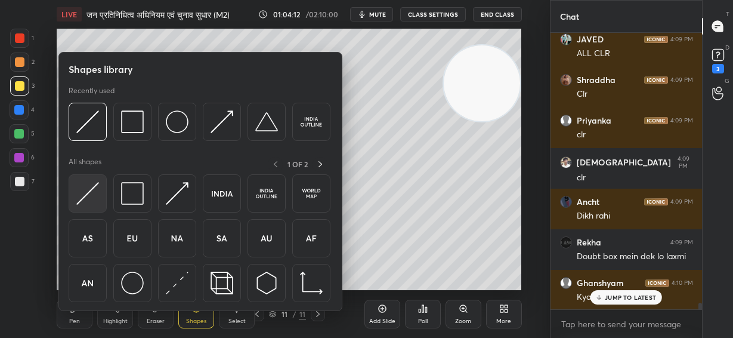
click at [86, 187] on img at bounding box center [87, 193] width 23 height 23
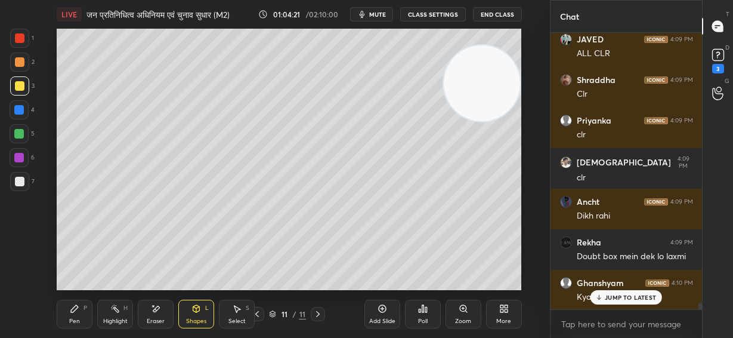
scroll to position [11034, 0]
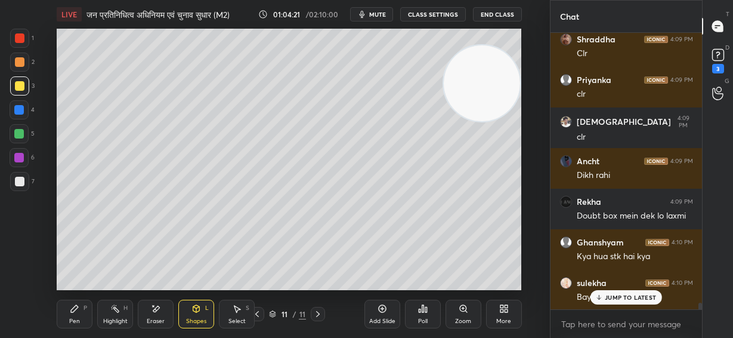
drag, startPoint x: 480, startPoint y: 222, endPoint x: 476, endPoint y: 253, distance: 31.3
click at [476, 122] on video at bounding box center [482, 83] width 76 height 76
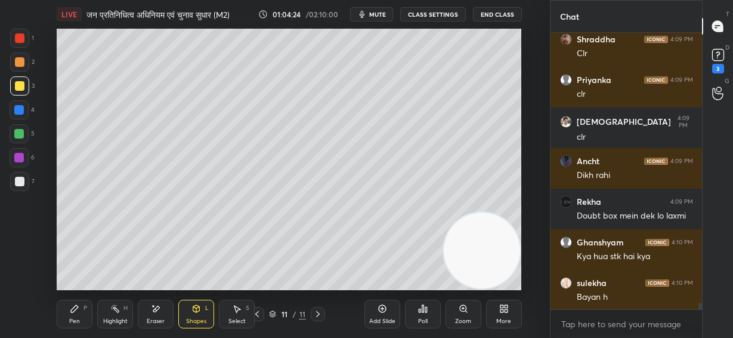
scroll to position [11075, 0]
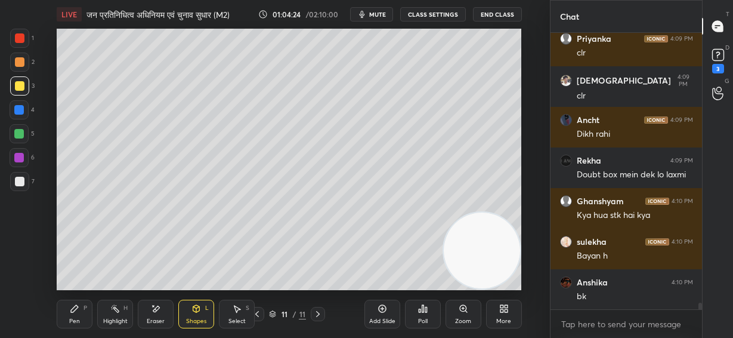
drag, startPoint x: 76, startPoint y: 315, endPoint x: 47, endPoint y: 164, distance: 153.7
click at [76, 314] on div "Pen P" at bounding box center [75, 313] width 36 height 29
click at [20, 58] on div at bounding box center [20, 62] width 10 height 10
drag, startPoint x: 23, startPoint y: 38, endPoint x: 54, endPoint y: 38, distance: 30.4
click at [26, 38] on div at bounding box center [19, 38] width 19 height 19
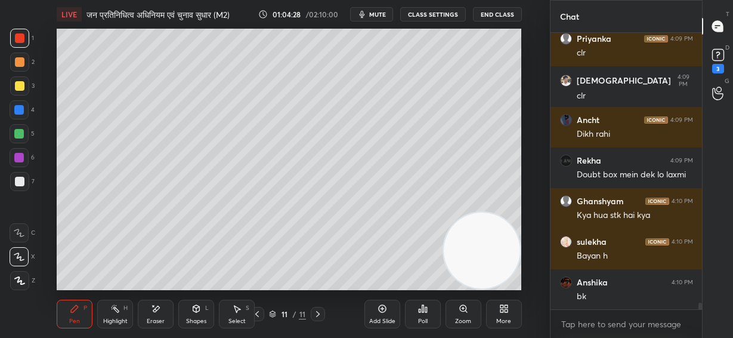
scroll to position [11115, 0]
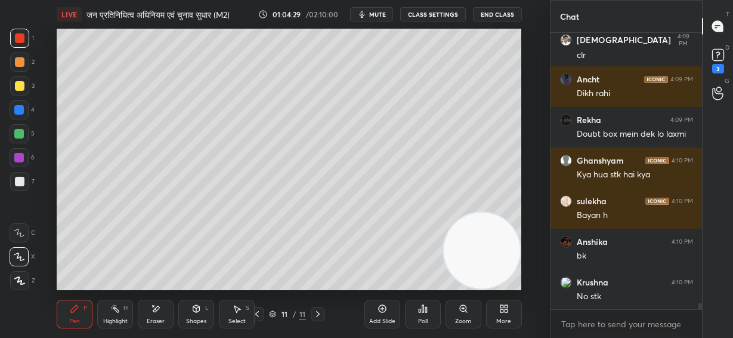
click at [21, 63] on div at bounding box center [20, 62] width 10 height 10
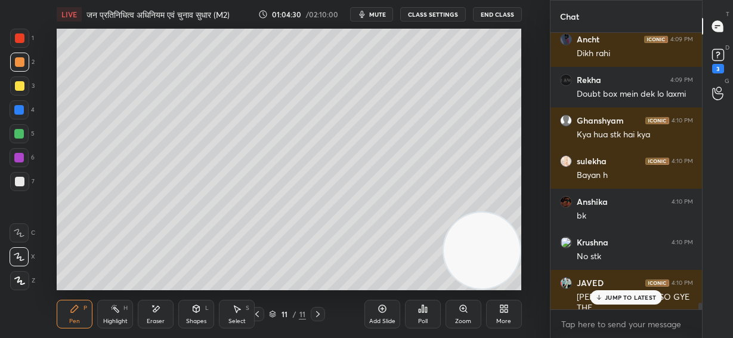
drag, startPoint x: 18, startPoint y: 138, endPoint x: 52, endPoint y: 115, distance: 41.2
click at [21, 135] on div at bounding box center [19, 134] width 10 height 10
click at [19, 181] on div at bounding box center [20, 182] width 10 height 10
drag, startPoint x: 161, startPoint y: 311, endPoint x: 160, endPoint y: 290, distance: 20.9
click at [161, 306] on div "Eraser" at bounding box center [156, 313] width 36 height 29
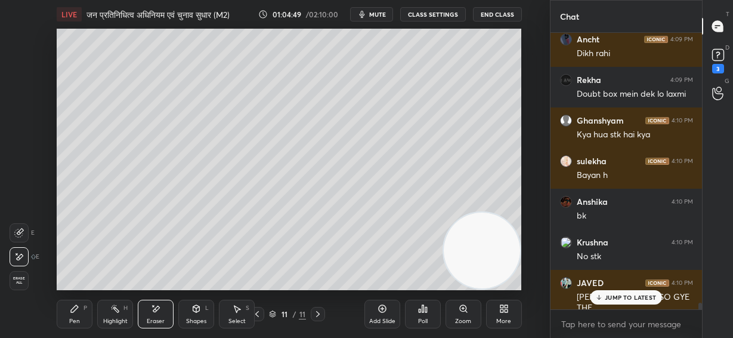
click at [83, 308] on div "Pen P" at bounding box center [75, 313] width 36 height 29
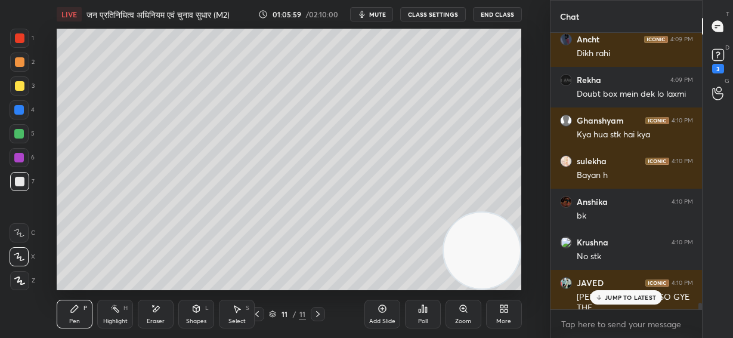
click at [159, 310] on icon at bounding box center [156, 309] width 10 height 10
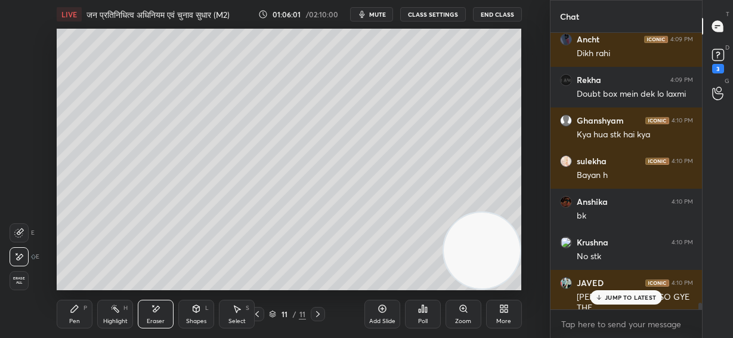
drag, startPoint x: 76, startPoint y: 307, endPoint x: 82, endPoint y: 302, distance: 8.0
click at [77, 305] on icon at bounding box center [74, 308] width 7 height 7
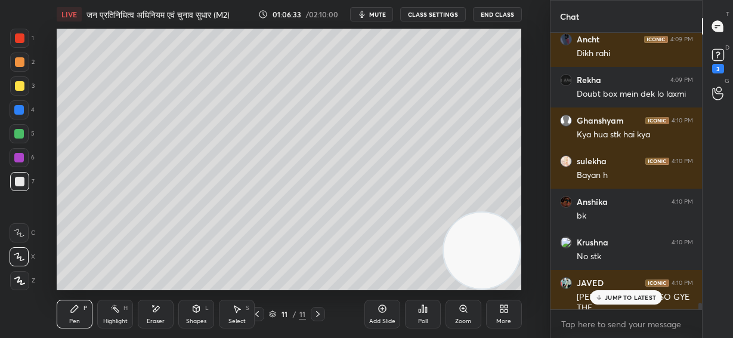
click at [156, 318] on div "Eraser" at bounding box center [156, 321] width 18 height 6
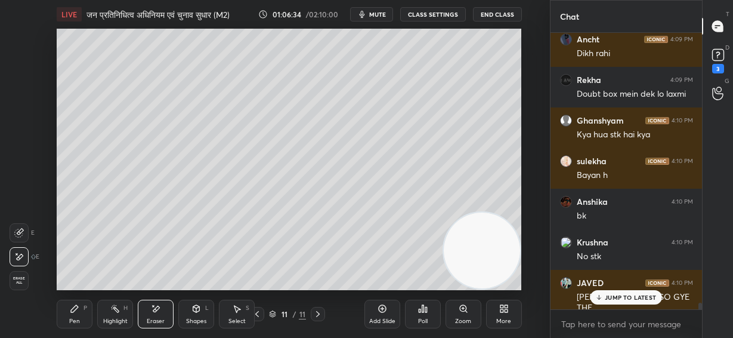
click at [92, 305] on div "Pen P Highlight H Eraser Shapes L Select S" at bounding box center [134, 313] width 154 height 29
click at [76, 308] on icon at bounding box center [74, 308] width 7 height 7
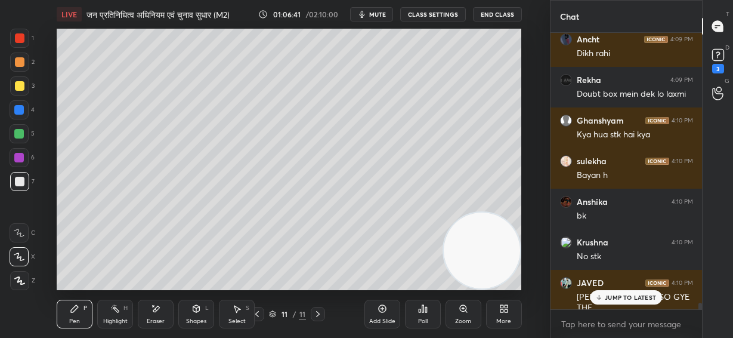
drag, startPoint x: 617, startPoint y: 300, endPoint x: 583, endPoint y: 282, distance: 38.4
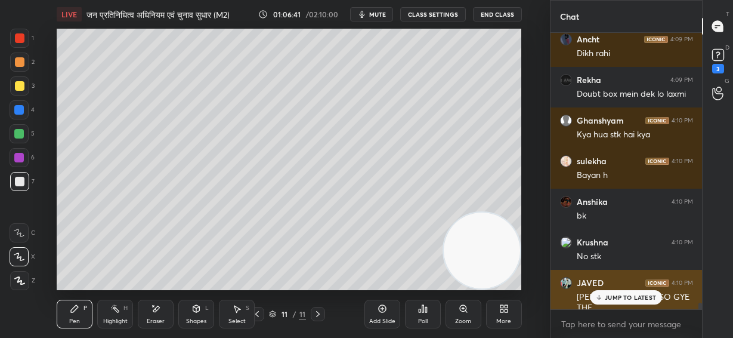
click at [617, 300] on p "JUMP TO LATEST" at bounding box center [630, 296] width 51 height 7
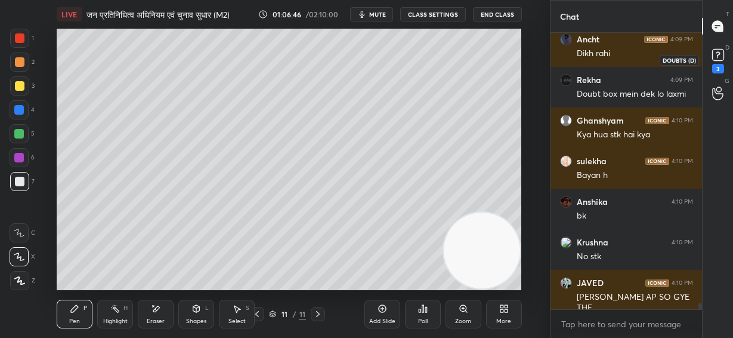
click at [717, 60] on rect at bounding box center [717, 54] width 11 height 11
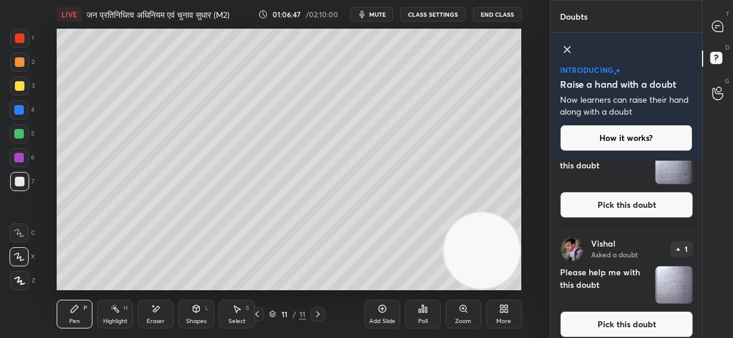
scroll to position [405, 0]
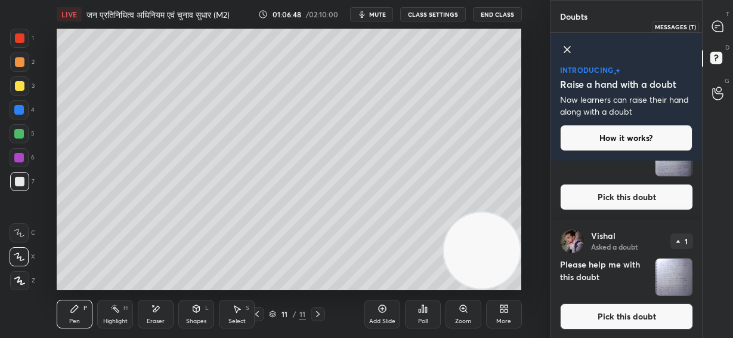
click at [712, 24] on icon at bounding box center [717, 26] width 11 height 11
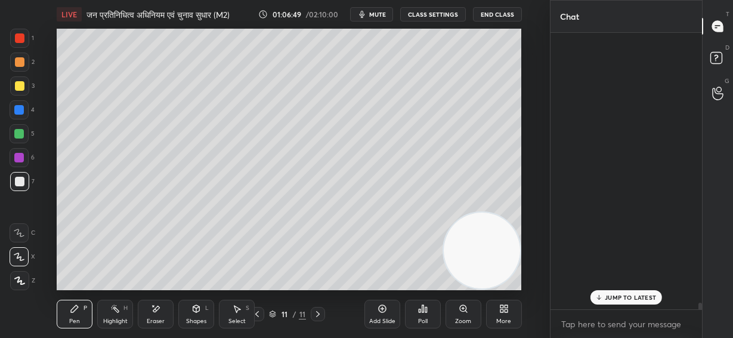
scroll to position [273, 148]
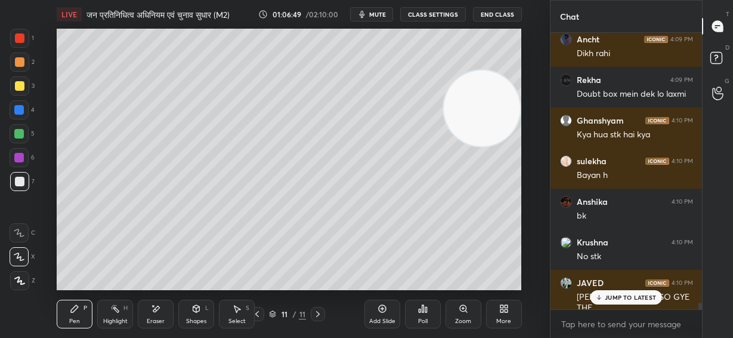
drag, startPoint x: 480, startPoint y: 258, endPoint x: 508, endPoint y: 116, distance: 144.6
click at [508, 116] on video at bounding box center [482, 108] width 76 height 76
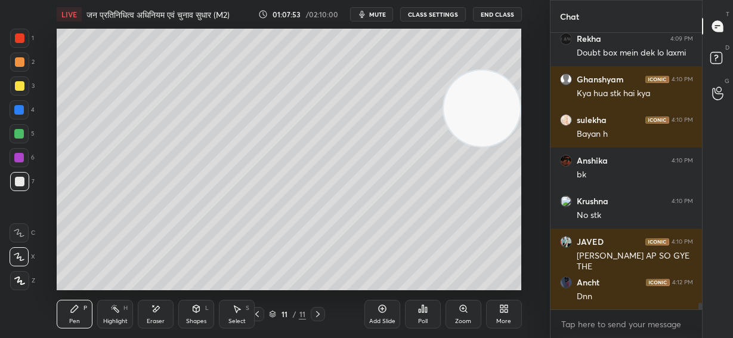
click at [382, 312] on icon at bounding box center [383, 309] width 10 height 10
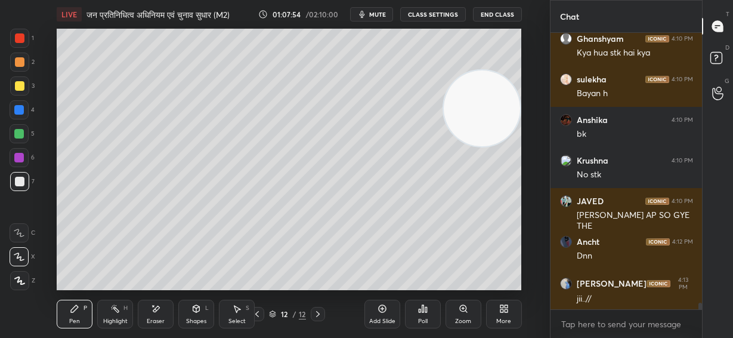
drag, startPoint x: 486, startPoint y: 239, endPoint x: 483, endPoint y: 254, distance: 15.8
click at [488, 147] on video at bounding box center [482, 108] width 76 height 76
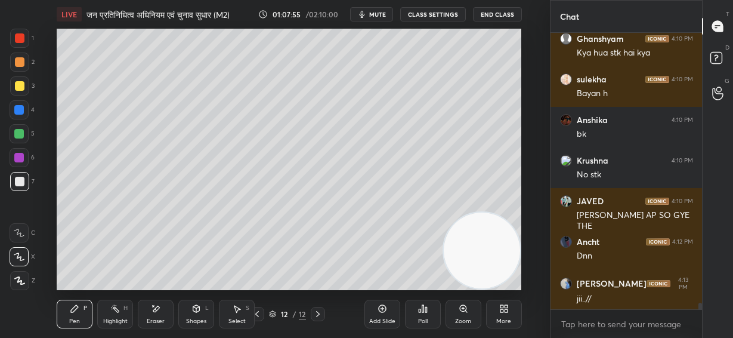
click at [17, 57] on div at bounding box center [20, 62] width 10 height 10
click at [198, 305] on icon at bounding box center [196, 309] width 10 height 10
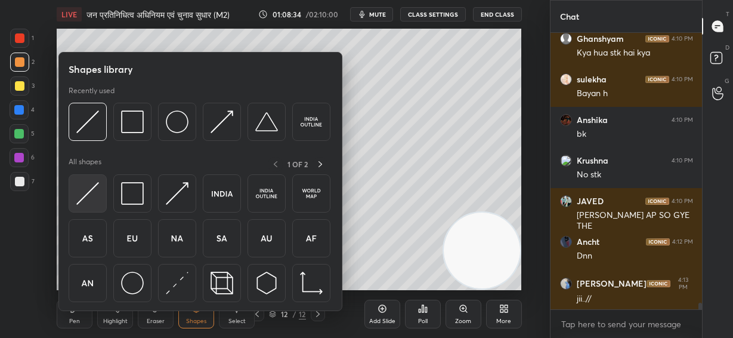
click at [91, 204] on img at bounding box center [87, 193] width 23 height 23
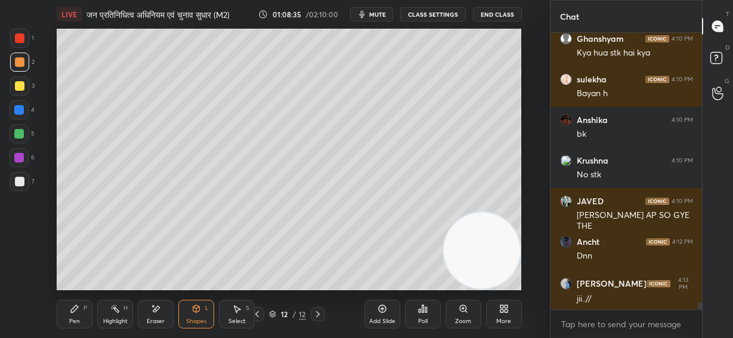
drag, startPoint x: 14, startPoint y: 134, endPoint x: 22, endPoint y: 129, distance: 8.8
click at [14, 134] on div at bounding box center [19, 134] width 10 height 10
click at [78, 311] on icon at bounding box center [75, 309] width 10 height 10
click at [19, 185] on div at bounding box center [20, 182] width 10 height 10
click at [372, 16] on span "mute" at bounding box center [377, 14] width 17 height 8
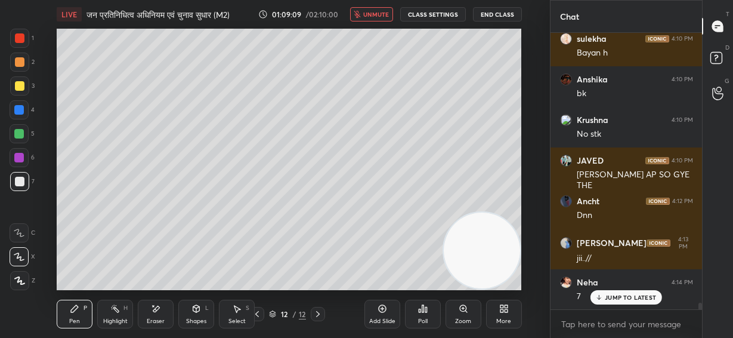
scroll to position [11595, 0]
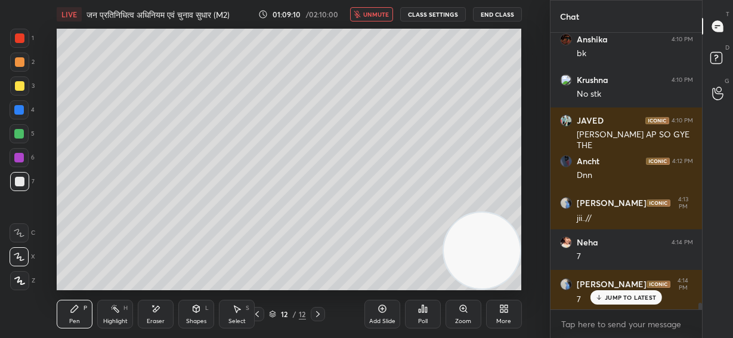
click at [618, 296] on p "JUMP TO LATEST" at bounding box center [630, 296] width 51 height 7
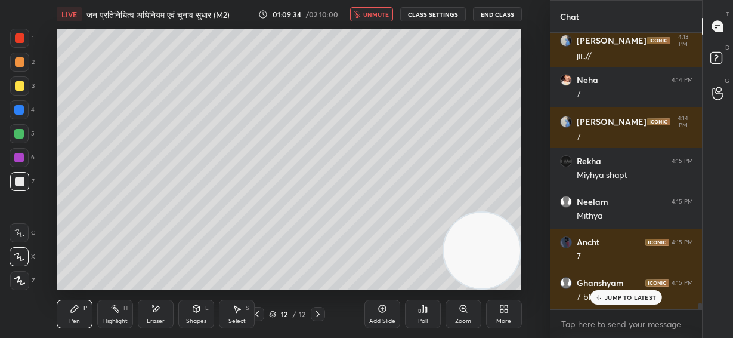
scroll to position [11799, 0]
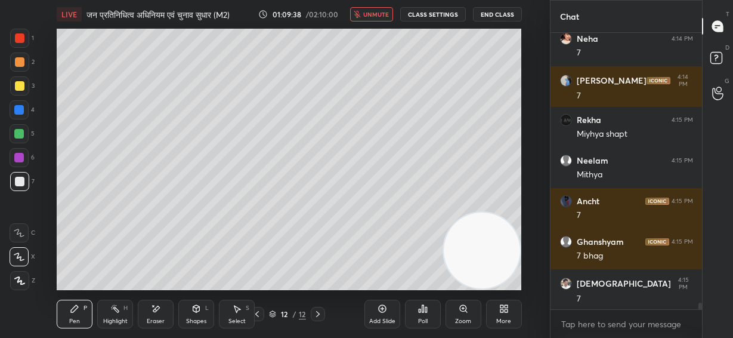
click at [372, 11] on span "unmute" at bounding box center [376, 14] width 26 height 8
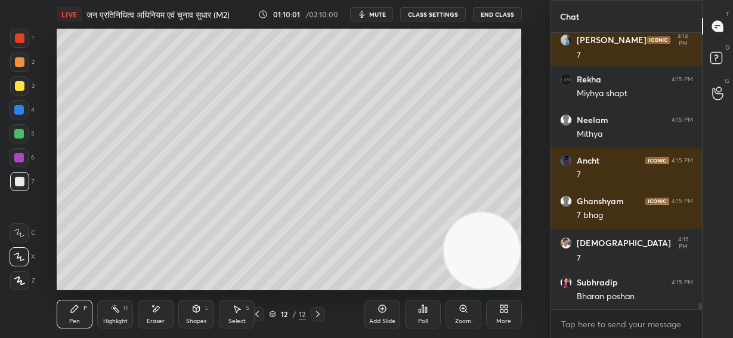
scroll to position [11880, 0]
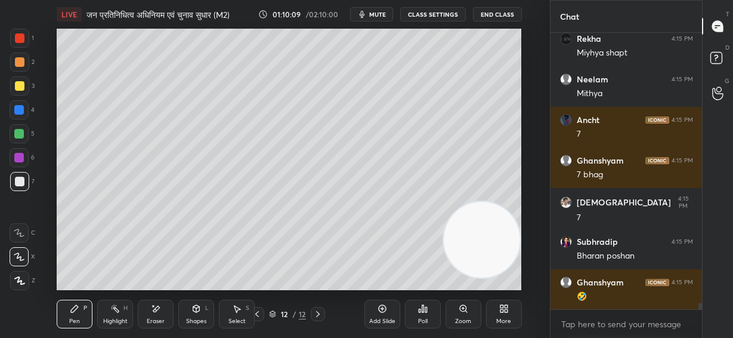
drag, startPoint x: 485, startPoint y: 249, endPoint x: 519, endPoint y: 32, distance: 219.6
click at [519, 202] on video at bounding box center [482, 240] width 76 height 76
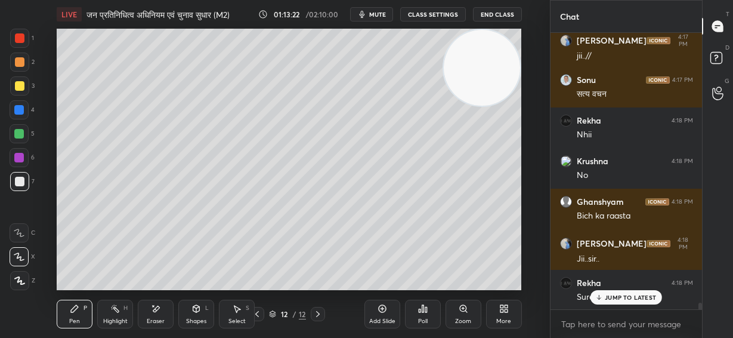
scroll to position [11858, 0]
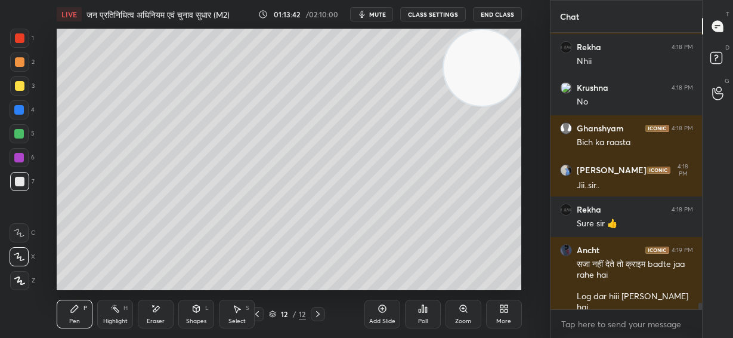
click at [463, 281] on div "LIVE जन प्रतिनिधित्व अधिनियम एवं चुनाव सुधार (M2) 01:13:42 / 02:10:00 mute CLAS…" at bounding box center [289, 169] width 502 height 338
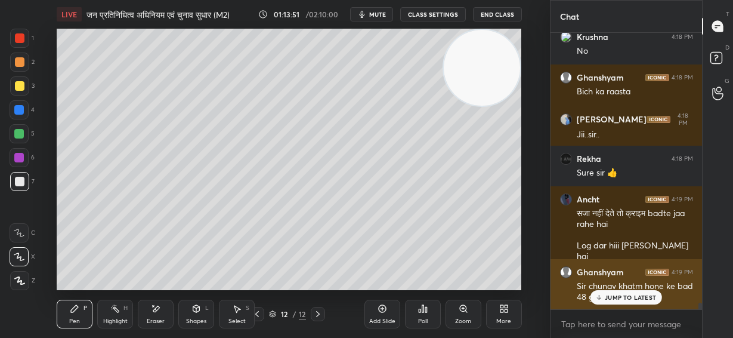
click at [612, 295] on p "JUMP TO LATEST" at bounding box center [630, 296] width 51 height 7
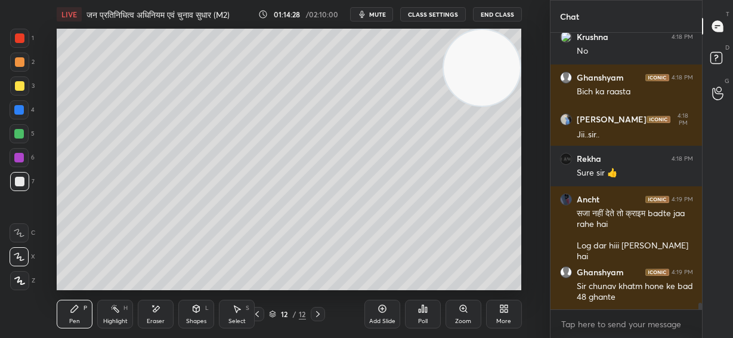
scroll to position [11950, 0]
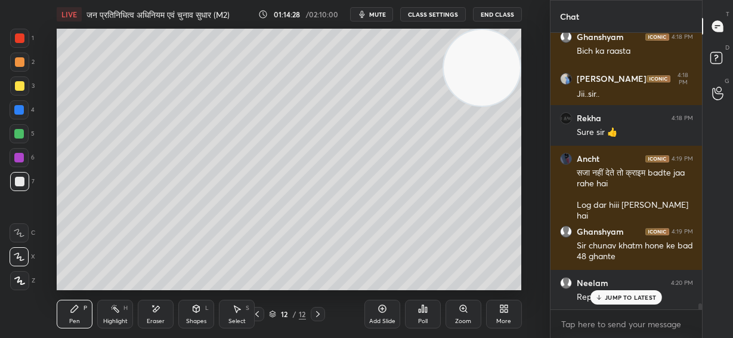
click at [384, 309] on icon at bounding box center [383, 309] width 10 height 10
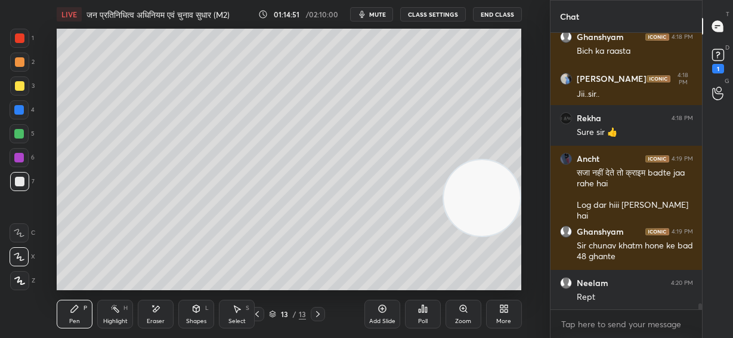
drag, startPoint x: 475, startPoint y: 67, endPoint x: 488, endPoint y: 190, distance: 124.1
click at [496, 200] on video at bounding box center [482, 198] width 76 height 76
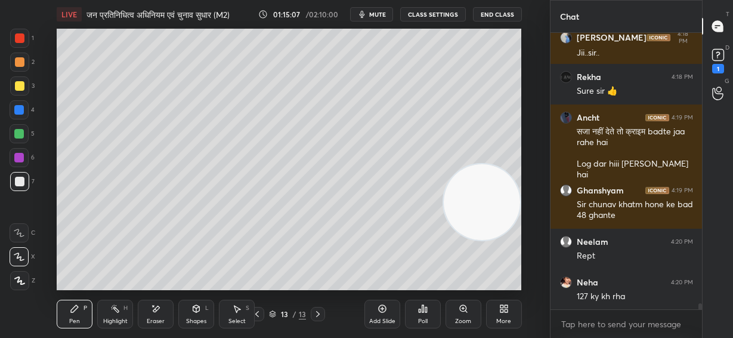
scroll to position [12042, 0]
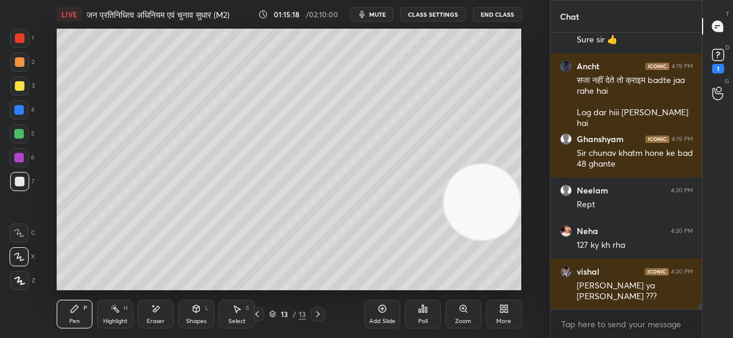
click at [262, 314] on div at bounding box center [257, 314] width 14 height 14
drag, startPoint x: 482, startPoint y: 211, endPoint x: 513, endPoint y: 53, distance: 160.9
click at [513, 160] on video at bounding box center [482, 198] width 76 height 76
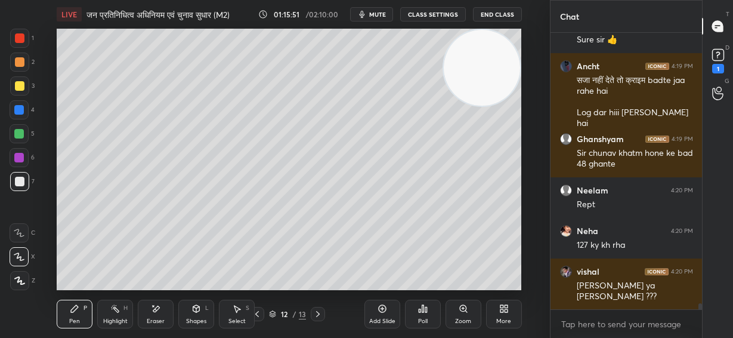
scroll to position [12082, 0]
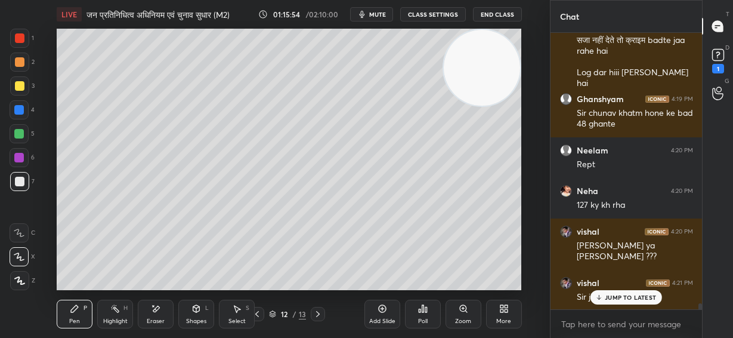
click at [632, 299] on p "JUMP TO LATEST" at bounding box center [630, 296] width 51 height 7
click at [322, 313] on icon at bounding box center [318, 314] width 10 height 10
click at [256, 314] on icon at bounding box center [257, 314] width 10 height 10
click at [317, 312] on icon at bounding box center [318, 314] width 10 height 10
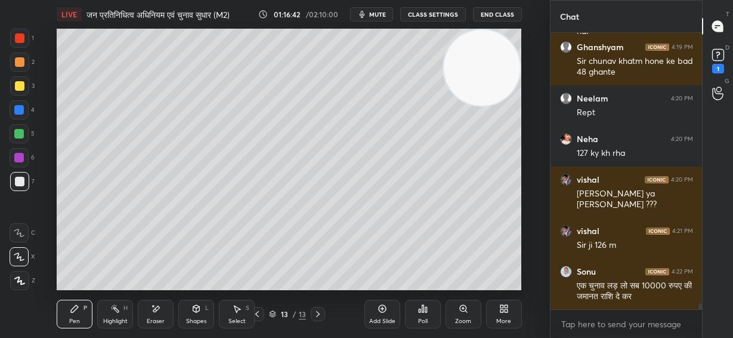
scroll to position [12174, 0]
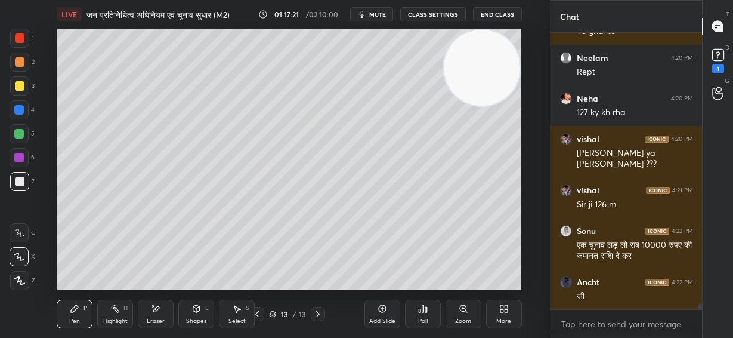
drag, startPoint x: 156, startPoint y: 308, endPoint x: 182, endPoint y: 293, distance: 30.2
click at [159, 307] on icon at bounding box center [156, 308] width 7 height 6
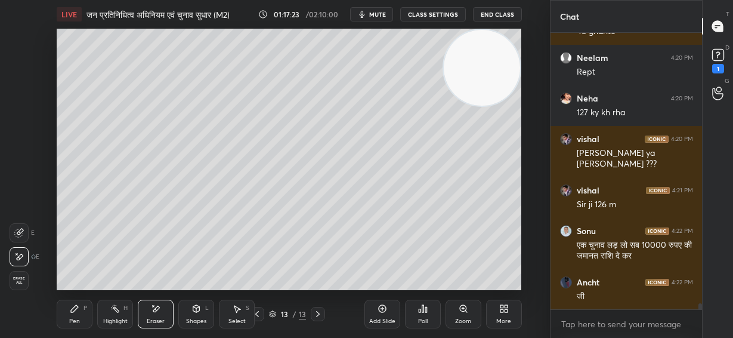
drag, startPoint x: 79, startPoint y: 311, endPoint x: 109, endPoint y: 293, distance: 34.8
click at [81, 311] on div "Pen P" at bounding box center [75, 313] width 36 height 29
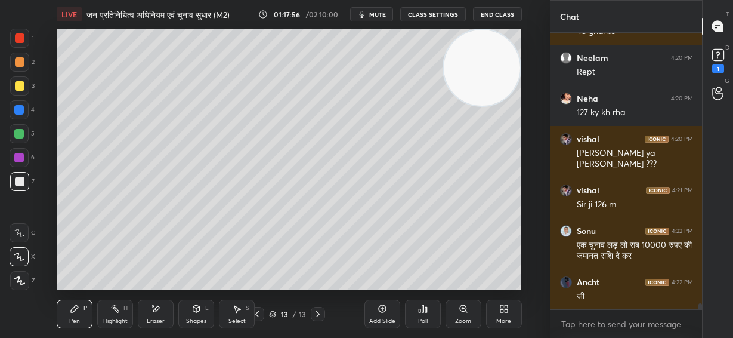
scroll to position [12225, 0]
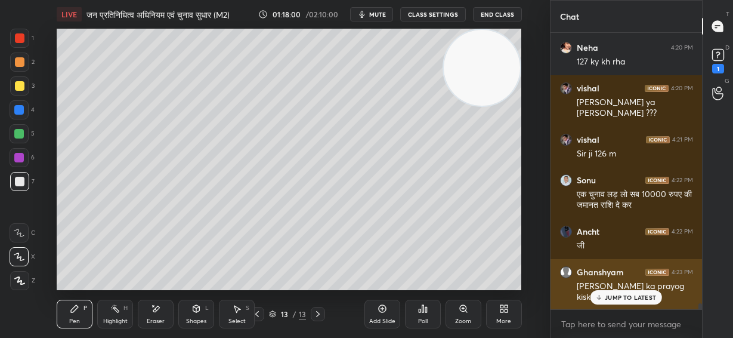
click at [645, 298] on p "JUMP TO LATEST" at bounding box center [630, 296] width 51 height 7
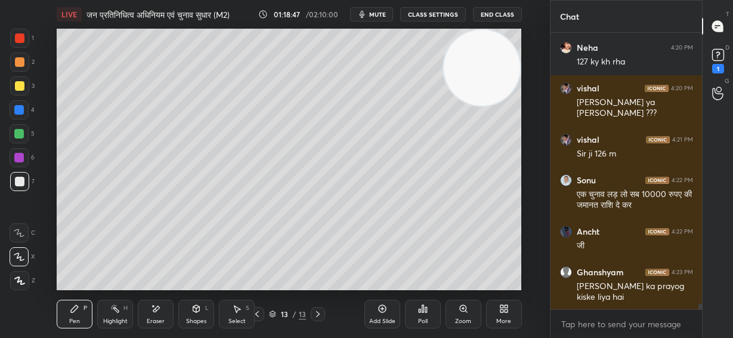
click at [159, 315] on div "Eraser" at bounding box center [156, 313] width 36 height 29
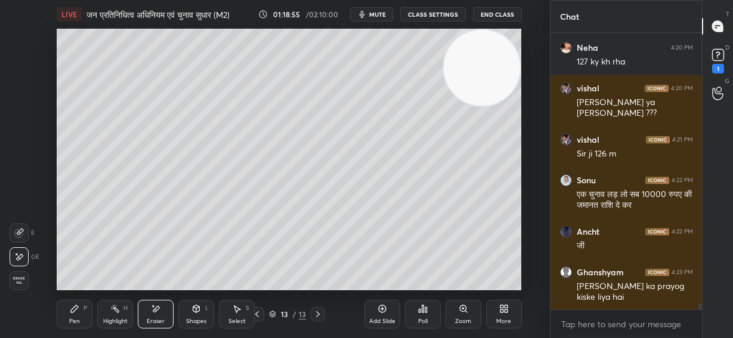
click at [77, 314] on div "Pen P" at bounding box center [75, 313] width 36 height 29
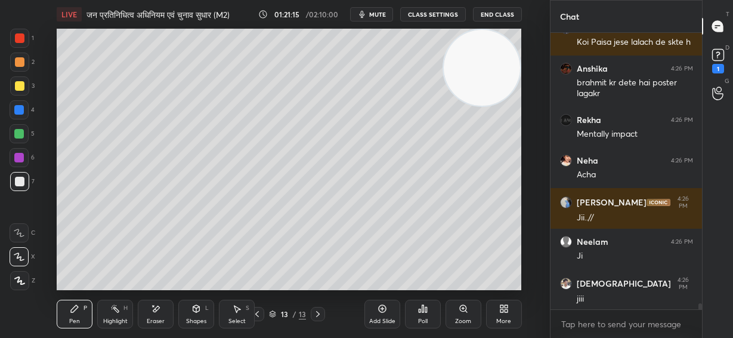
scroll to position [12682, 0]
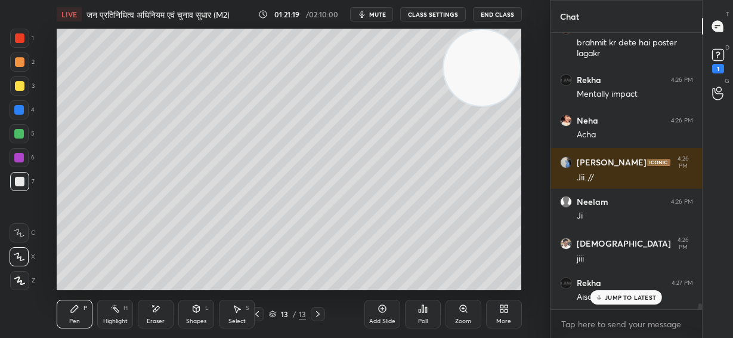
click at [648, 295] on p "JUMP TO LATEST" at bounding box center [630, 296] width 51 height 7
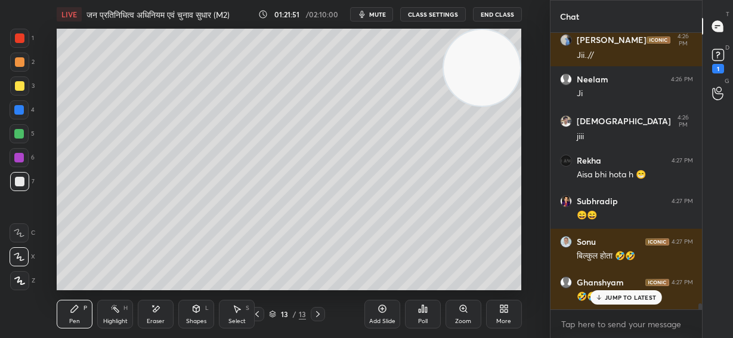
scroll to position [12844, 0]
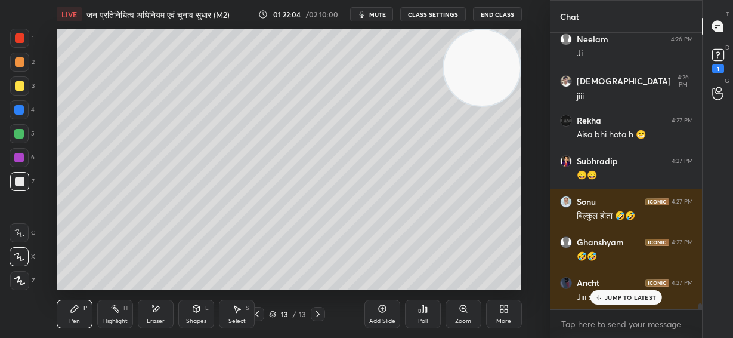
click at [620, 296] on p "JUMP TO LATEST" at bounding box center [630, 296] width 51 height 7
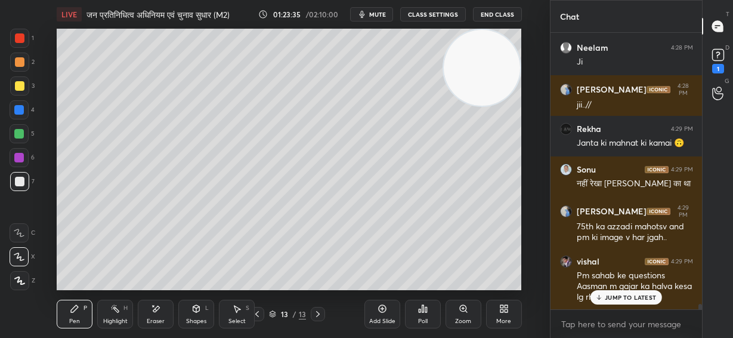
scroll to position [13333, 0]
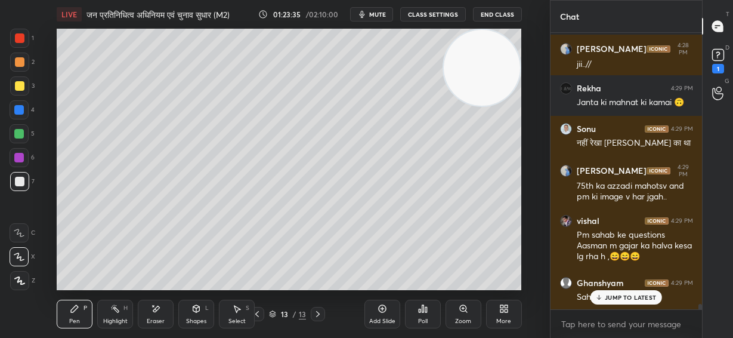
click at [645, 298] on p "JUMP TO LATEST" at bounding box center [630, 296] width 51 height 7
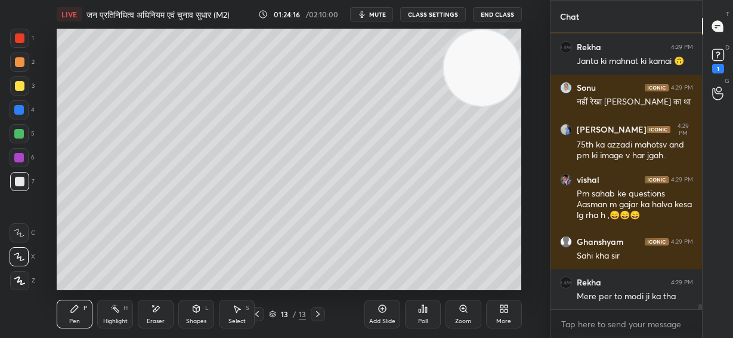
click at [372, 281] on div "LIVE जन प्रतिनिधित्व अधिनियम एवं चुनाव सुधार (M2) 01:24:16 / 02:10:00 mute CLAS…" at bounding box center [289, 169] width 502 height 338
click at [375, 281] on div "LIVE जन प्रतिनिधित्व अधिनियम एवं चुनाव सुधार (M2) 01:24:16 / 02:10:00 mute CLAS…" at bounding box center [289, 169] width 502 height 338
click at [383, 281] on div "LIVE जन प्रतिनिधित्व अधिनियम एवं चुनाव सुधार (M2) 01:24:18 / 02:10:00 mute CLAS…" at bounding box center [289, 169] width 502 height 338
click at [380, 308] on icon at bounding box center [383, 309] width 10 height 10
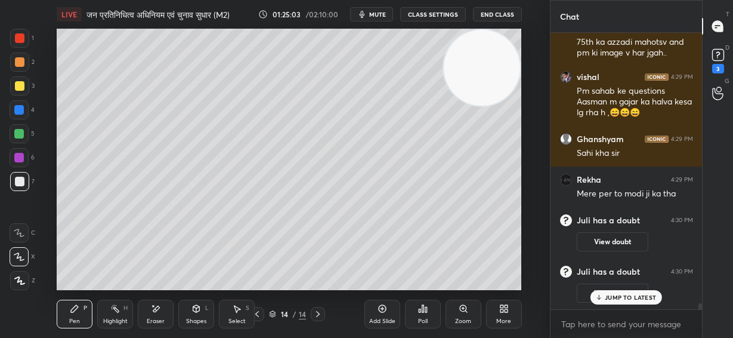
scroll to position [12892, 0]
drag, startPoint x: 498, startPoint y: 104, endPoint x: 510, endPoint y: 268, distance: 164.4
click at [510, 106] on video at bounding box center [482, 68] width 76 height 76
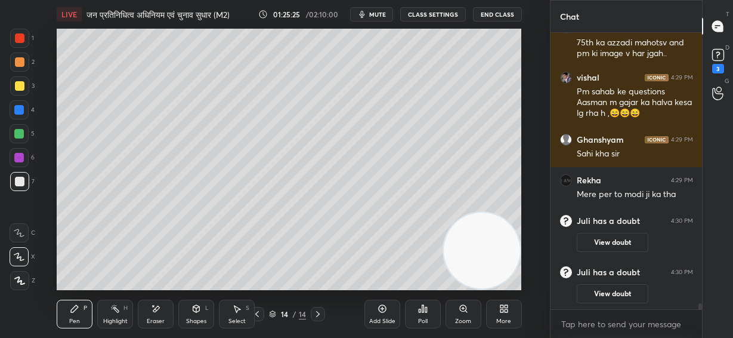
scroll to position [12944, 0]
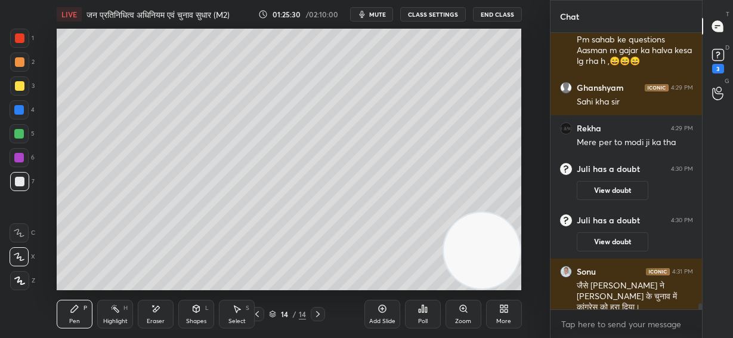
drag, startPoint x: 510, startPoint y: 271, endPoint x: 510, endPoint y: 284, distance: 13.1
click at [512, 287] on div "LIVE जन प्रतिनिधित्व अधिनियम एवं चुनाव सुधार (M2) 01:25:30 / 02:10:00 mute CLAS…" at bounding box center [289, 169] width 502 height 338
click at [17, 86] on div at bounding box center [20, 86] width 10 height 10
click at [19, 181] on div at bounding box center [20, 182] width 10 height 10
click at [14, 36] on div at bounding box center [19, 38] width 19 height 19
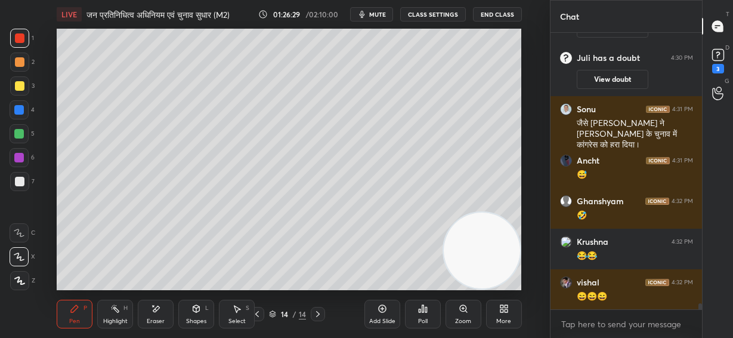
scroll to position [13146, 0]
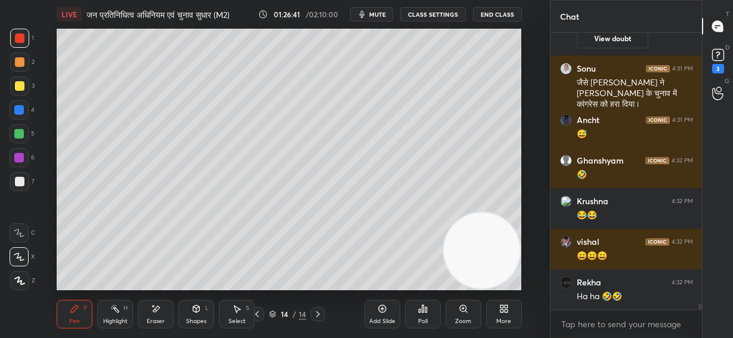
click at [16, 62] on div at bounding box center [19, 61] width 19 height 19
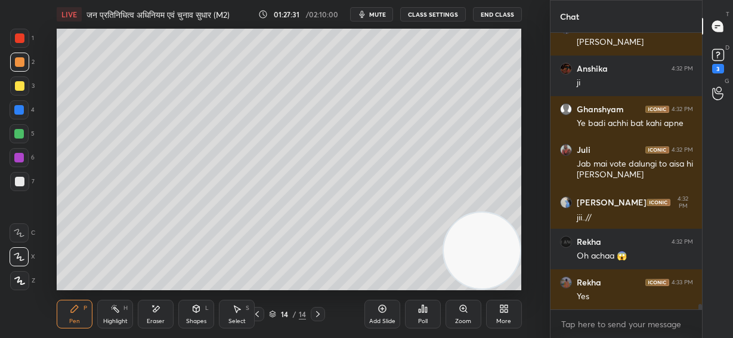
scroll to position [13453, 0]
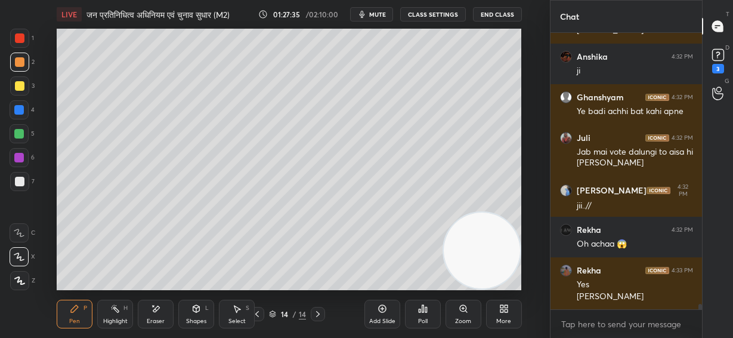
click at [18, 180] on div at bounding box center [20, 182] width 10 height 10
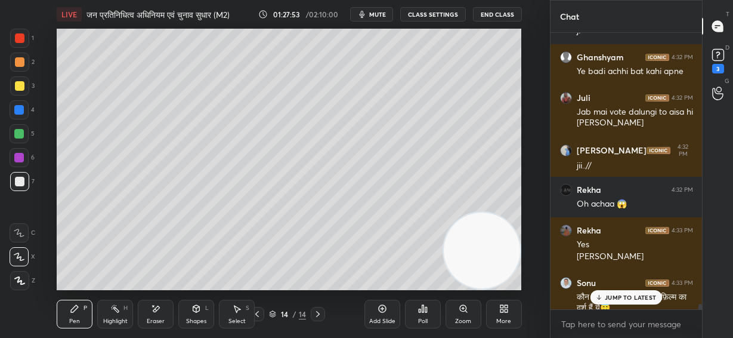
click at [609, 298] on p "JUMP TO LATEST" at bounding box center [630, 296] width 51 height 7
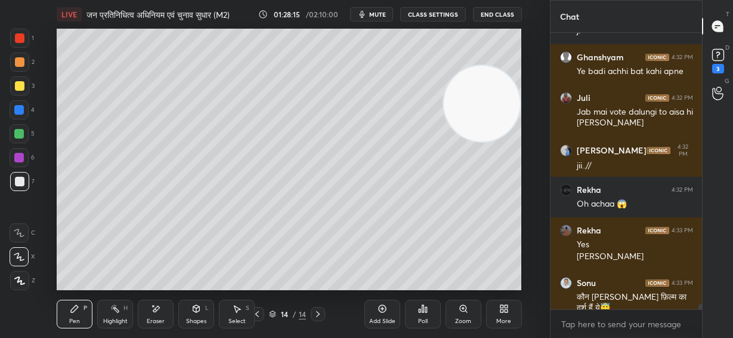
drag, startPoint x: 508, startPoint y: 119, endPoint x: 491, endPoint y: 141, distance: 26.8
click at [506, 114] on video at bounding box center [482, 104] width 76 height 76
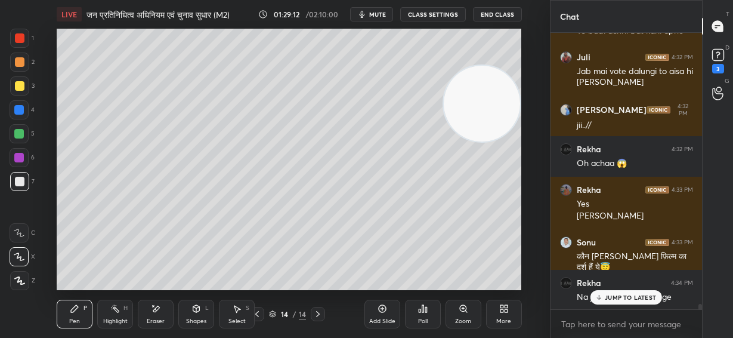
click at [633, 300] on p "JUMP TO LATEST" at bounding box center [630, 296] width 51 height 7
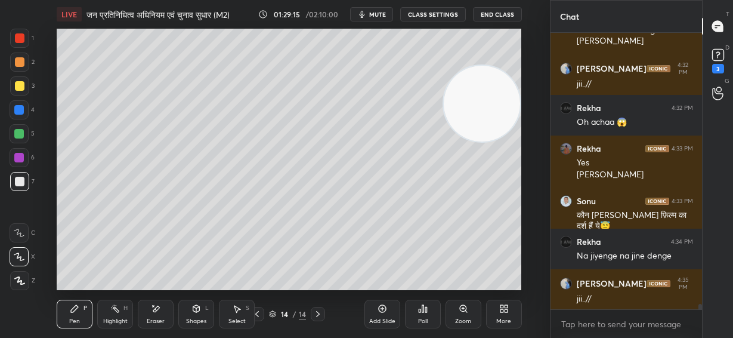
scroll to position [13615, 0]
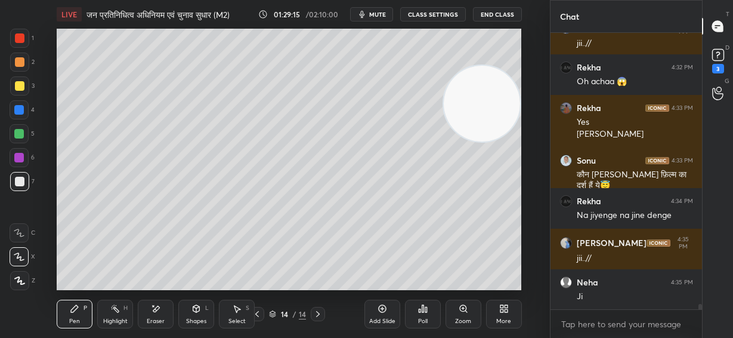
click at [382, 314] on div "Add Slide" at bounding box center [382, 313] width 36 height 29
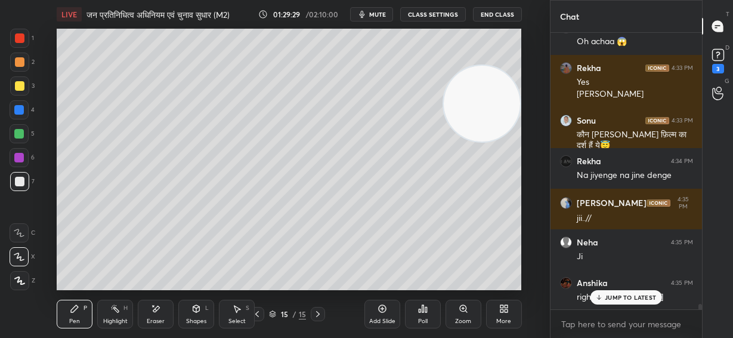
click at [20, 61] on div at bounding box center [20, 62] width 10 height 10
drag, startPoint x: 488, startPoint y: 115, endPoint x: 482, endPoint y: 283, distance: 167.7
click at [482, 283] on div "LIVE जन प्रतिनिधित्व अधिनियम एवं चुनाव सुधार (M2) 01:29:41 / 02:10:00 mute CLAS…" at bounding box center [289, 169] width 502 height 338
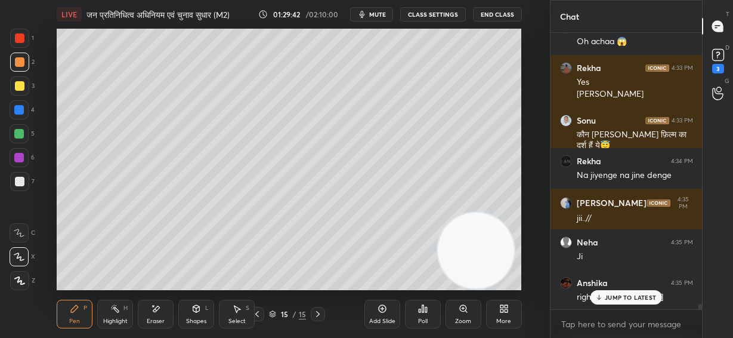
drag, startPoint x: 157, startPoint y: 312, endPoint x: 189, endPoint y: 293, distance: 37.7
click at [168, 307] on div "Eraser" at bounding box center [156, 313] width 36 height 29
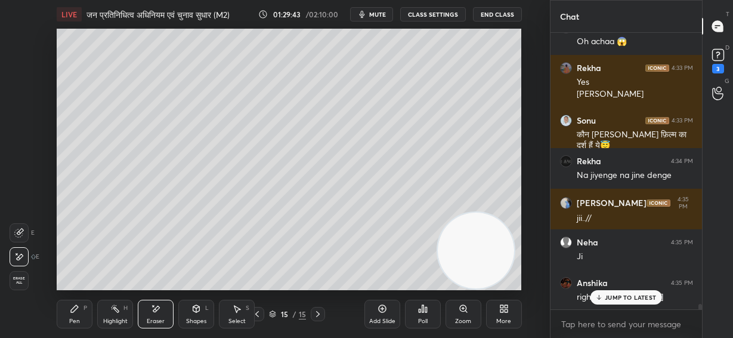
click at [88, 305] on div "Pen P" at bounding box center [75, 313] width 36 height 29
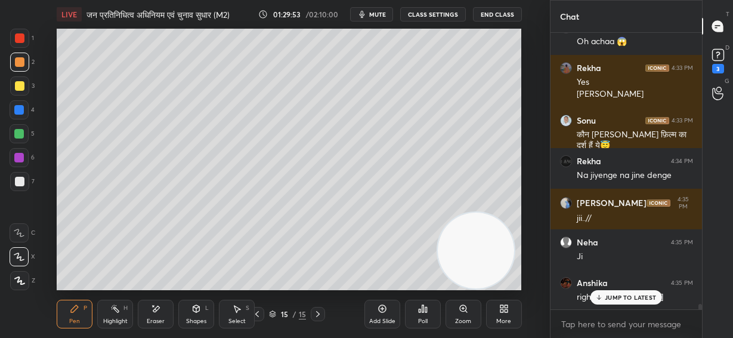
click at [20, 85] on div at bounding box center [20, 86] width 10 height 10
click at [21, 181] on div at bounding box center [20, 182] width 10 height 10
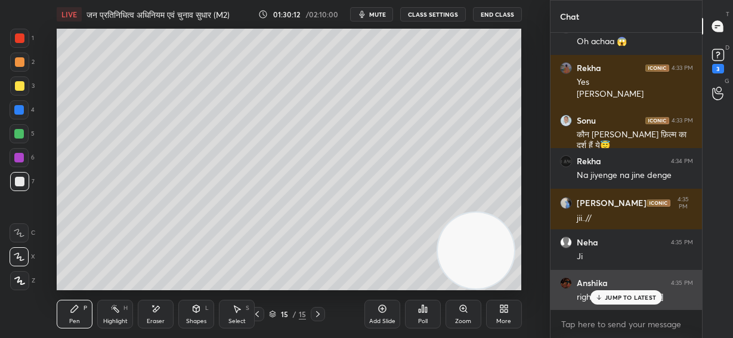
click at [625, 299] on p "JUMP TO LATEST" at bounding box center [630, 296] width 51 height 7
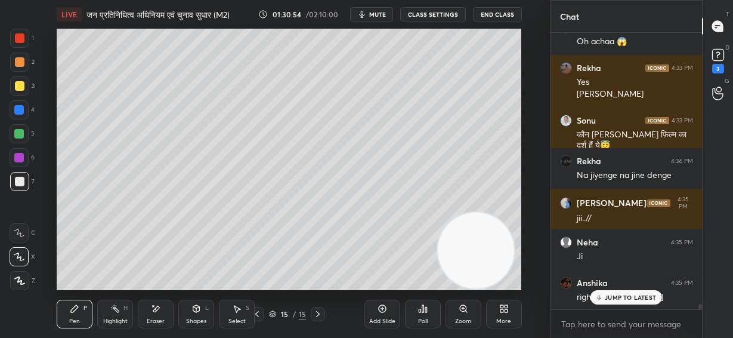
scroll to position [13696, 0]
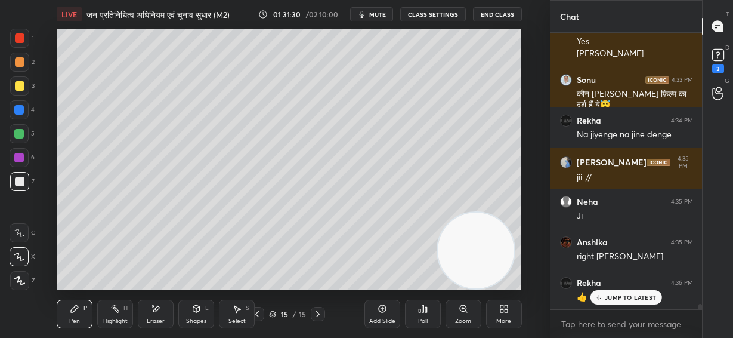
click at [20, 86] on div at bounding box center [20, 86] width 10 height 10
click at [20, 183] on div at bounding box center [20, 182] width 10 height 10
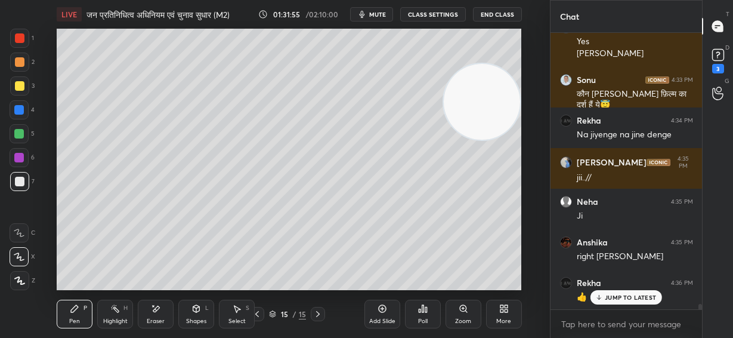
drag, startPoint x: 484, startPoint y: 124, endPoint x: 458, endPoint y: 94, distance: 39.7
click at [494, 64] on video at bounding box center [482, 102] width 76 height 76
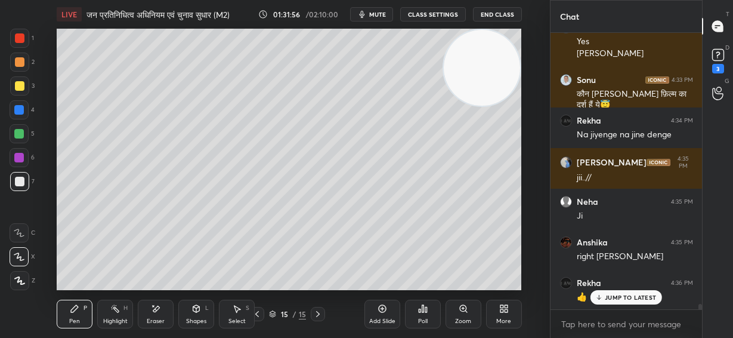
click at [151, 317] on div "Eraser" at bounding box center [156, 313] width 36 height 29
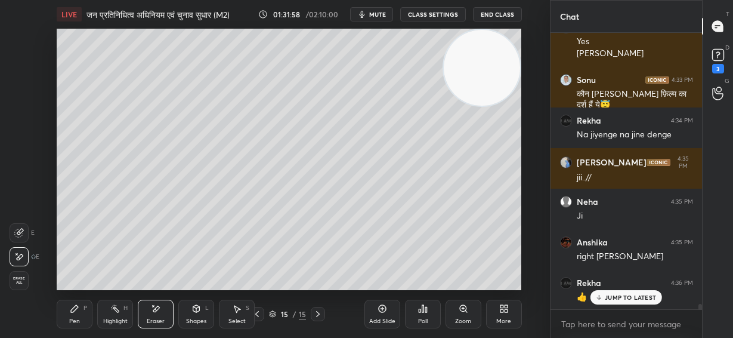
click at [81, 305] on div "Pen P" at bounding box center [75, 313] width 36 height 29
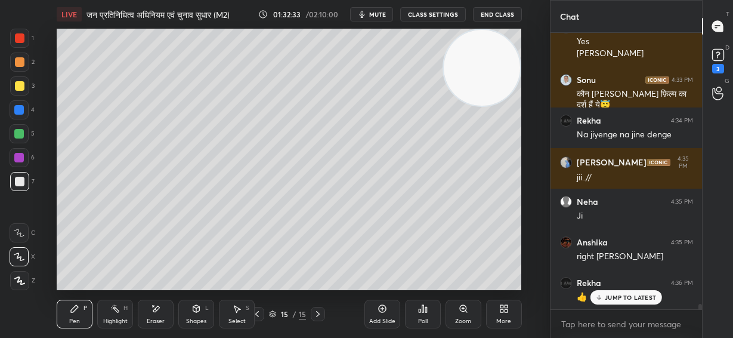
drag, startPoint x: 159, startPoint y: 308, endPoint x: 165, endPoint y: 292, distance: 17.7
click at [162, 304] on div "Eraser" at bounding box center [156, 313] width 36 height 29
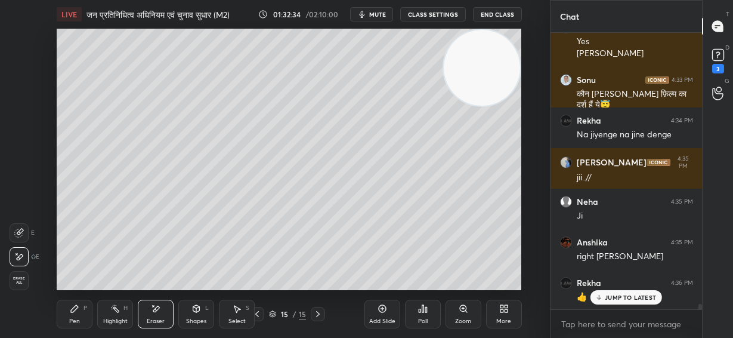
click at [80, 315] on div "Pen P" at bounding box center [75, 313] width 36 height 29
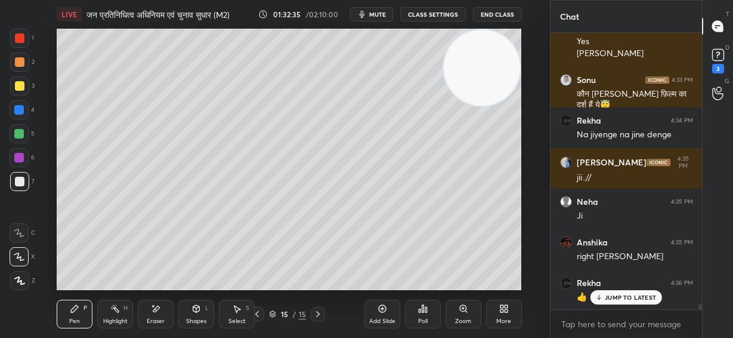
click at [24, 88] on div at bounding box center [19, 85] width 19 height 19
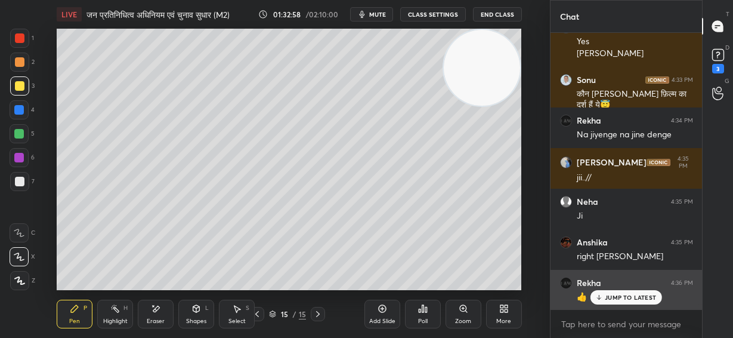
click at [639, 297] on p "JUMP TO LATEST" at bounding box center [630, 296] width 51 height 7
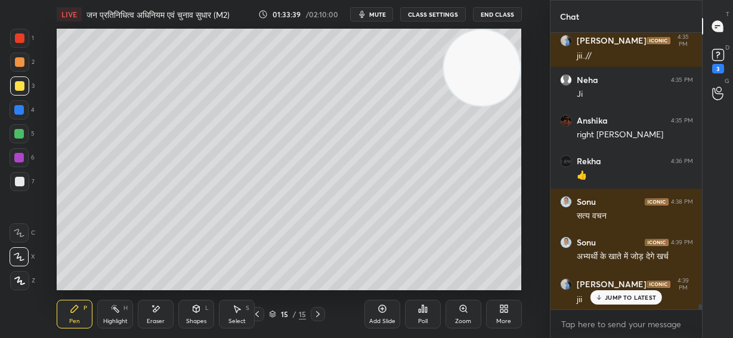
scroll to position [13858, 0]
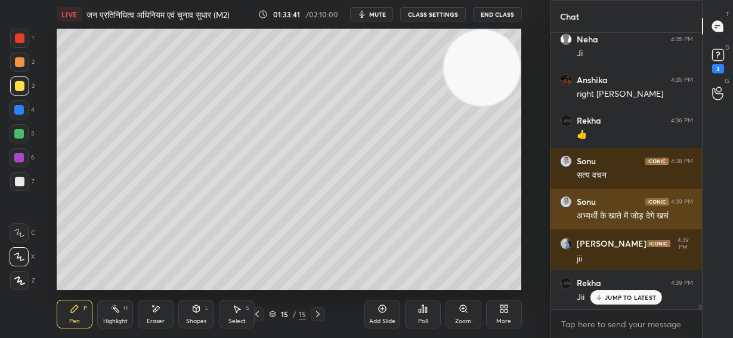
click at [570, 202] on img "grid" at bounding box center [566, 202] width 12 height 12
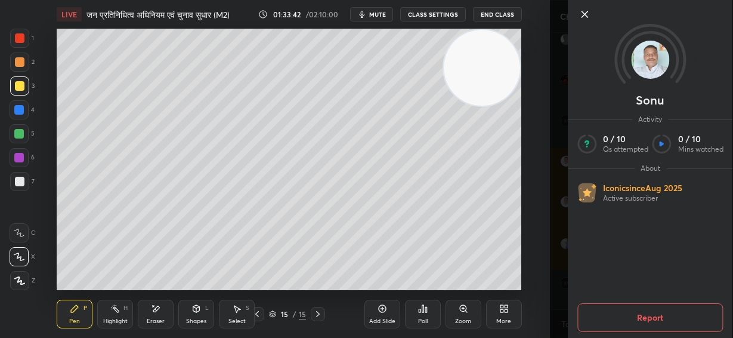
click at [639, 50] on img at bounding box center [650, 60] width 38 height 38
click at [583, 11] on icon at bounding box center [584, 14] width 14 height 14
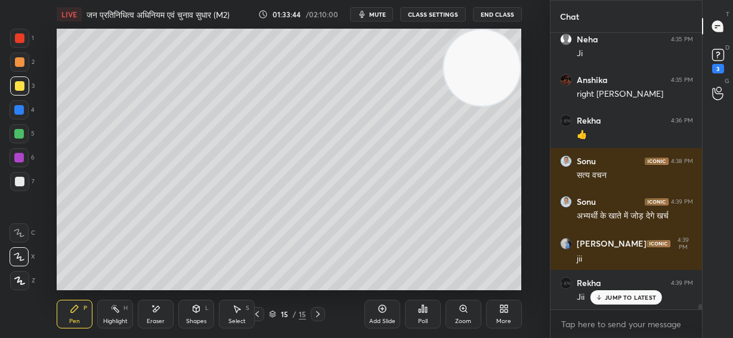
scroll to position [13910, 0]
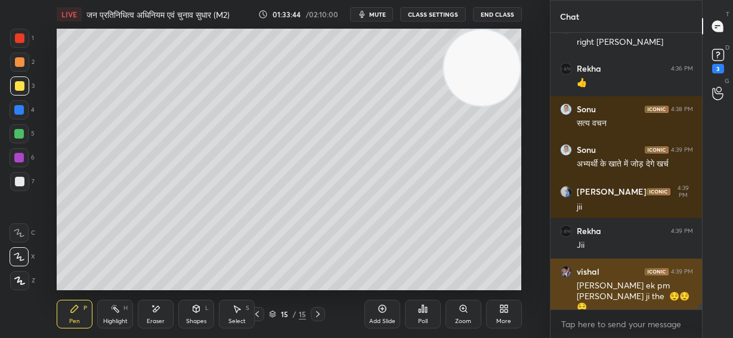
drag, startPoint x: 625, startPoint y: 296, endPoint x: 625, endPoint y: 284, distance: 11.9
click at [625, 296] on div "Neha 4:35 PM [PERSON_NAME] 4:35 PM right [PERSON_NAME] 4:36 PM 👍 Sonu 4:38 PM […" at bounding box center [626, 171] width 152 height 277
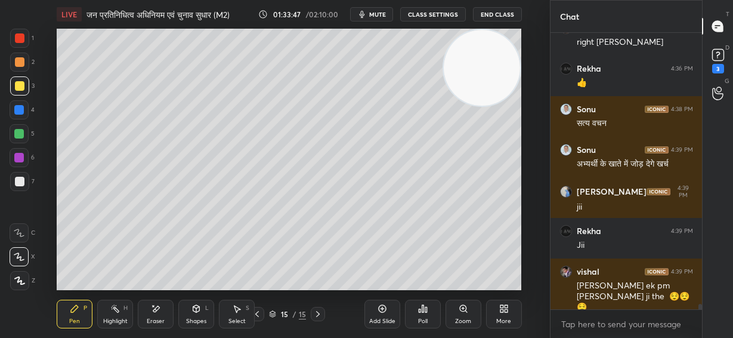
click at [145, 322] on div "Eraser" at bounding box center [156, 313] width 36 height 29
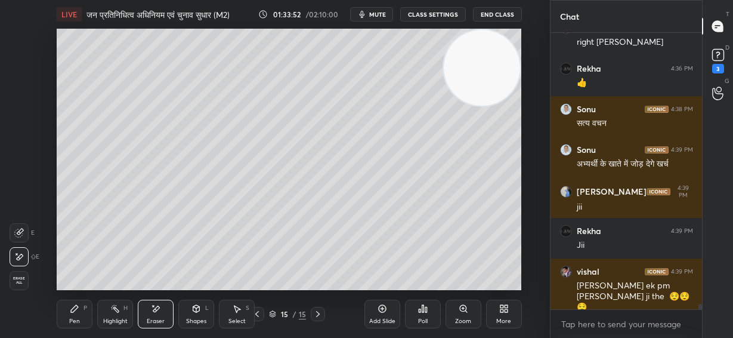
click at [77, 315] on div "Pen P" at bounding box center [75, 313] width 36 height 29
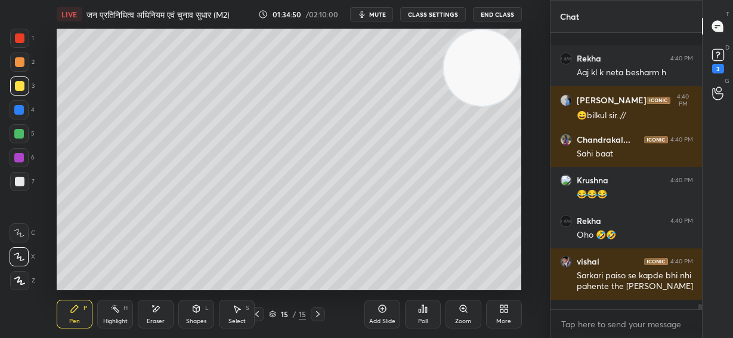
scroll to position [14328, 0]
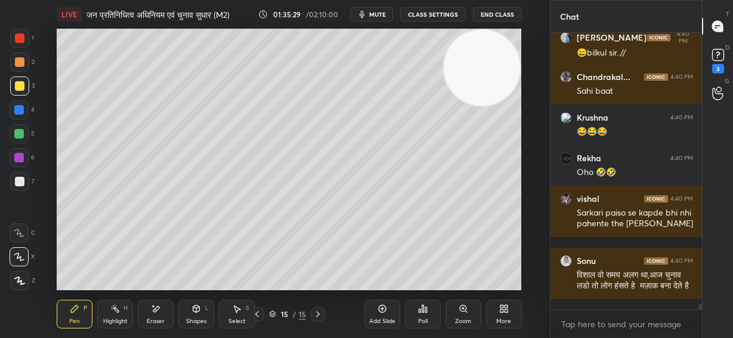
drag, startPoint x: 488, startPoint y: 82, endPoint x: 496, endPoint y: 71, distance: 13.6
click at [496, 71] on video at bounding box center [482, 68] width 76 height 76
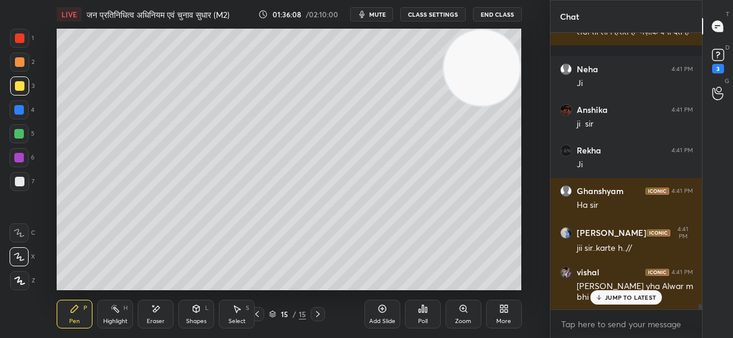
scroll to position [14645, 0]
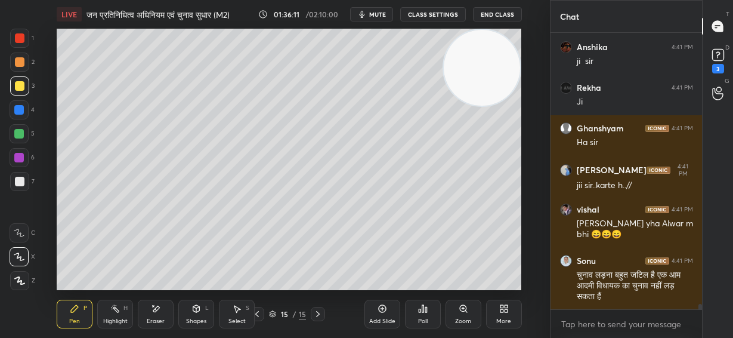
click at [18, 179] on div at bounding box center [20, 182] width 10 height 10
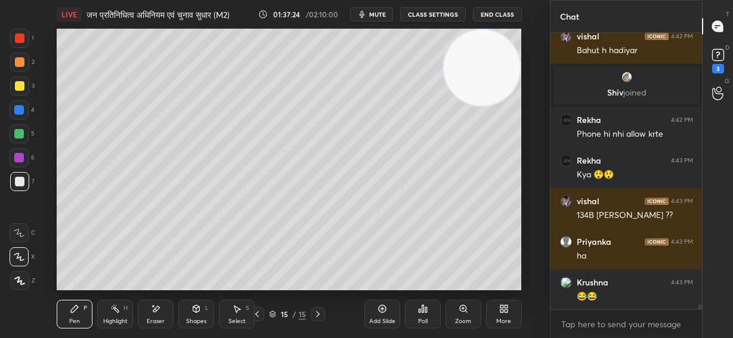
scroll to position [14455, 0]
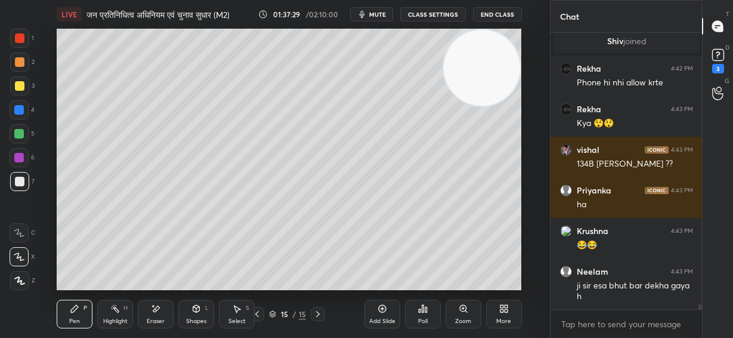
click at [20, 86] on div at bounding box center [20, 86] width 10 height 10
click at [155, 311] on icon at bounding box center [156, 309] width 10 height 10
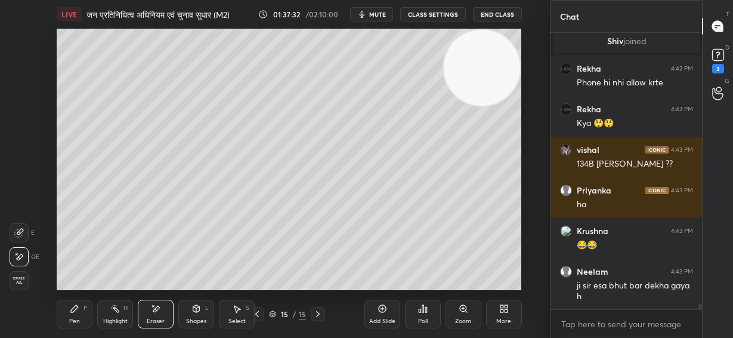
drag, startPoint x: 73, startPoint y: 314, endPoint x: 82, endPoint y: 308, distance: 9.9
click at [76, 312] on div "Pen P" at bounding box center [75, 313] width 36 height 29
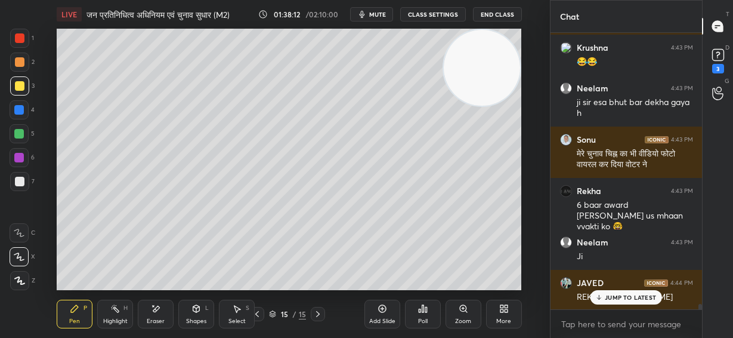
scroll to position [14679, 0]
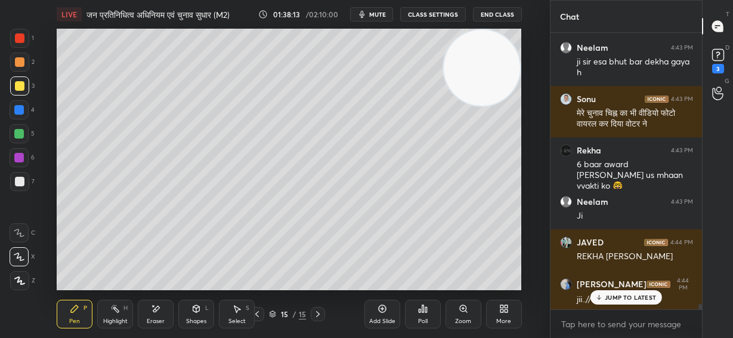
click at [385, 314] on div "Add Slide" at bounding box center [382, 313] width 36 height 29
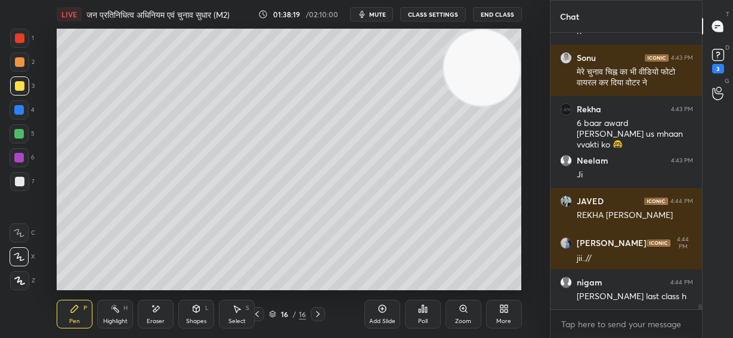
click at [22, 184] on div at bounding box center [20, 182] width 10 height 10
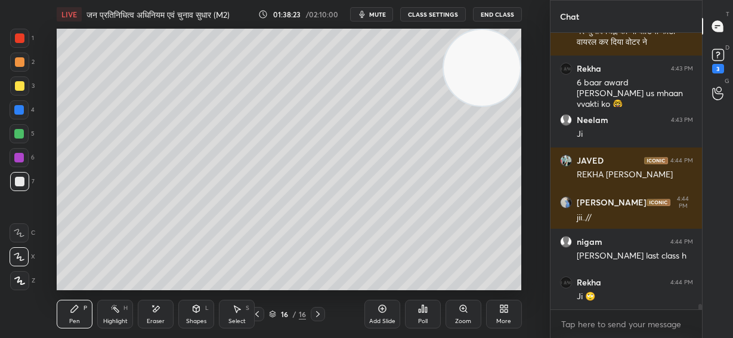
drag, startPoint x: 471, startPoint y: 71, endPoint x: 450, endPoint y: 131, distance: 63.6
click at [491, 106] on video at bounding box center [482, 68] width 76 height 76
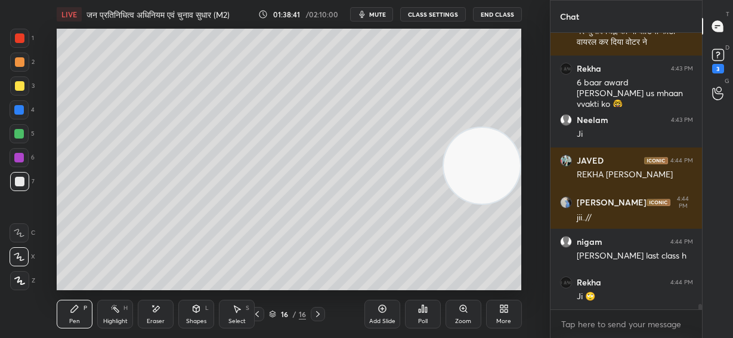
drag, startPoint x: 159, startPoint y: 314, endPoint x: 176, endPoint y: 295, distance: 26.2
click at [159, 315] on div "Eraser" at bounding box center [156, 313] width 36 height 29
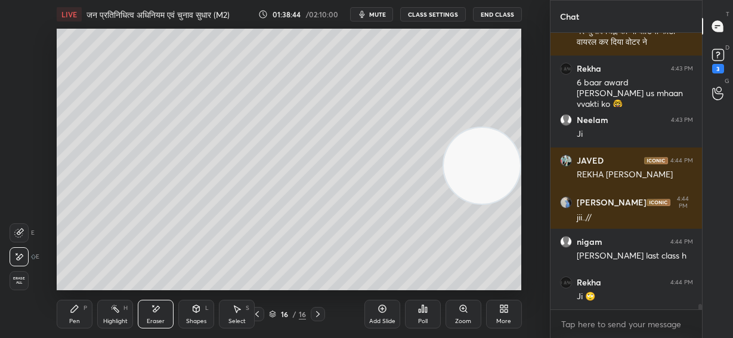
click at [83, 315] on div "Pen P" at bounding box center [75, 313] width 36 height 29
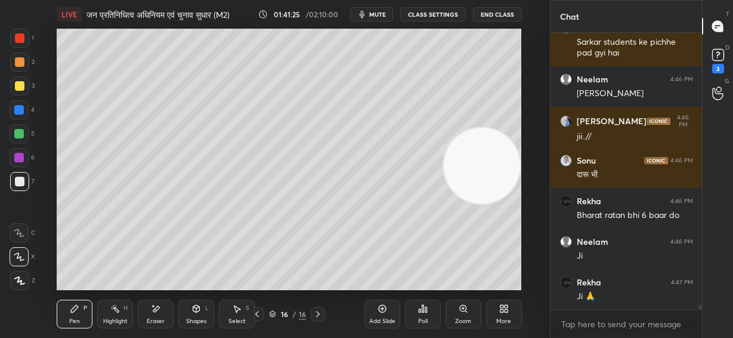
scroll to position [15379, 0]
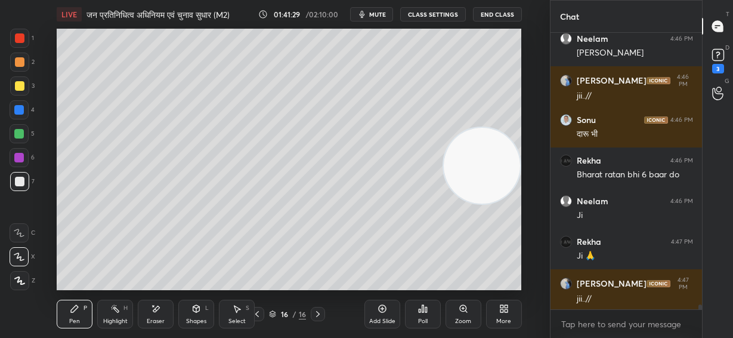
drag, startPoint x: 19, startPoint y: 81, endPoint x: 34, endPoint y: 100, distance: 23.8
click at [19, 82] on div at bounding box center [20, 86] width 10 height 10
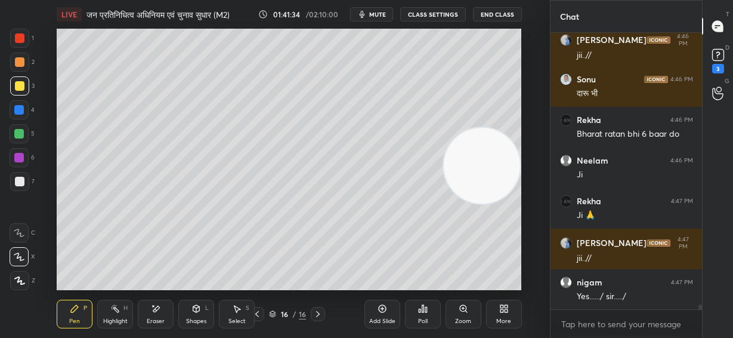
click at [16, 180] on div at bounding box center [20, 182] width 10 height 10
drag, startPoint x: 499, startPoint y: 94, endPoint x: 505, endPoint y: 60, distance: 33.8
click at [508, 128] on video at bounding box center [482, 166] width 76 height 76
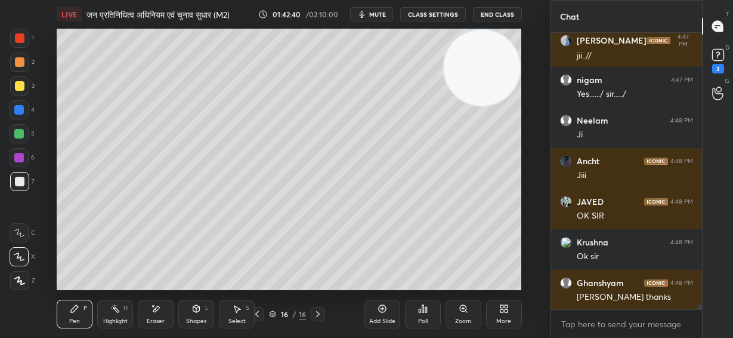
scroll to position [15663, 0]
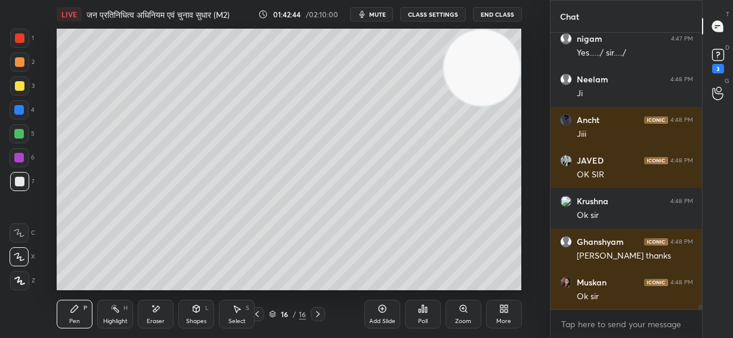
click at [382, 315] on div "Add Slide" at bounding box center [382, 313] width 36 height 29
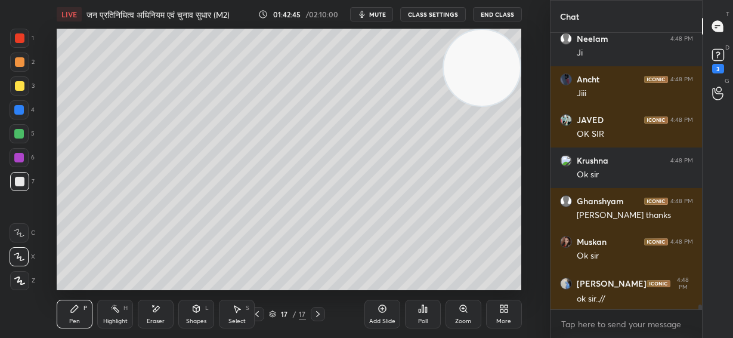
click at [18, 67] on div at bounding box center [19, 61] width 19 height 19
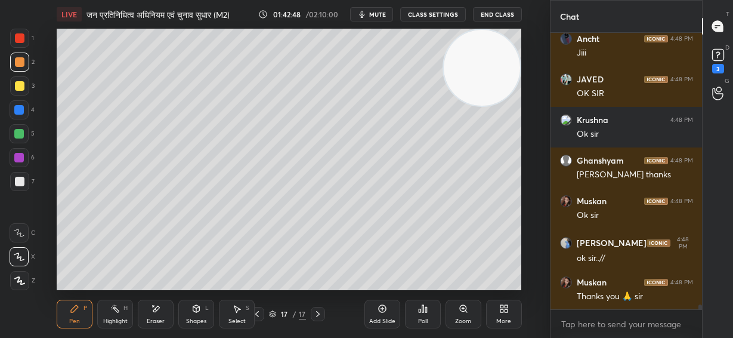
click at [22, 85] on div at bounding box center [20, 86] width 10 height 10
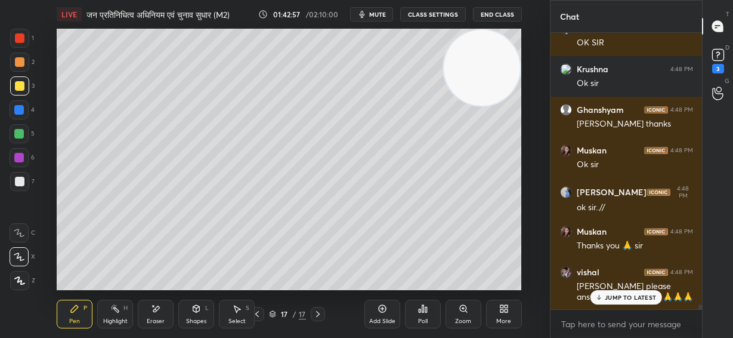
scroll to position [15847, 0]
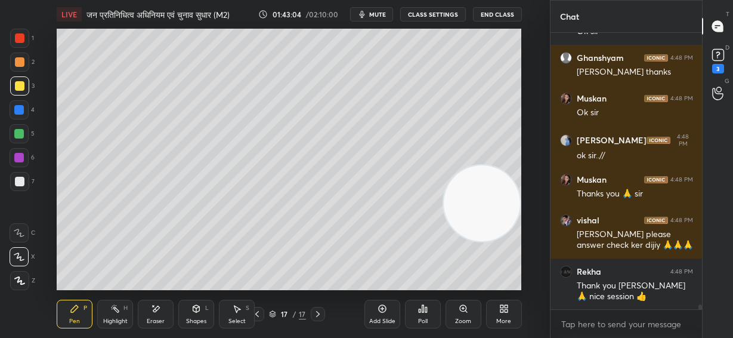
drag, startPoint x: 461, startPoint y: 81, endPoint x: 457, endPoint y: 151, distance: 71.1
click at [468, 183] on video at bounding box center [482, 203] width 76 height 76
drag, startPoint x: 472, startPoint y: 151, endPoint x: 471, endPoint y: 265, distance: 113.3
click at [471, 236] on video at bounding box center [482, 197] width 76 height 76
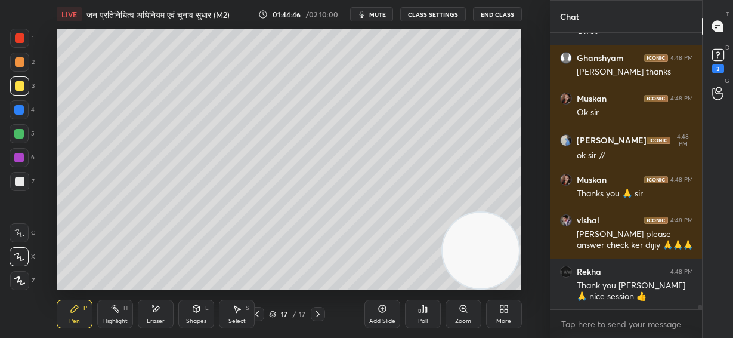
drag, startPoint x: 493, startPoint y: 262, endPoint x: 475, endPoint y: 69, distance: 193.4
click at [475, 212] on video at bounding box center [481, 250] width 76 height 76
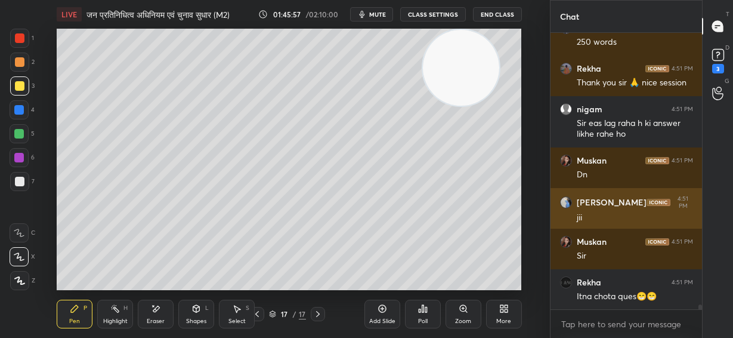
scroll to position [16233, 0]
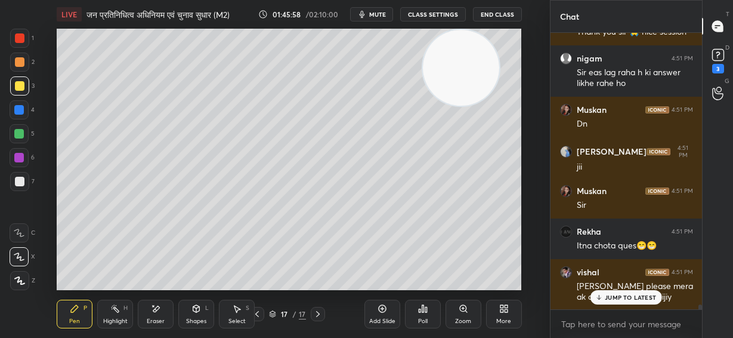
click at [626, 302] on div "JUMP TO LATEST" at bounding box center [626, 297] width 72 height 14
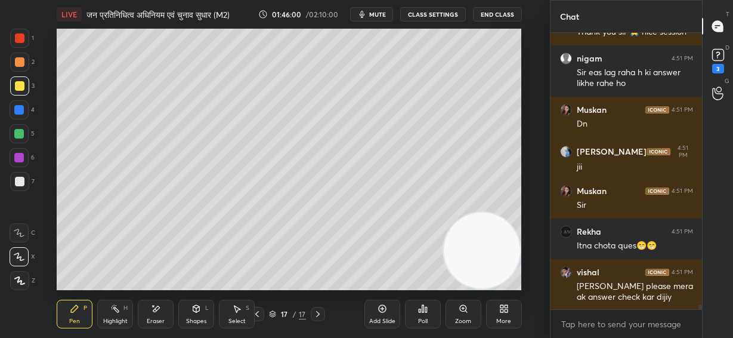
drag, startPoint x: 461, startPoint y: 79, endPoint x: 526, endPoint y: 271, distance: 202.7
click at [526, 271] on div "Setting up your live class Poll for secs No correct answer Start poll" at bounding box center [289, 159] width 502 height 261
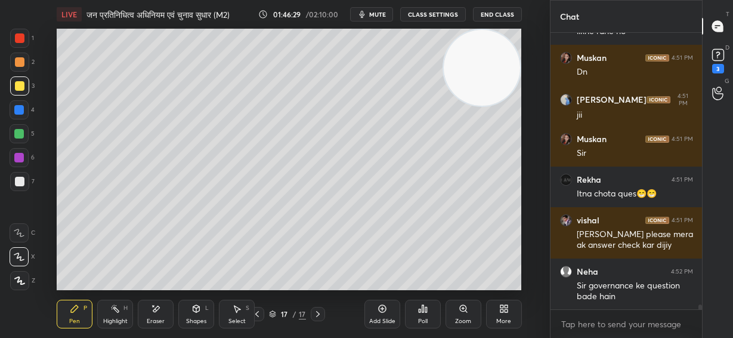
drag, startPoint x: 476, startPoint y: 250, endPoint x: 479, endPoint y: 106, distance: 145.0
click at [499, 53] on video at bounding box center [482, 68] width 76 height 76
drag, startPoint x: 494, startPoint y: 74, endPoint x: 494, endPoint y: 187, distance: 112.7
click at [495, 113] on video at bounding box center [482, 74] width 76 height 76
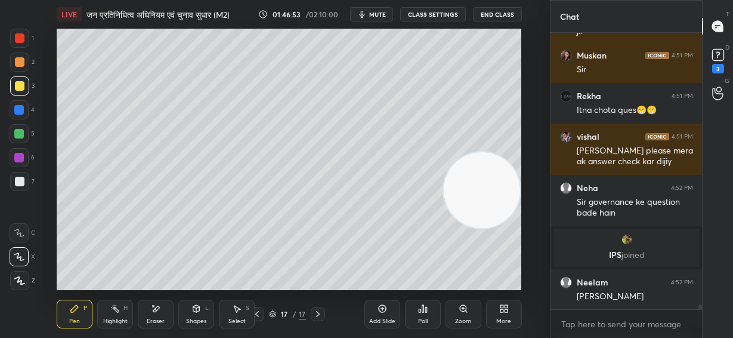
scroll to position [15697, 0]
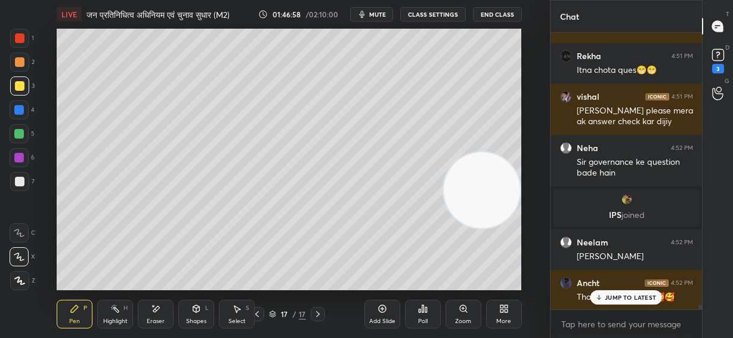
click at [637, 298] on p "JUMP TO LATEST" at bounding box center [630, 296] width 51 height 7
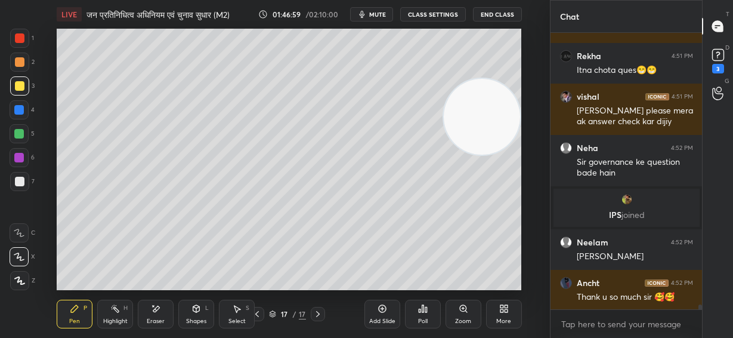
drag, startPoint x: 474, startPoint y: 204, endPoint x: 502, endPoint y: 131, distance: 78.7
click at [502, 131] on video at bounding box center [482, 117] width 76 height 76
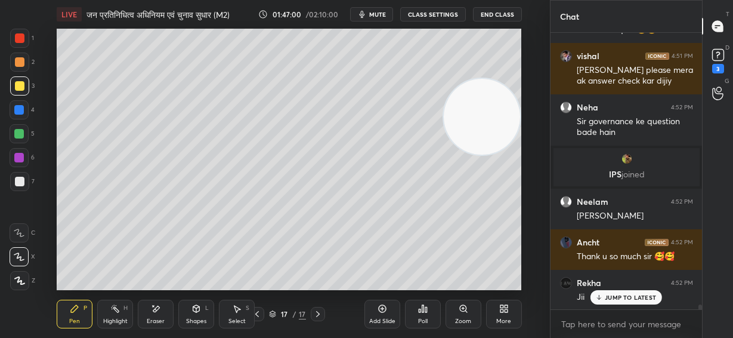
scroll to position [15779, 0]
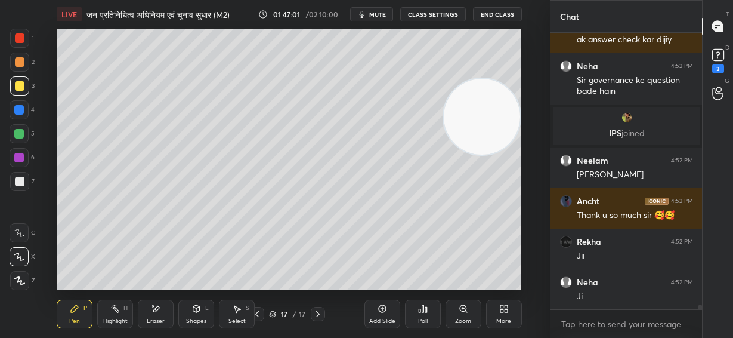
click at [607, 298] on div "Ji" at bounding box center [635, 296] width 116 height 12
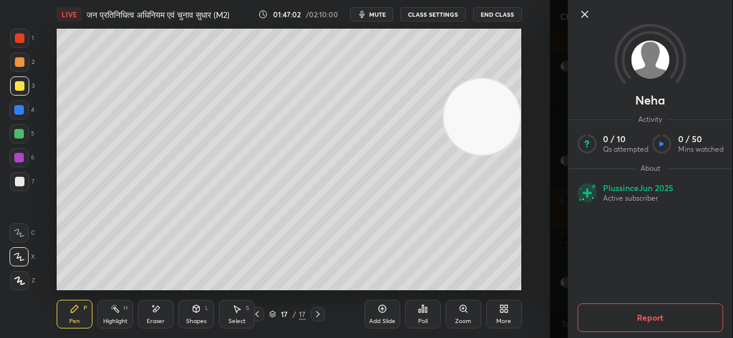
click at [584, 17] on icon at bounding box center [584, 14] width 14 height 14
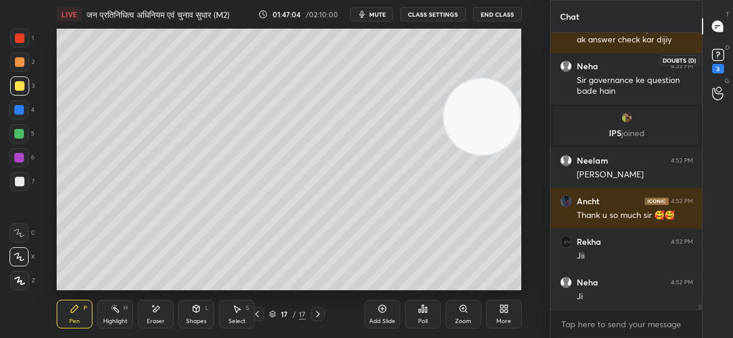
click at [721, 52] on rect at bounding box center [717, 54] width 11 height 11
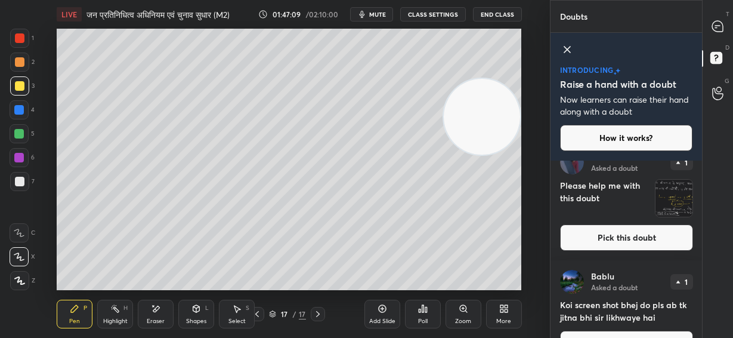
scroll to position [763, 0]
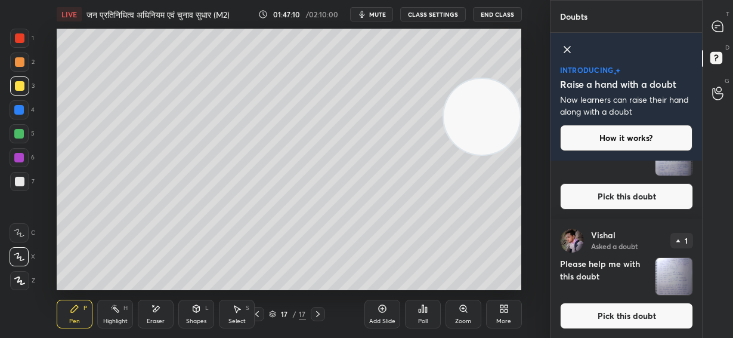
click at [673, 277] on img "grid" at bounding box center [673, 276] width 37 height 37
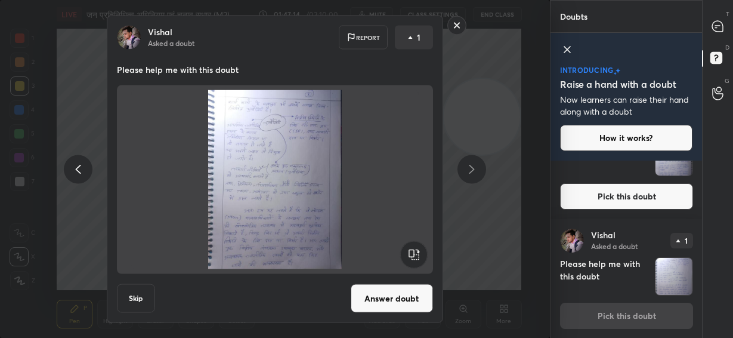
click at [459, 24] on rect at bounding box center [456, 25] width 18 height 18
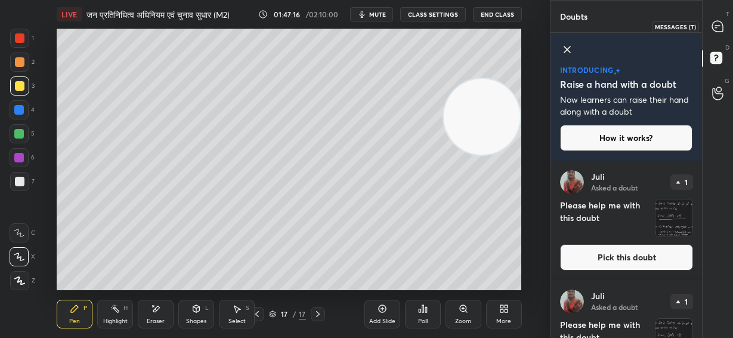
click at [716, 27] on icon at bounding box center [716, 27] width 2 height 0
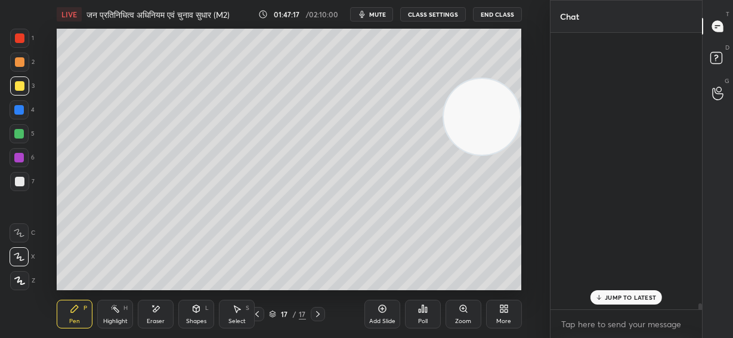
scroll to position [273, 148]
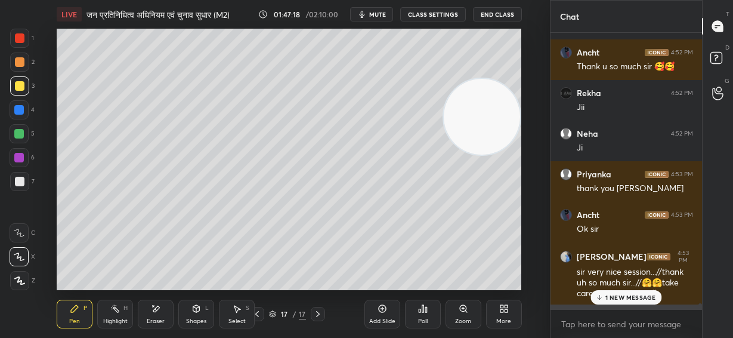
click at [615, 304] on div "Neelam 4:53 PM Thank you sir" at bounding box center [626, 324] width 152 height 41
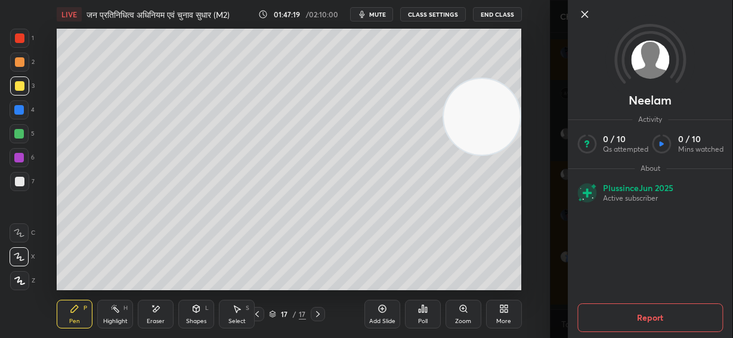
click at [588, 14] on icon at bounding box center [584, 14] width 14 height 14
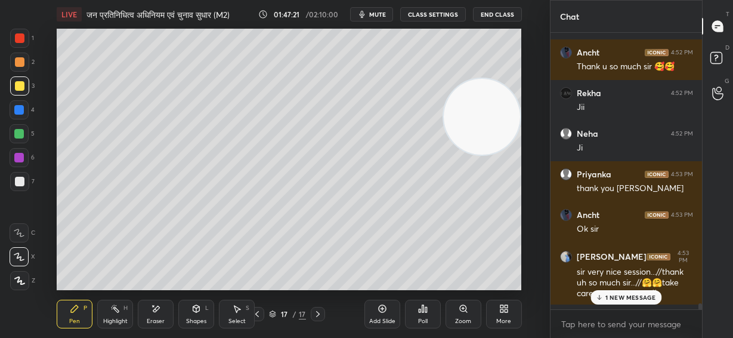
click at [616, 295] on p "1 NEW MESSAGE" at bounding box center [630, 296] width 51 height 7
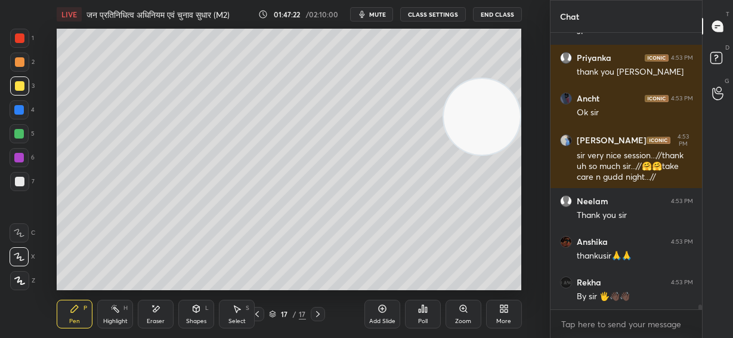
scroll to position [16362, 0]
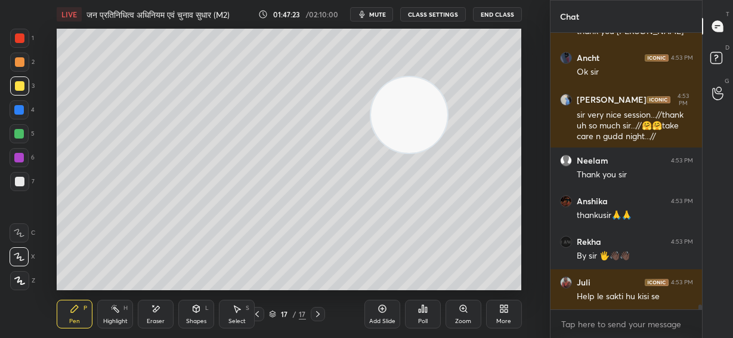
drag, startPoint x: 471, startPoint y: 120, endPoint x: 398, endPoint y: 119, distance: 72.8
click at [398, 119] on video at bounding box center [409, 115] width 76 height 76
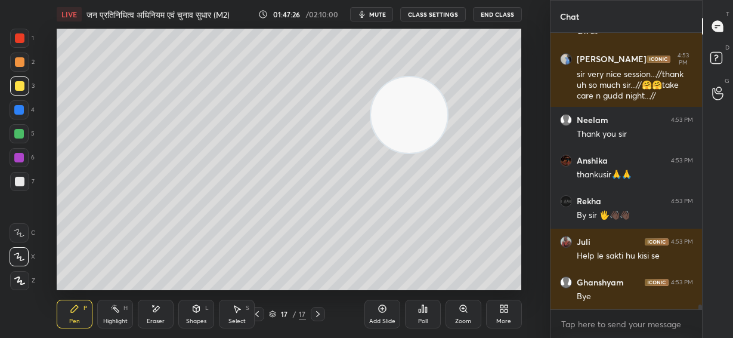
drag, startPoint x: 397, startPoint y: 126, endPoint x: 431, endPoint y: 126, distance: 33.4
click at [431, 126] on video at bounding box center [409, 115] width 76 height 76
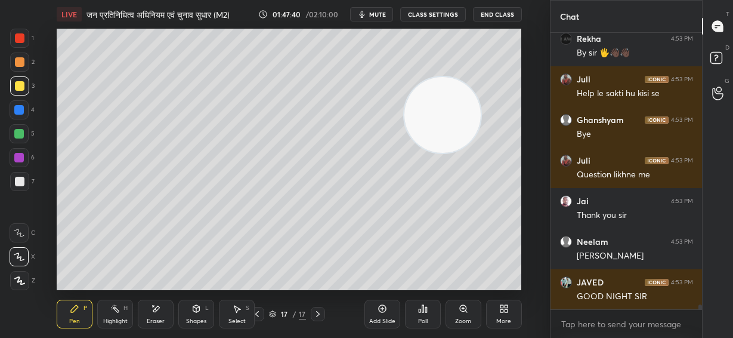
scroll to position [16605, 0]
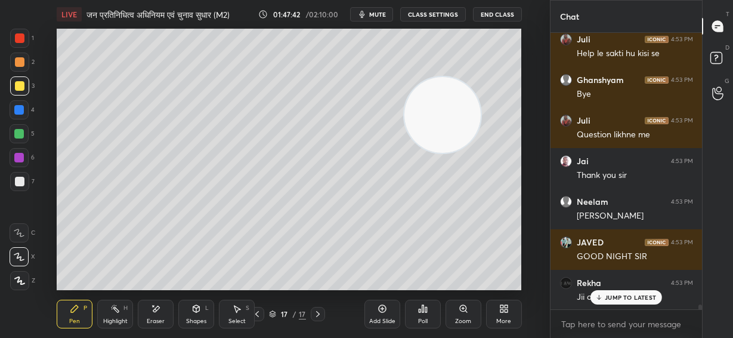
click at [619, 300] on p "JUMP TO LATEST" at bounding box center [630, 296] width 51 height 7
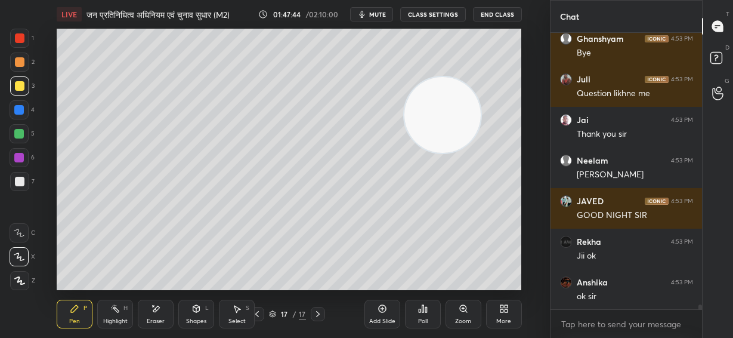
click at [506, 13] on button "End Class" at bounding box center [497, 14] width 49 height 14
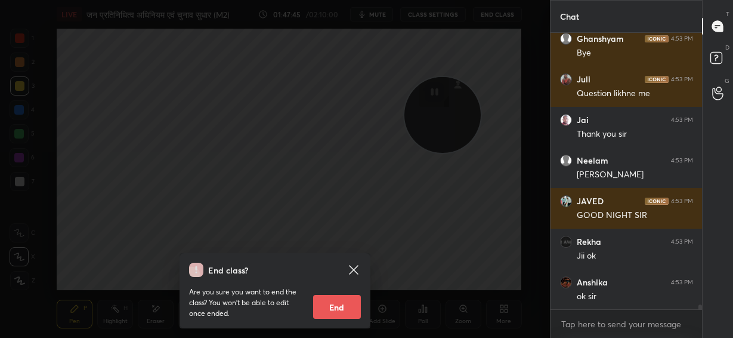
scroll to position [16687, 0]
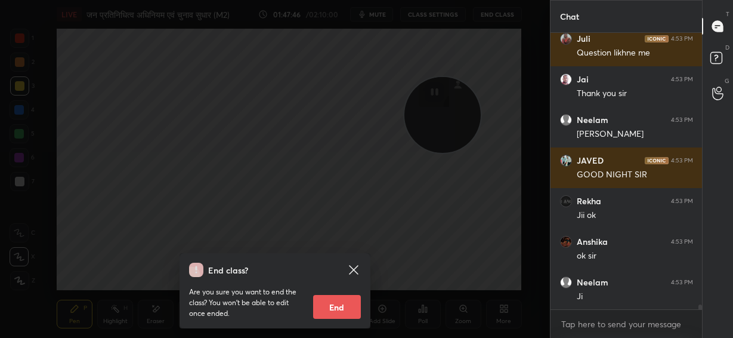
click at [332, 306] on button "End" at bounding box center [337, 307] width 48 height 24
type textarea "x"
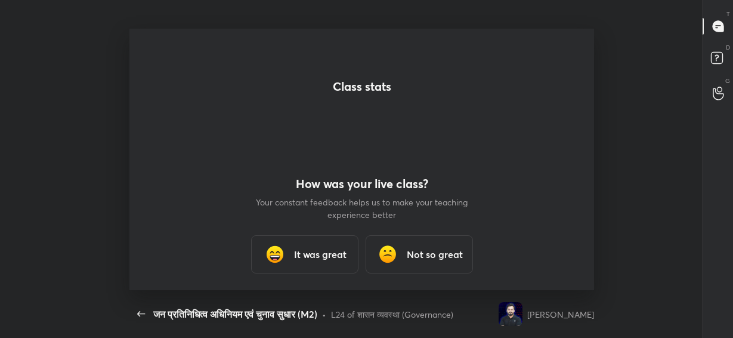
scroll to position [0, 0]
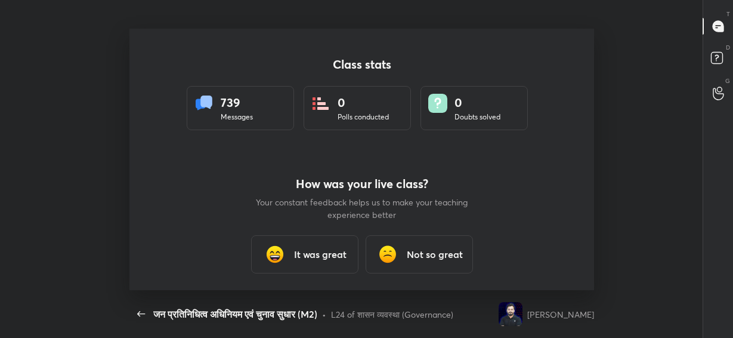
click at [329, 249] on h3 "It was great" at bounding box center [320, 254] width 52 height 14
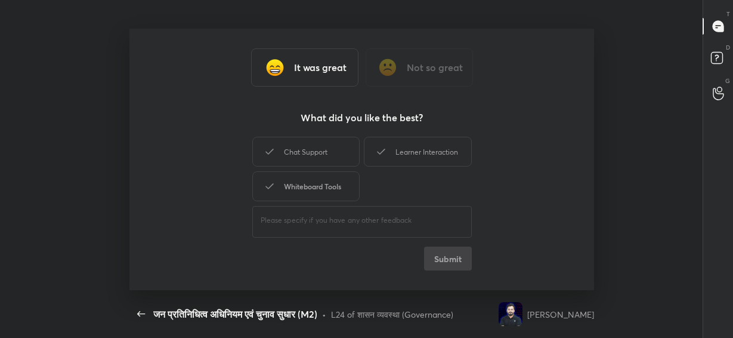
click at [342, 185] on div "Whiteboard Tools" at bounding box center [305, 186] width 107 height 30
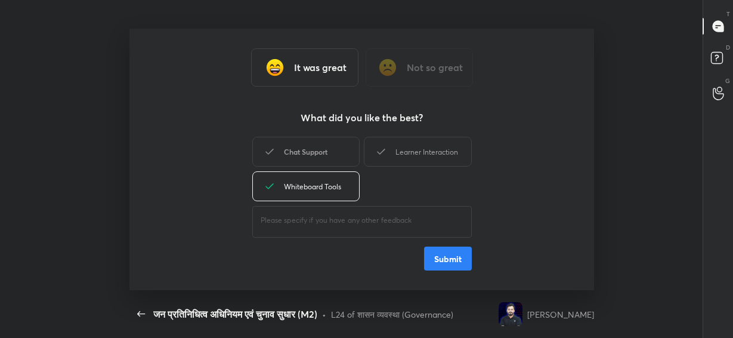
click at [332, 140] on div "Chat Support" at bounding box center [305, 152] width 107 height 30
click at [397, 144] on div "Learner Interaction" at bounding box center [417, 152] width 107 height 30
drag, startPoint x: 442, startPoint y: 256, endPoint x: 470, endPoint y: 234, distance: 35.3
click at [441, 256] on button "Submit" at bounding box center [448, 258] width 48 height 24
